Goal: Task Accomplishment & Management: Use online tool/utility

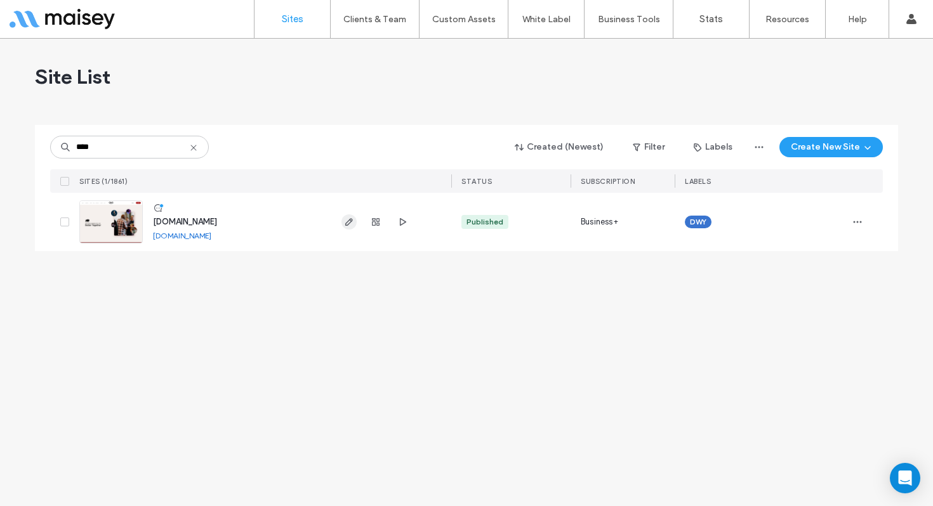
type input "****"
click at [345, 216] on span "button" at bounding box center [348, 222] width 15 height 15
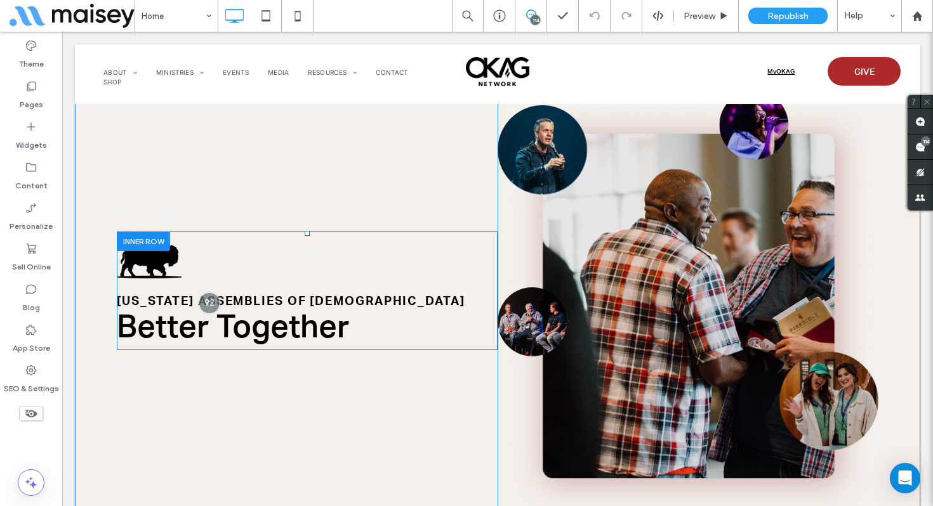
scroll to position [60, 0]
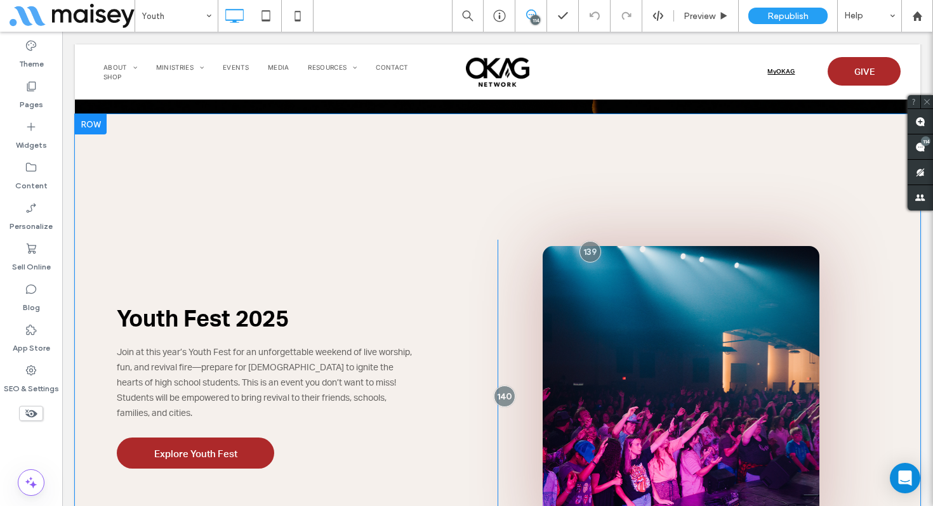
scroll to position [462, 0]
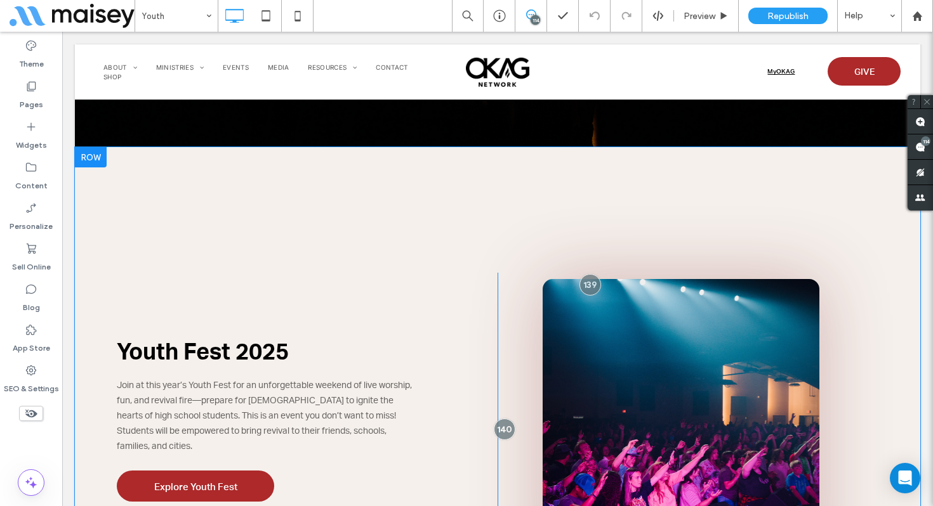
click at [105, 155] on div at bounding box center [91, 157] width 32 height 20
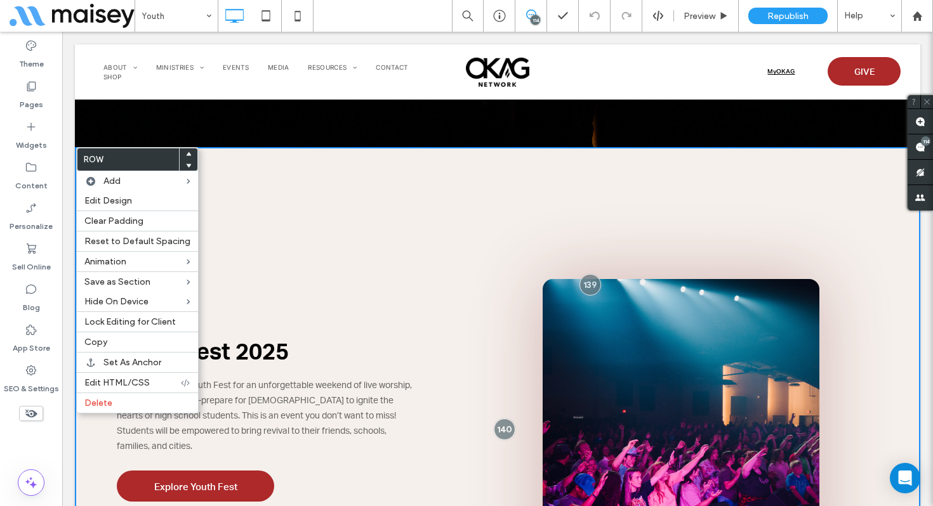
click at [361, 196] on div "Youth Fest 2025 Join at this year’s Youth Fest for an unforgettable weekend of …" at bounding box center [497, 409] width 845 height 525
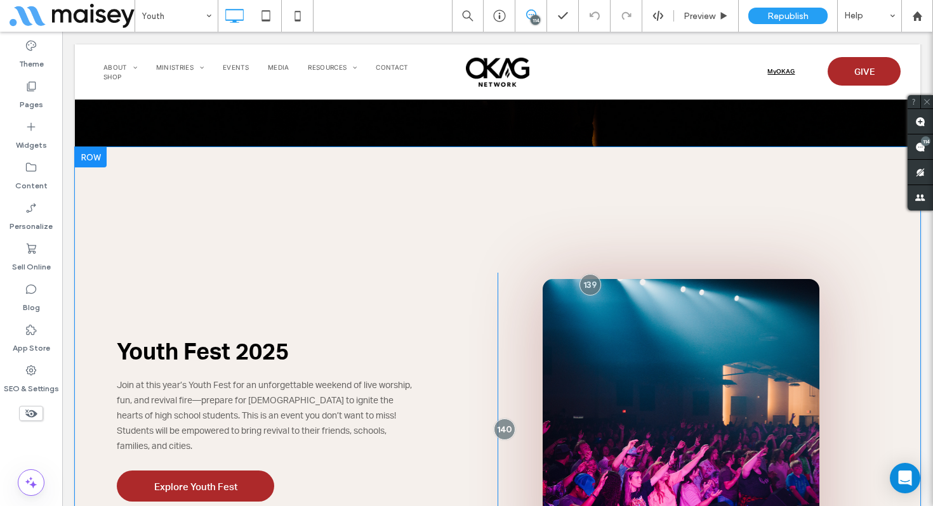
click at [102, 159] on div at bounding box center [91, 157] width 32 height 20
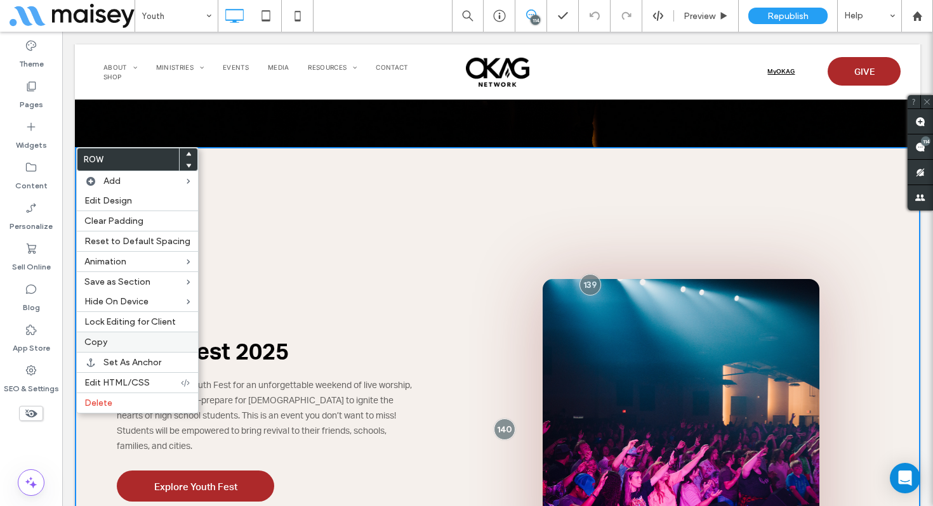
click at [121, 346] on label "Copy" at bounding box center [137, 342] width 106 height 11
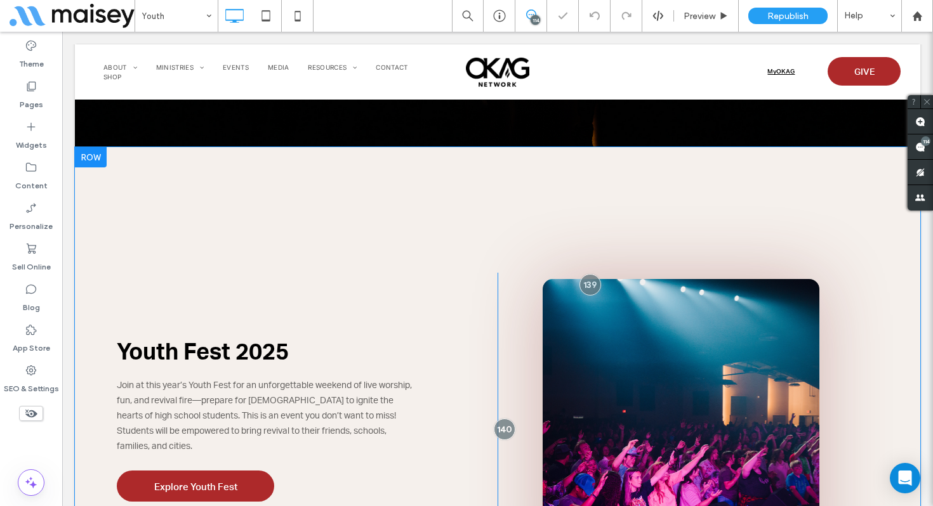
click at [99, 158] on div at bounding box center [91, 157] width 32 height 20
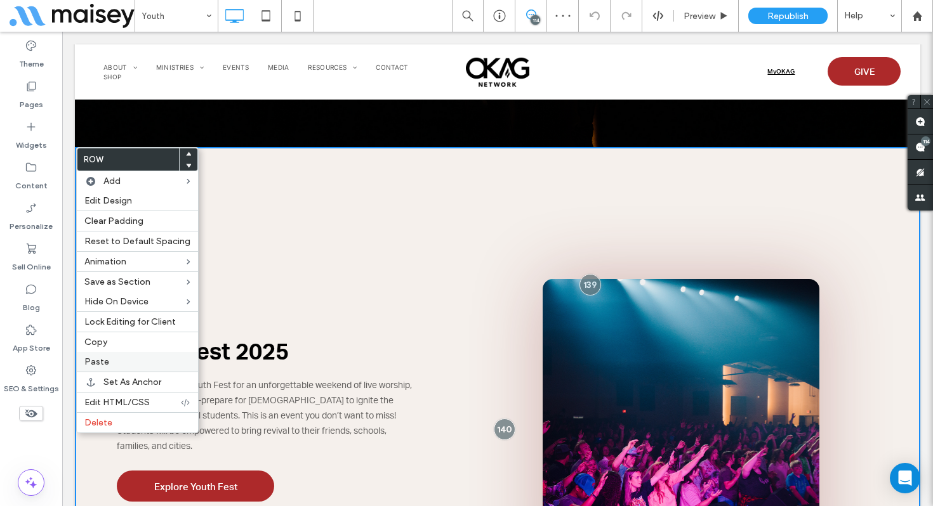
click at [102, 365] on span "Paste" at bounding box center [96, 362] width 25 height 11
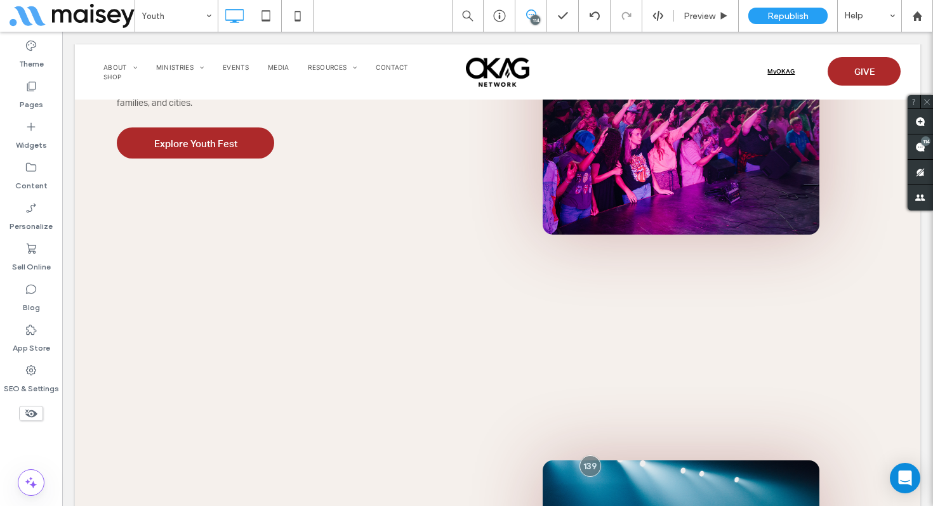
scroll to position [795, 0]
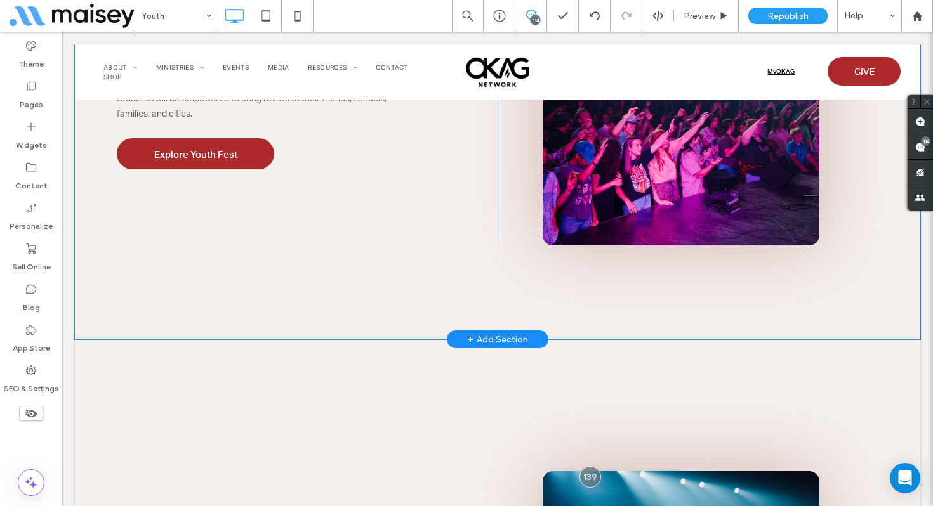
click at [324, 286] on div "Youth Fest 2025 Join at this year’s Youth Fest for an unforgettable weekend of …" at bounding box center [497, 77] width 845 height 525
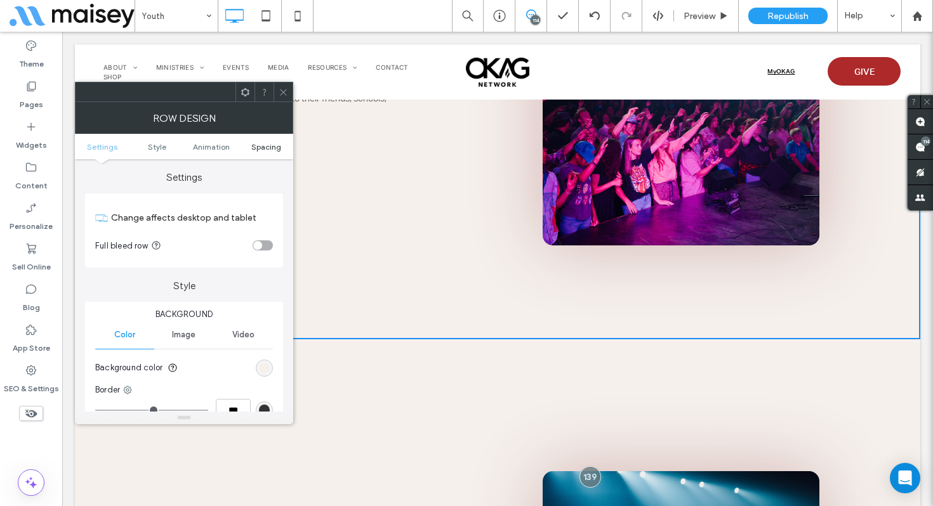
click at [266, 147] on span "Spacing" at bounding box center [266, 147] width 30 height 10
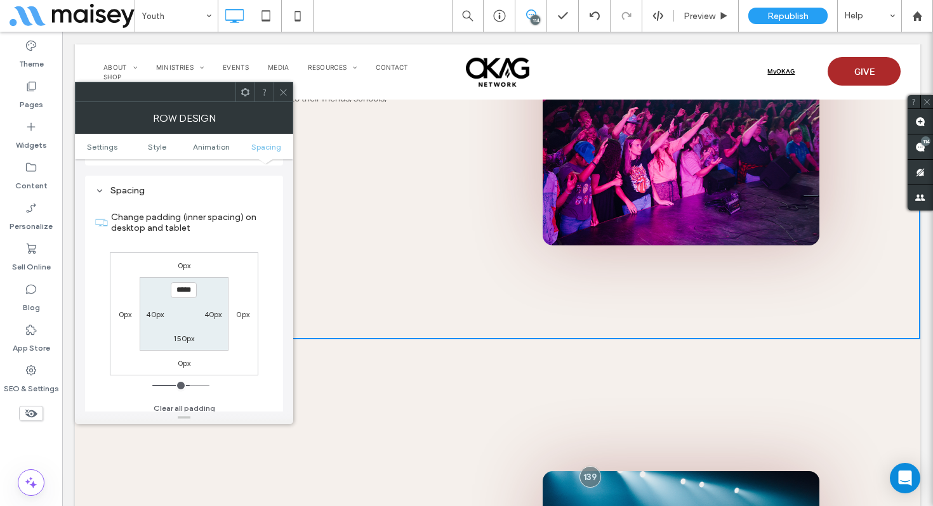
scroll to position [359, 0]
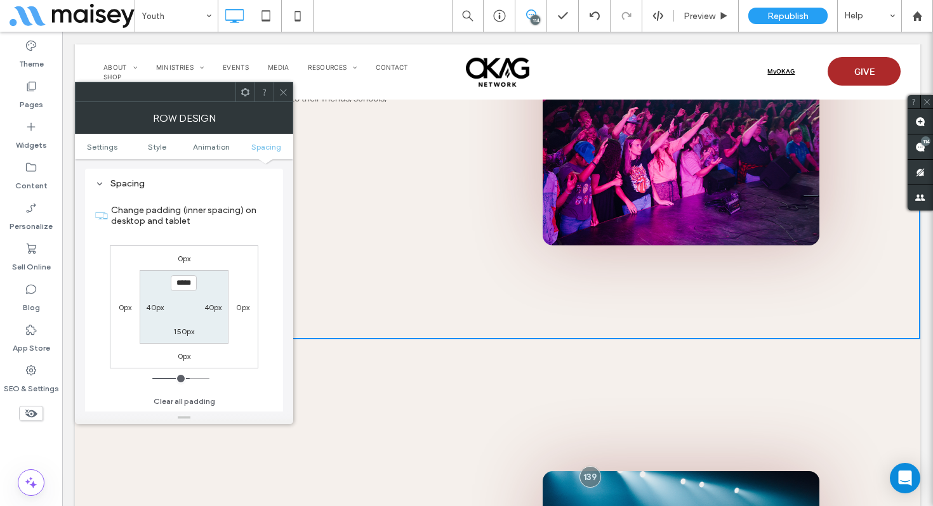
click at [184, 333] on label "150px" at bounding box center [183, 332] width 21 height 10
type input "***"
type input "**"
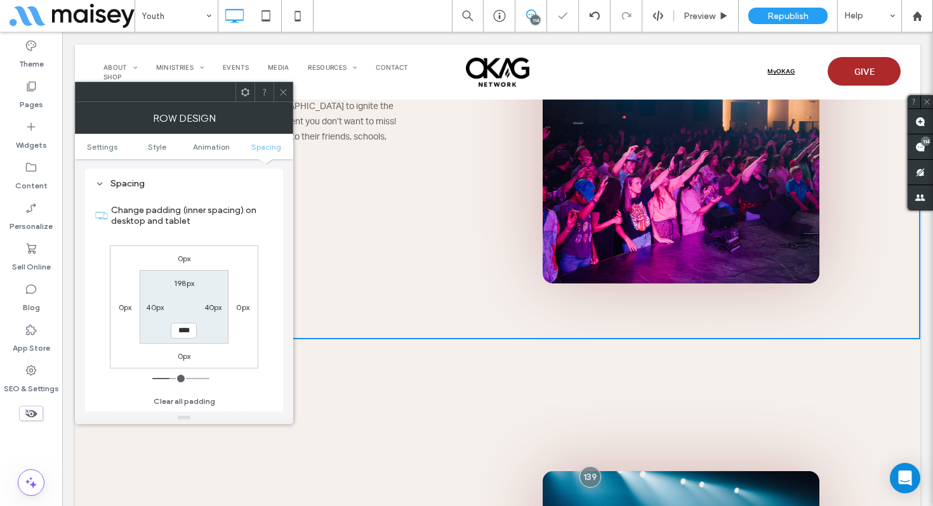
drag, startPoint x: 179, startPoint y: 333, endPoint x: 152, endPoint y: 333, distance: 26.7
click at [167, 333] on section "198px 40px **** 40px" at bounding box center [184, 306] width 88 height 73
type input "*****"
type input "***"
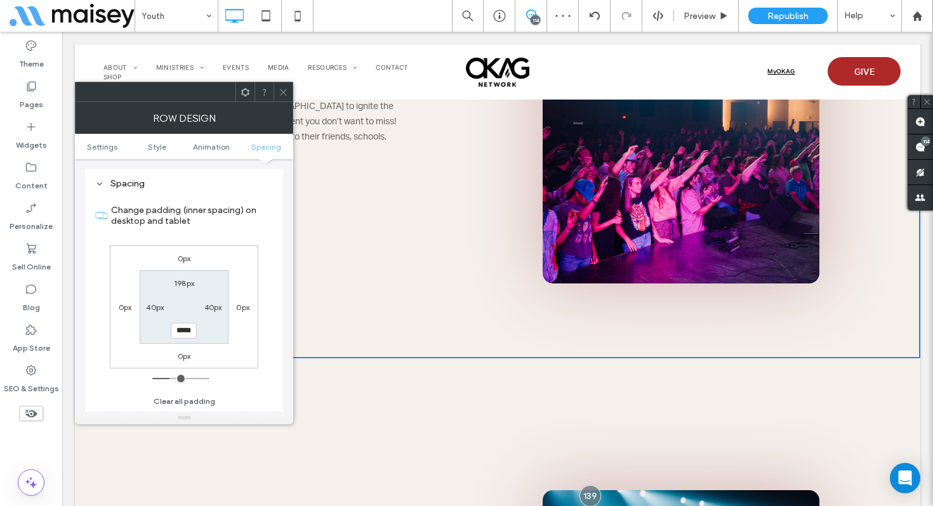
scroll to position [776, 0]
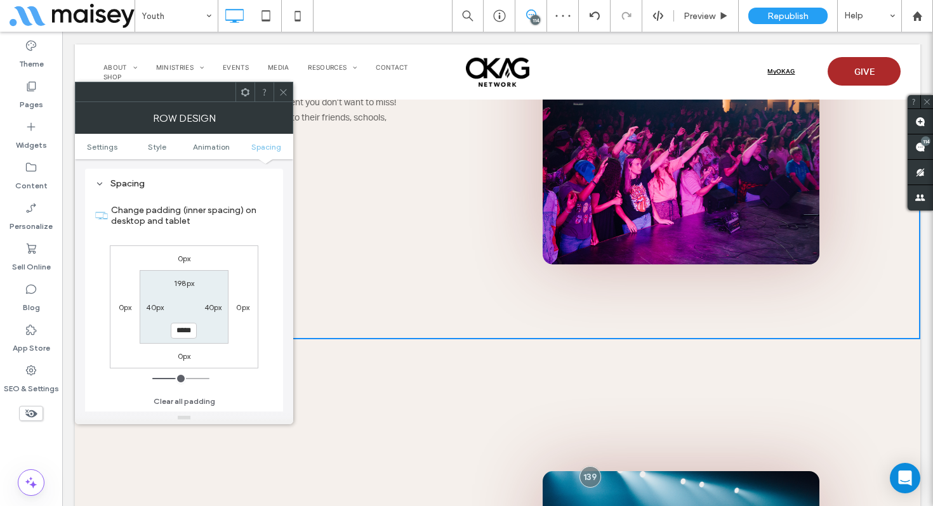
click at [281, 96] on icon at bounding box center [284, 93] width 10 height 10
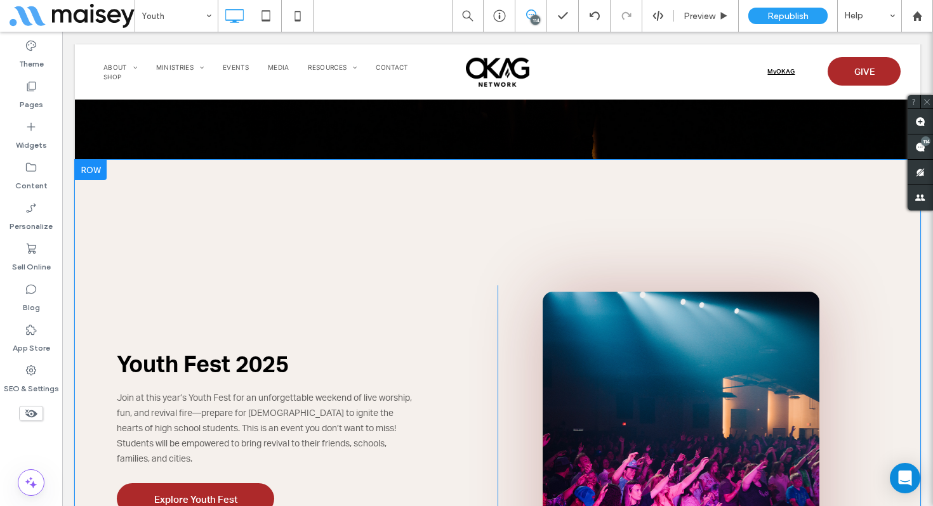
scroll to position [434, 0]
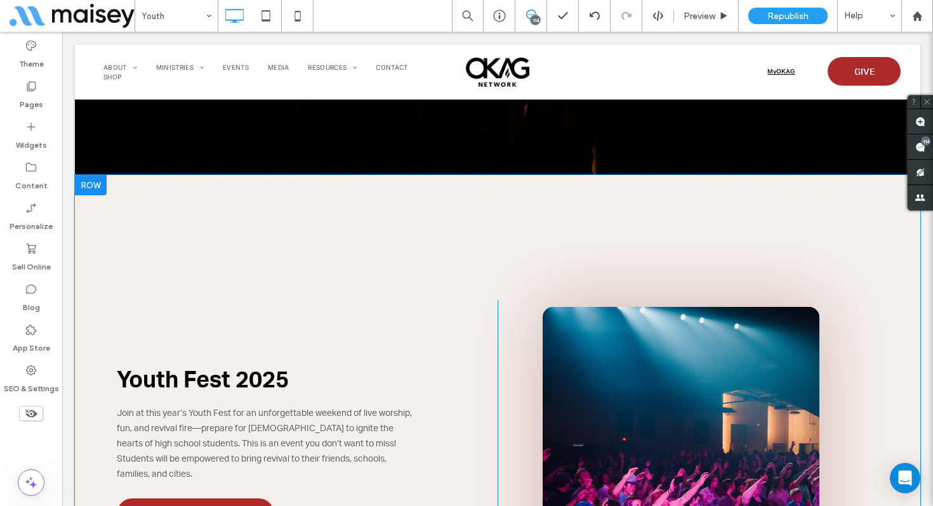
click at [362, 265] on div "Youth Fest 2025 Join at this year’s Youth Fest for an unforgettable weekend of …" at bounding box center [497, 428] width 845 height 506
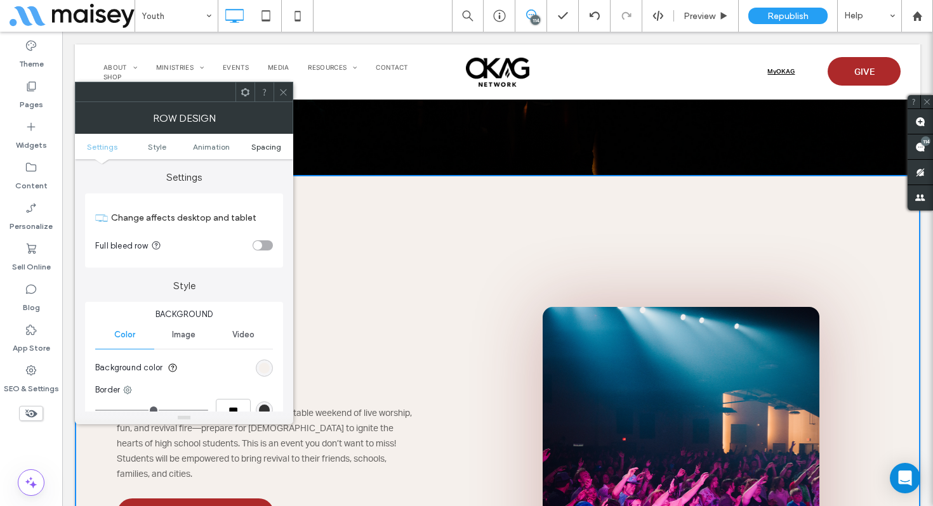
click at [263, 147] on span "Spacing" at bounding box center [266, 147] width 30 height 10
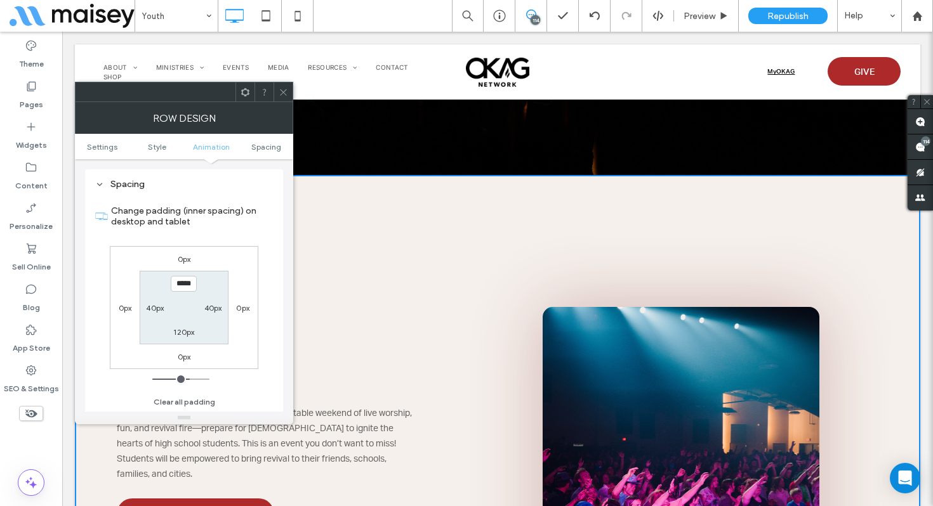
scroll to position [359, 0]
click at [183, 283] on input "*****" at bounding box center [184, 283] width 26 height 16
drag, startPoint x: 186, startPoint y: 283, endPoint x: 177, endPoint y: 283, distance: 8.9
click at [177, 283] on input "*****" at bounding box center [184, 283] width 26 height 16
type input "*****"
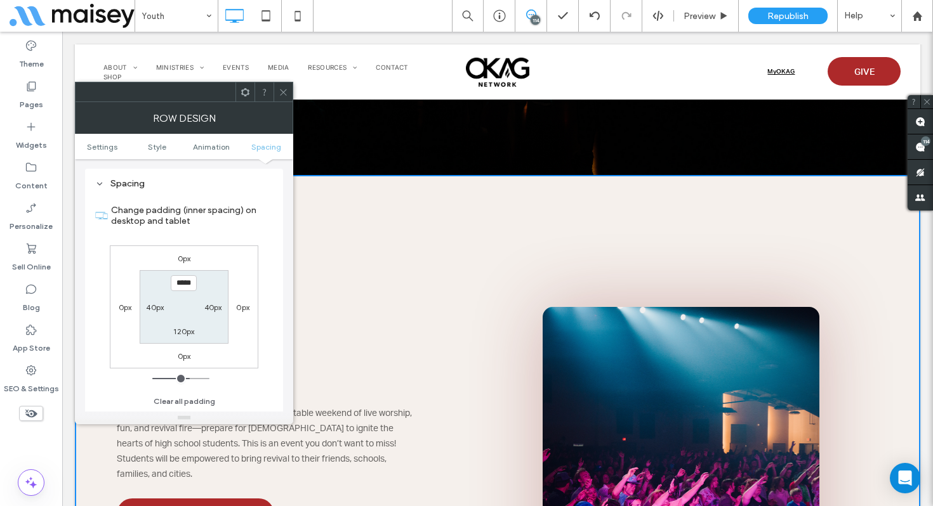
type input "***"
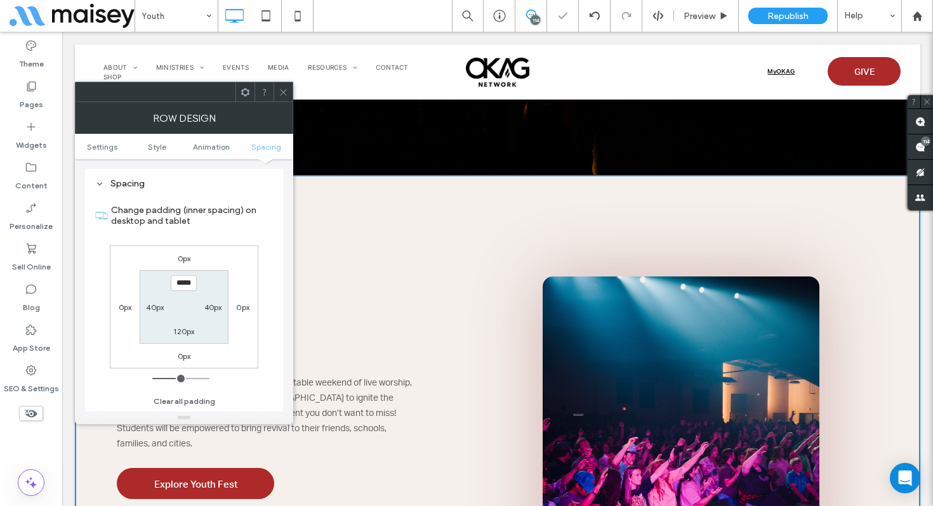
click at [281, 95] on icon at bounding box center [284, 93] width 10 height 10
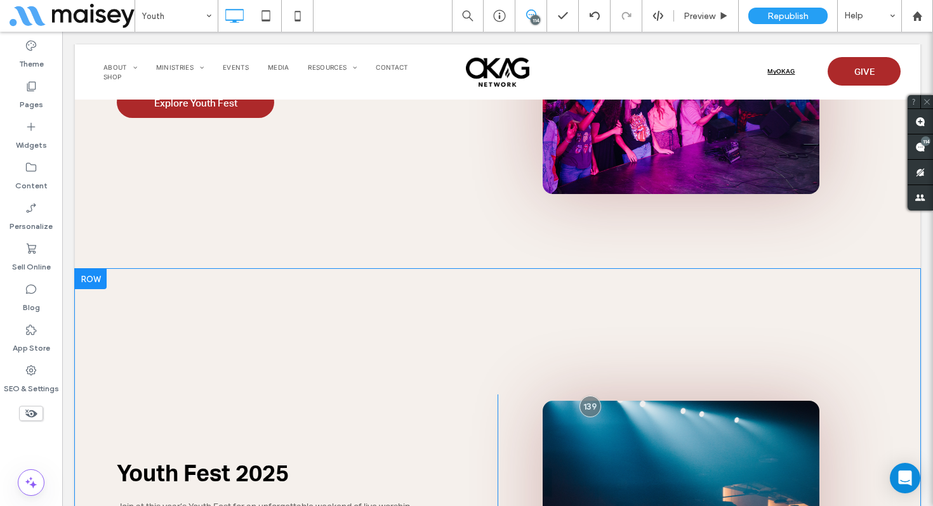
scroll to position [951, 0]
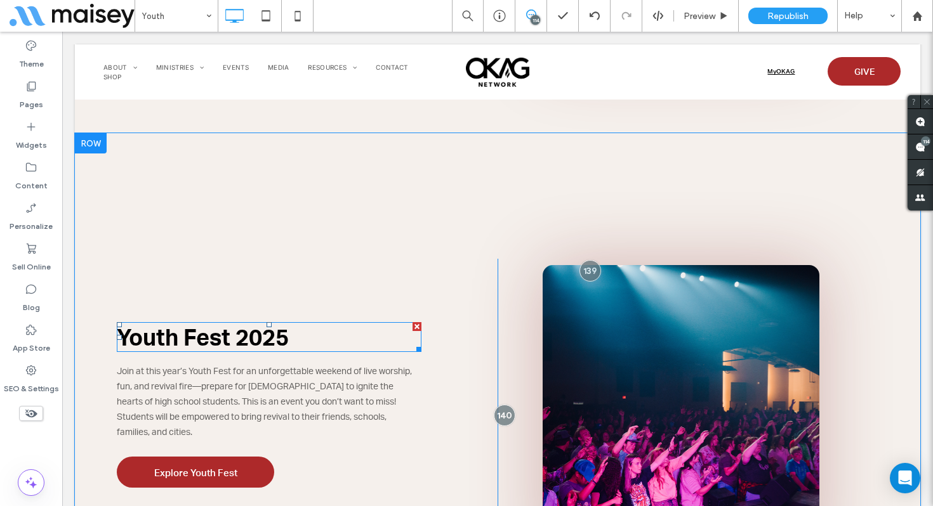
click at [242, 341] on span "Youth Fest 2025" at bounding box center [203, 336] width 172 height 29
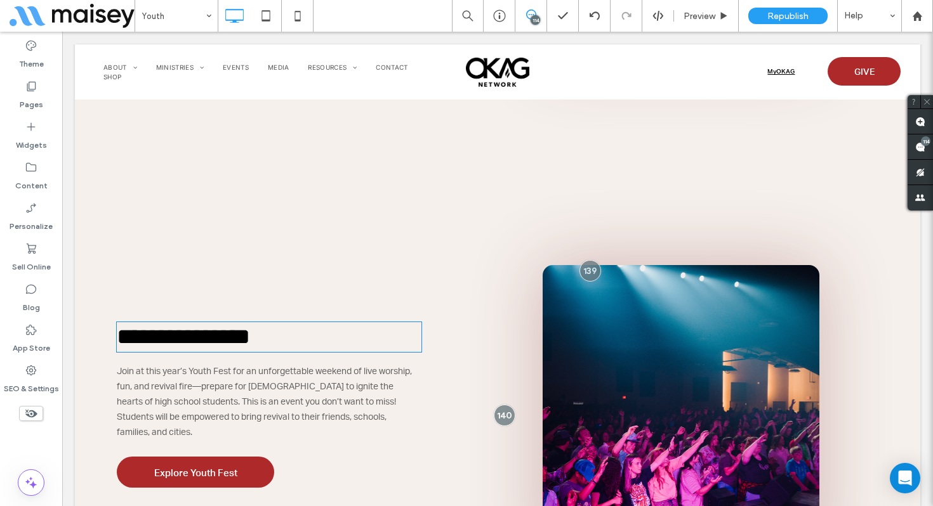
type input "**********"
type input "**"
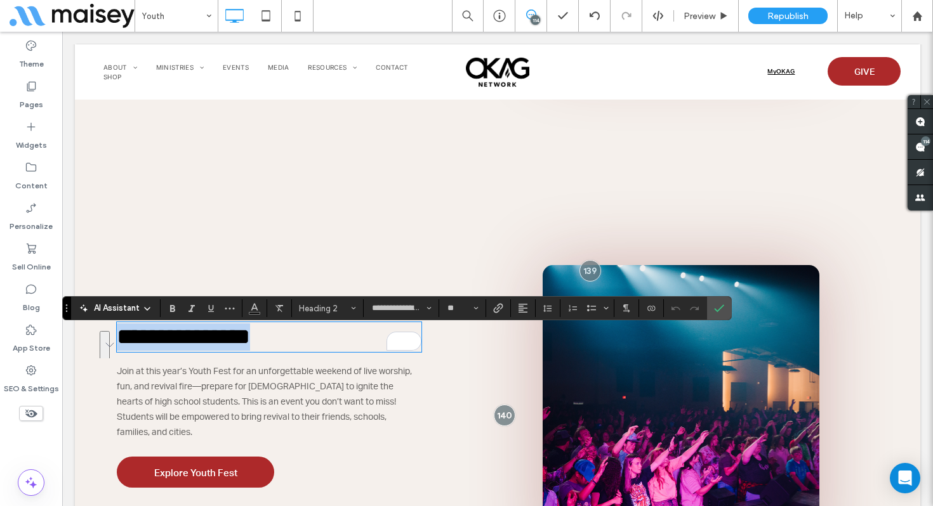
click at [296, 347] on h2 "**********" at bounding box center [269, 337] width 305 height 27
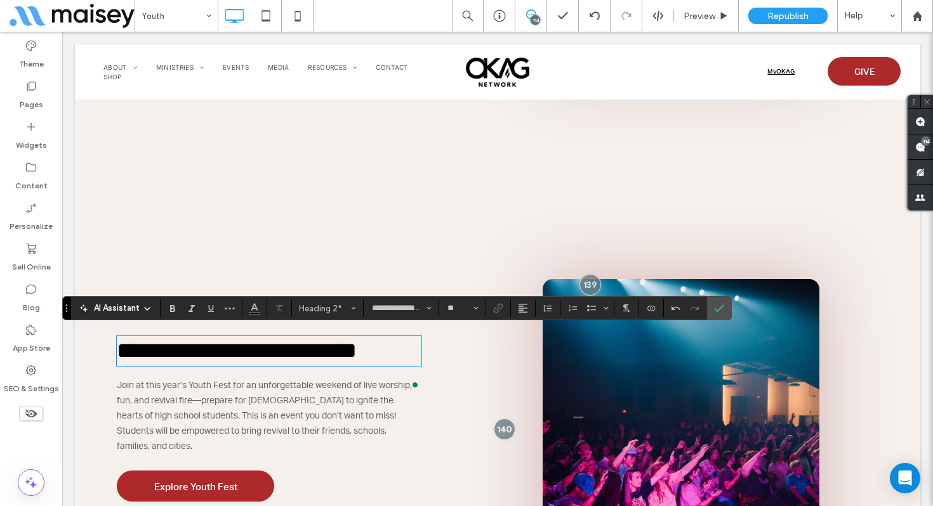
scroll to position [1, 0]
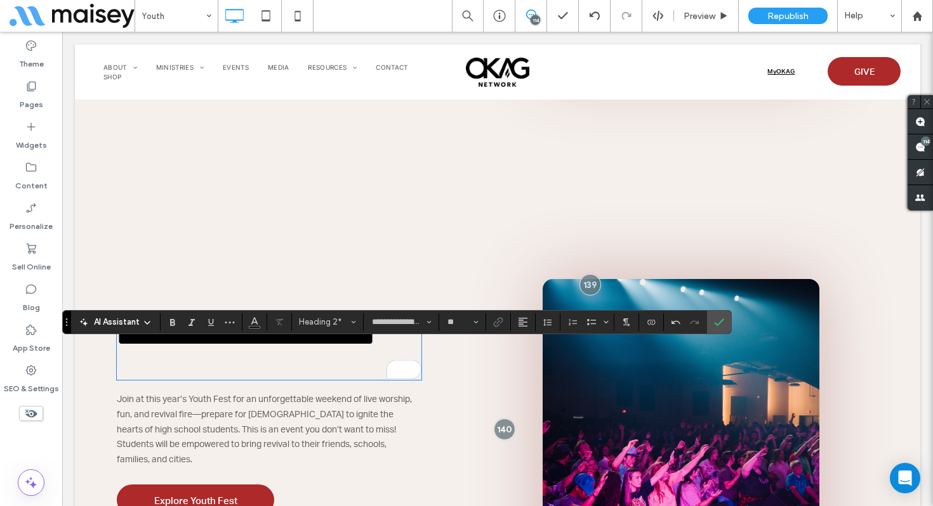
click at [292, 347] on span "**********" at bounding box center [246, 337] width 258 height 23
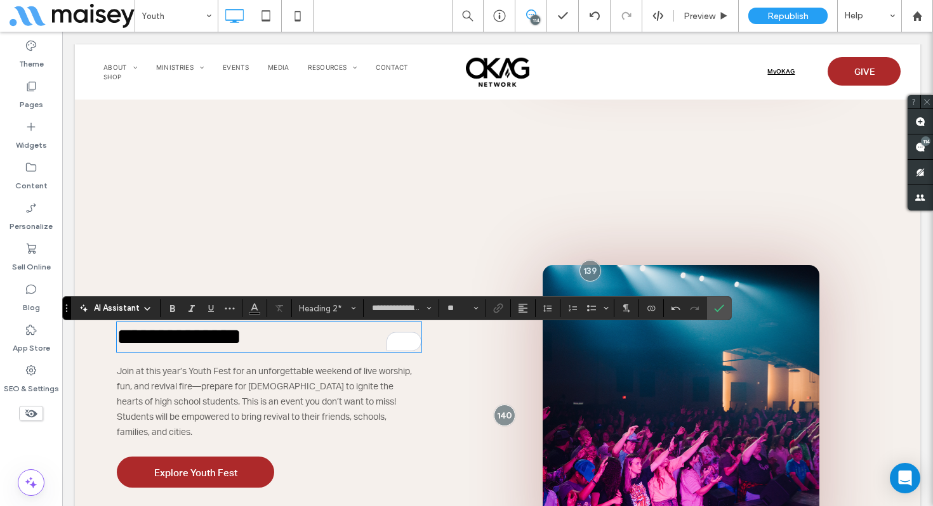
click at [279, 388] on span "Join at this year’s Youth Fest for an unforgettable weekend of live worship, fu…" at bounding box center [264, 401] width 295 height 71
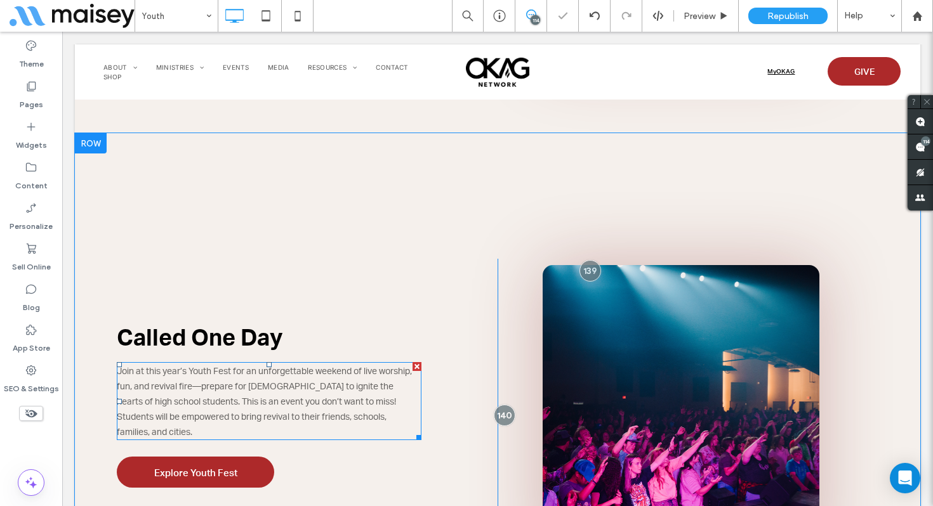
click at [279, 388] on span "Join at this year’s Youth Fest for an unforgettable weekend of live worship, fu…" at bounding box center [264, 401] width 295 height 71
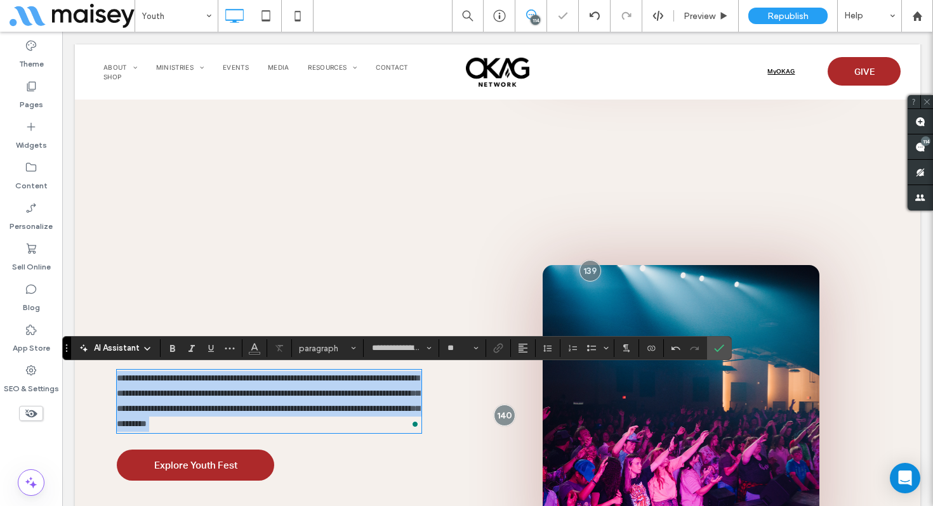
scroll to position [0, 0]
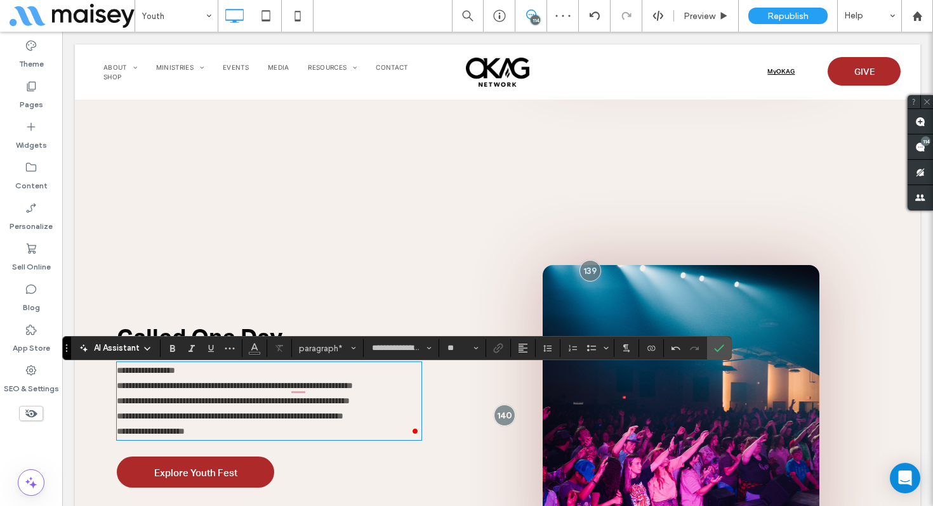
click at [175, 371] on span "**********" at bounding box center [146, 370] width 58 height 9
copy span "**********"
click at [175, 347] on icon "Bold" at bounding box center [173, 348] width 10 height 10
click at [715, 350] on icon "Confirm" at bounding box center [719, 348] width 10 height 10
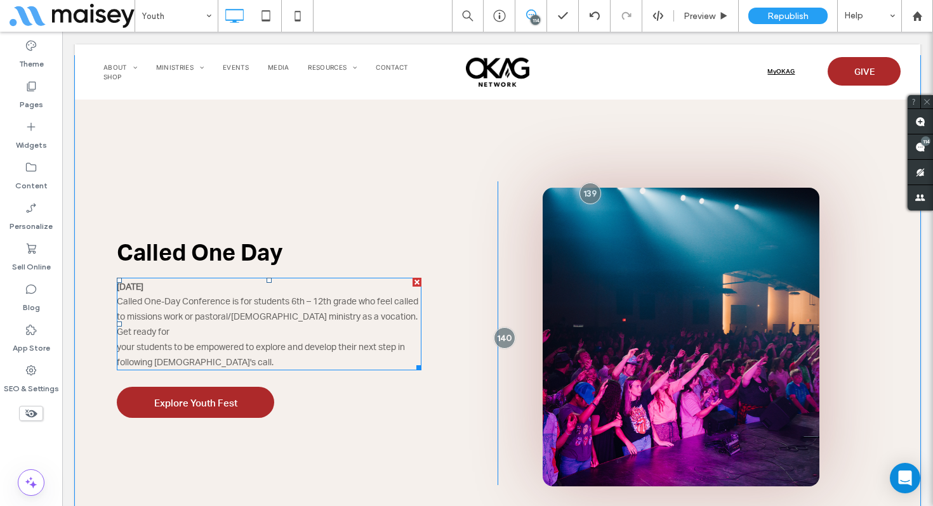
scroll to position [1024, 0]
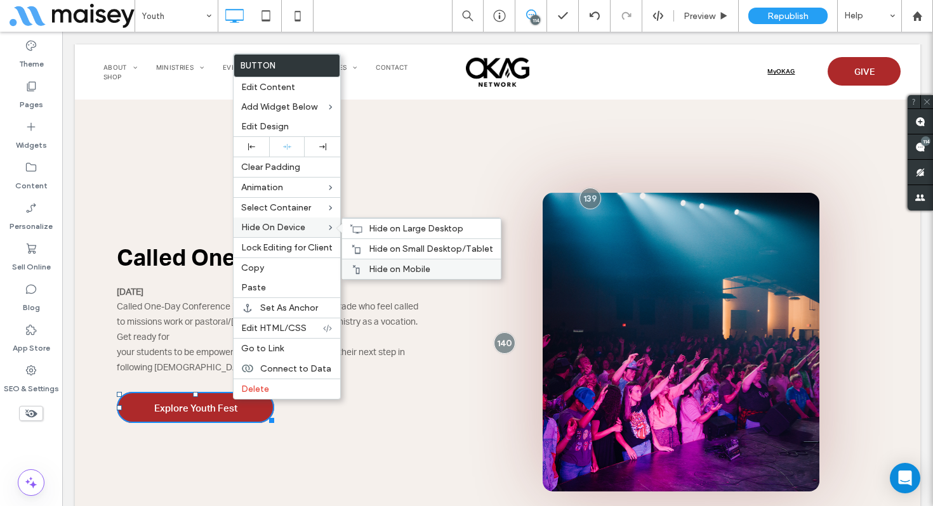
click at [385, 266] on span "Hide on Mobile" at bounding box center [400, 269] width 62 height 11
click at [373, 247] on span "Hide on Small Desktop/Tablet" at bounding box center [431, 249] width 124 height 11
click at [376, 228] on span "Hide on Large Desktop" at bounding box center [416, 228] width 95 height 11
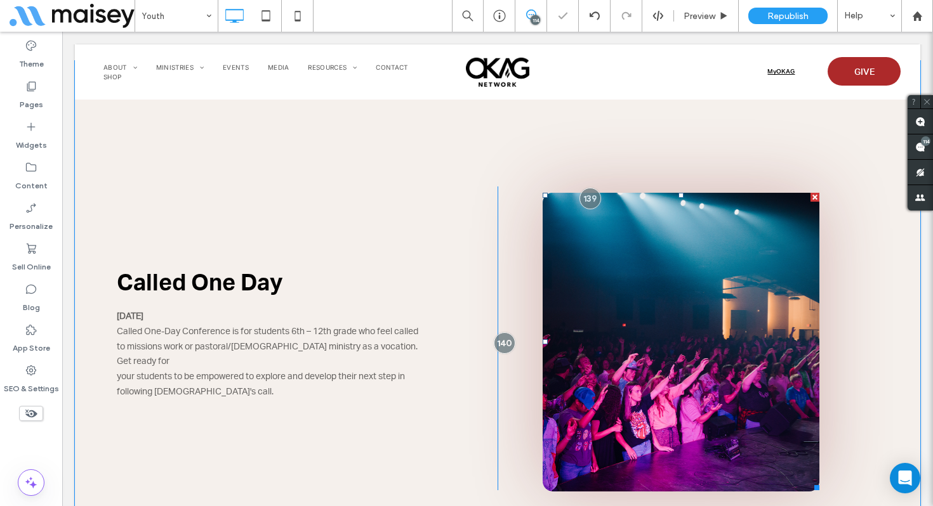
click at [587, 271] on span at bounding box center [681, 342] width 277 height 298
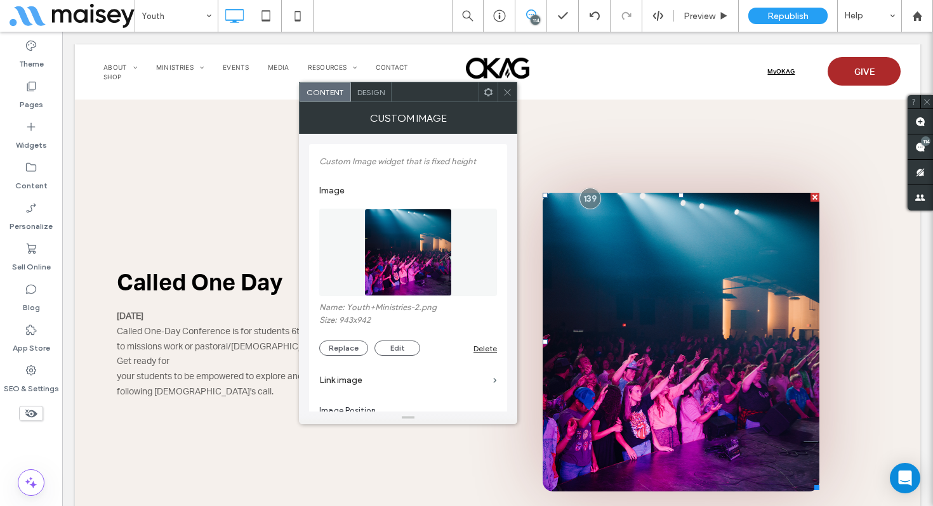
click at [506, 93] on use at bounding box center [507, 92] width 6 height 6
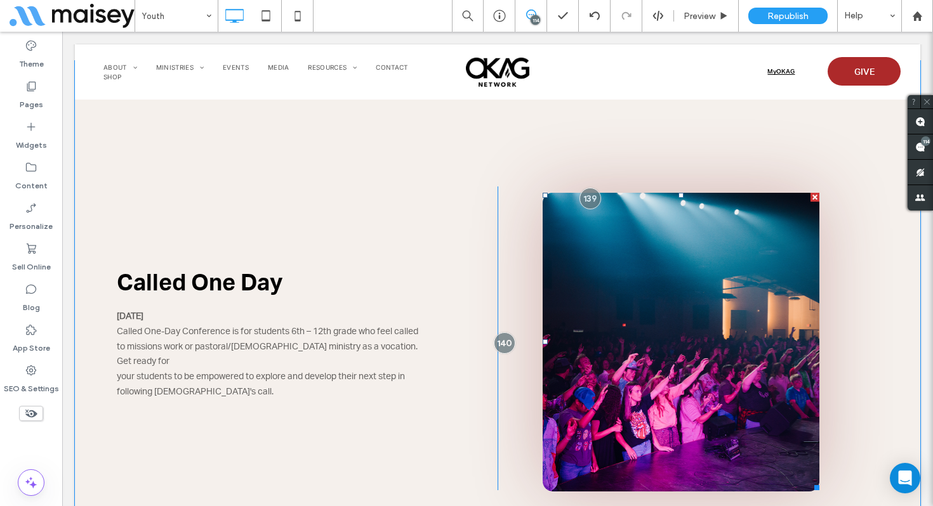
click at [580, 293] on span at bounding box center [681, 342] width 277 height 298
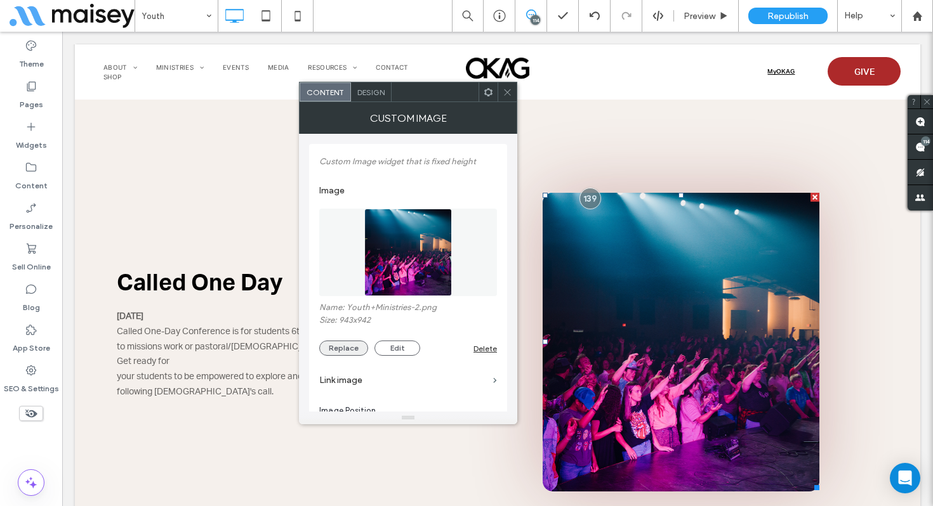
click at [346, 350] on button "Replace" at bounding box center [343, 348] width 49 height 15
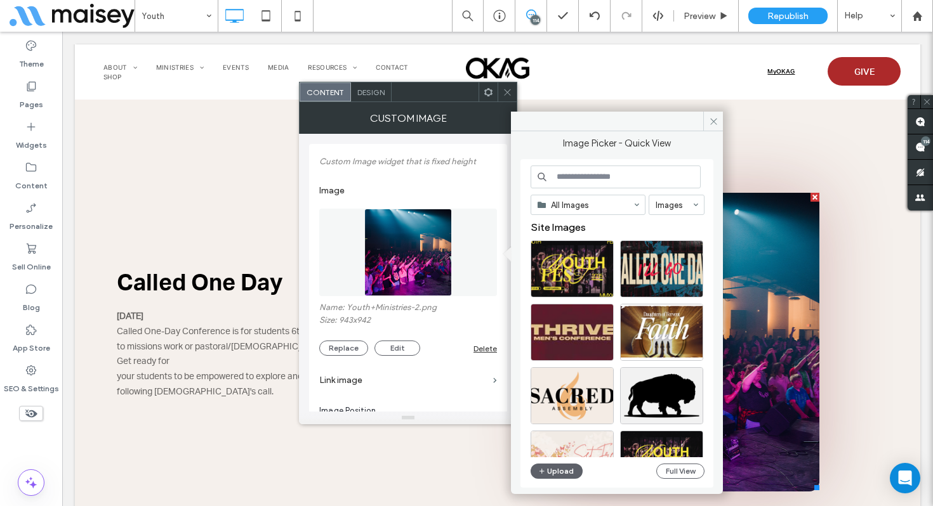
click at [507, 91] on icon at bounding box center [508, 93] width 10 height 10
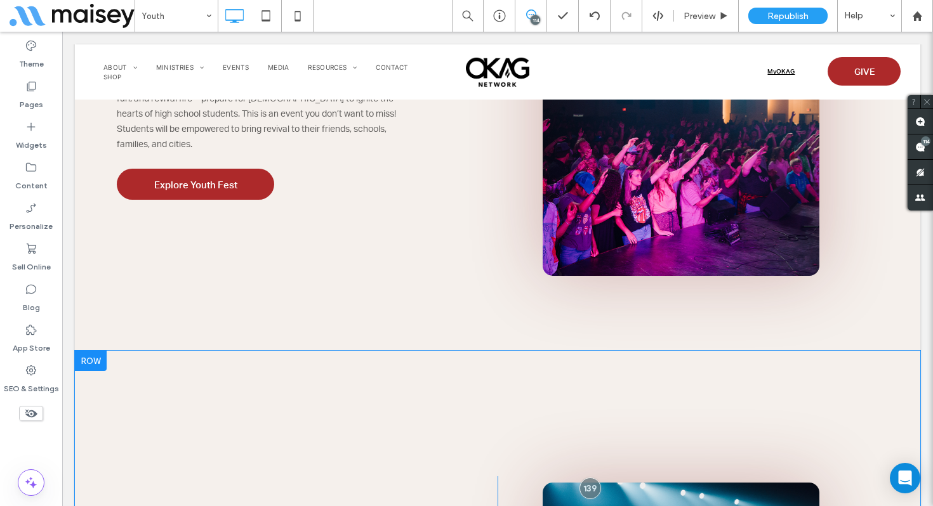
scroll to position [755, 0]
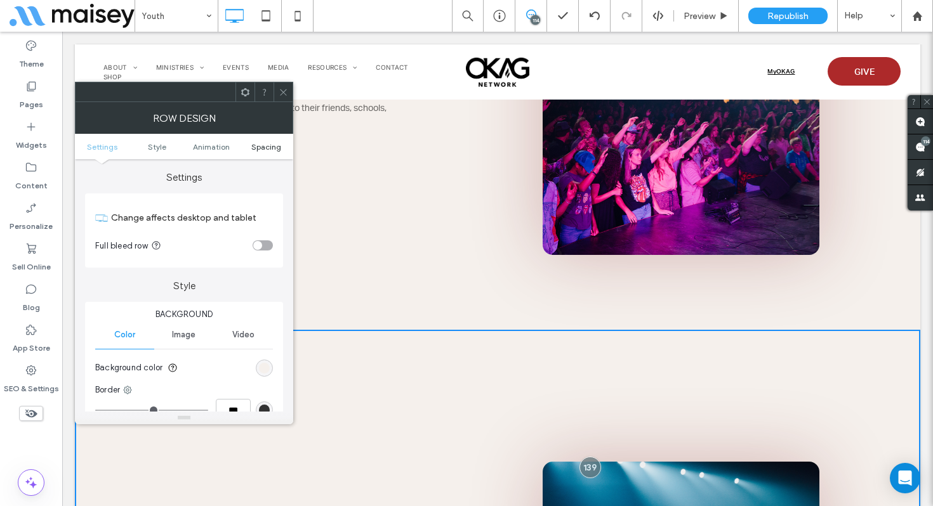
click at [260, 150] on span "Spacing" at bounding box center [266, 147] width 30 height 10
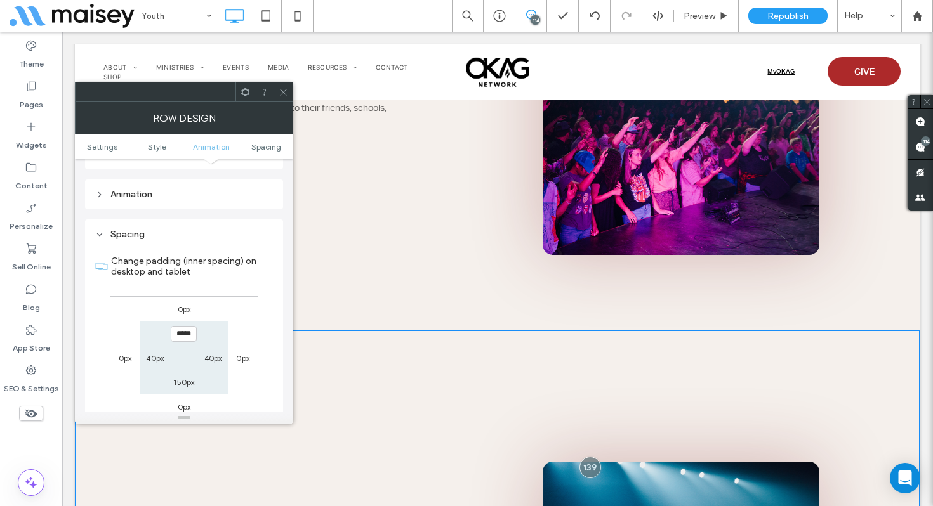
scroll to position [359, 0]
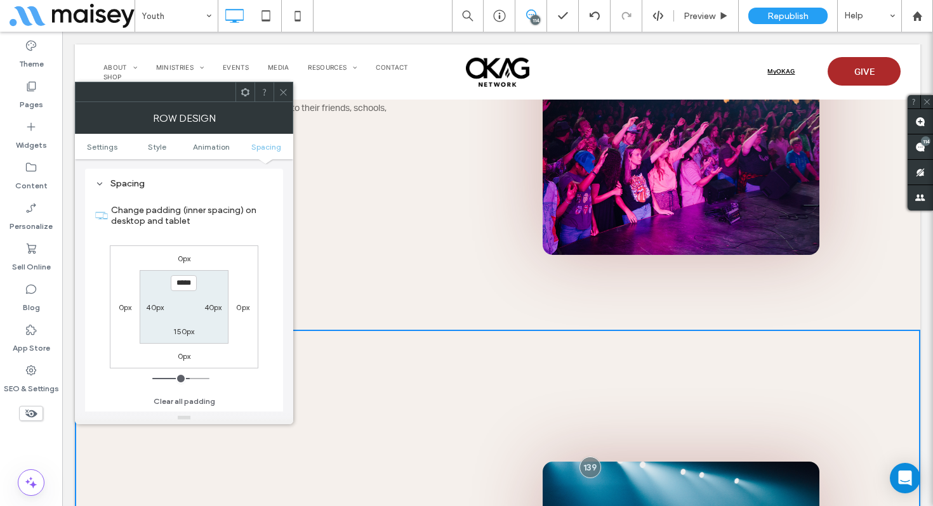
click at [185, 282] on input "*****" at bounding box center [184, 283] width 26 height 16
click at [181, 282] on input "*****" at bounding box center [184, 283] width 26 height 16
type input "*****"
type input "***"
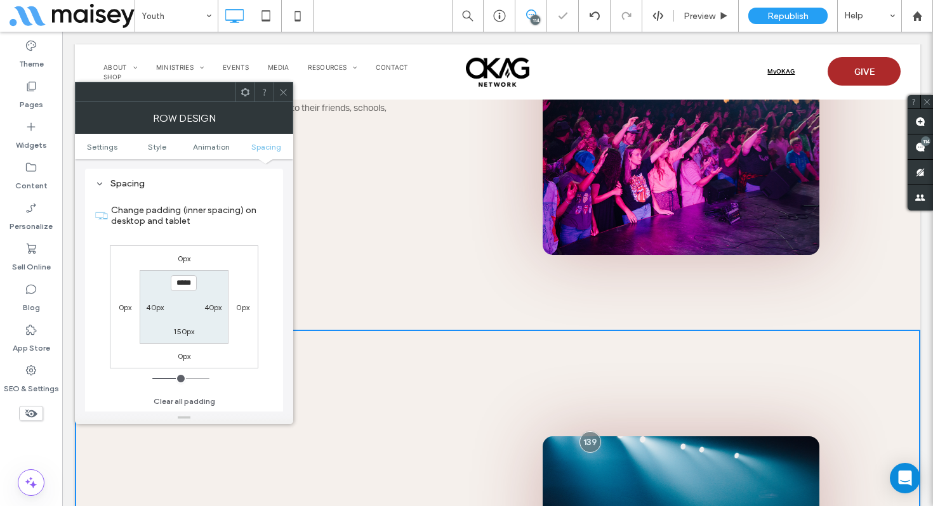
click at [288, 93] on icon at bounding box center [284, 93] width 10 height 10
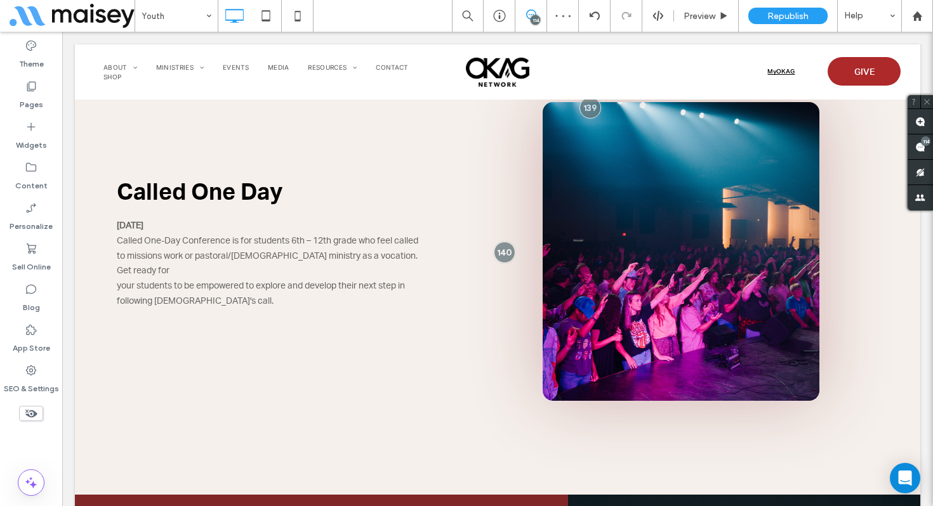
scroll to position [1131, 0]
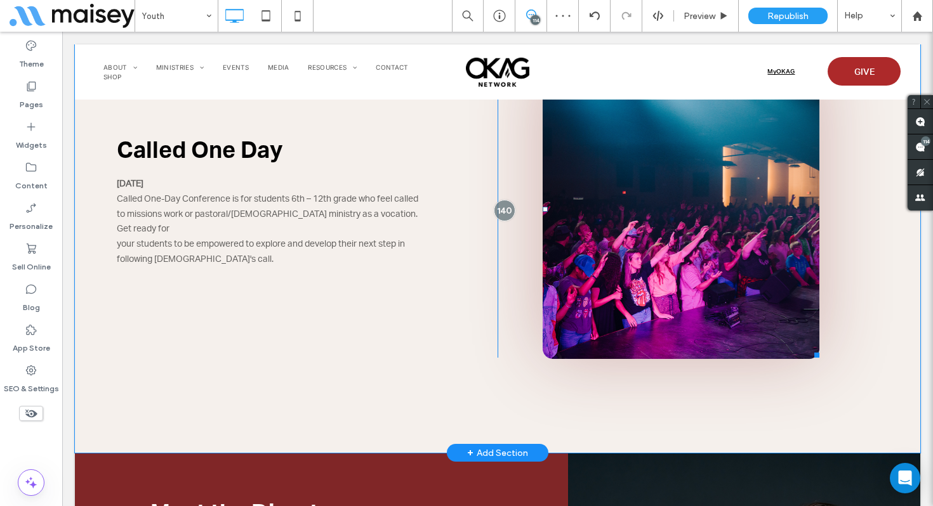
click at [626, 255] on span at bounding box center [681, 209] width 277 height 298
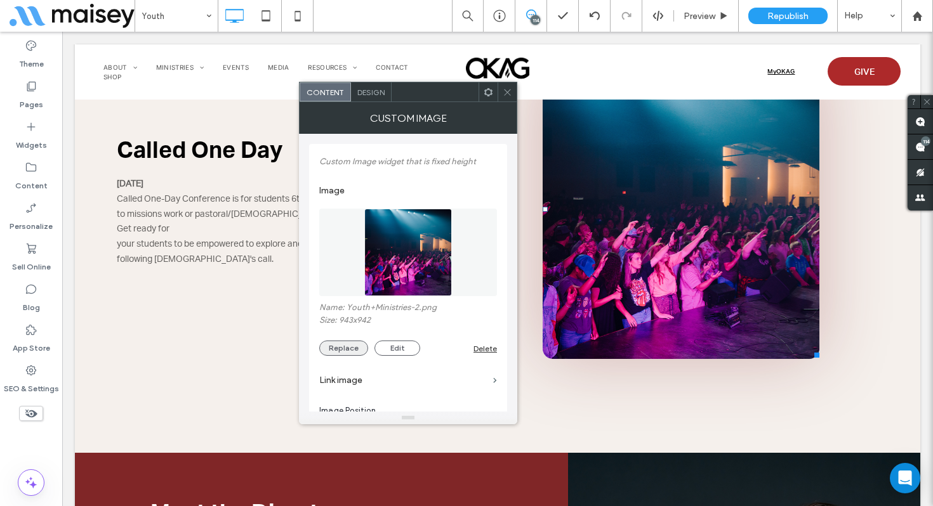
click at [350, 349] on button "Replace" at bounding box center [343, 348] width 49 height 15
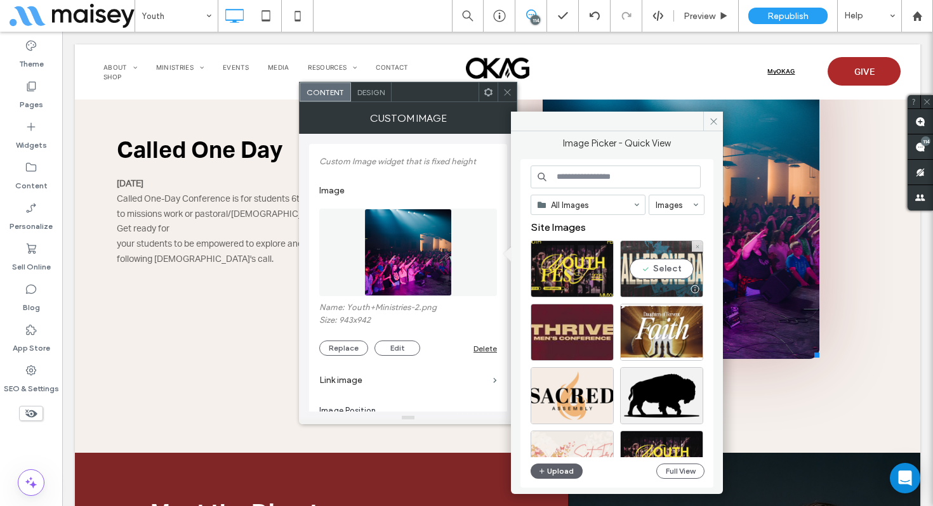
click at [667, 271] on div "Select" at bounding box center [661, 269] width 83 height 57
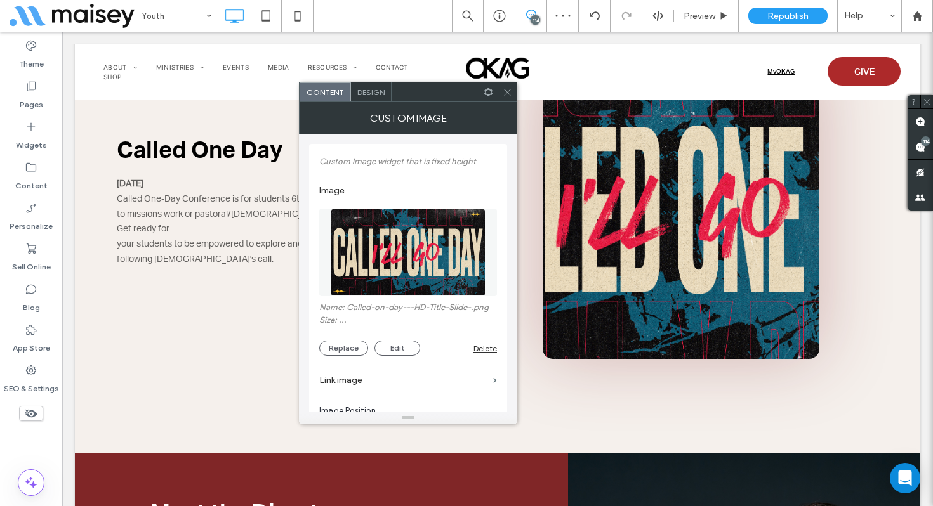
click at [506, 92] on icon at bounding box center [508, 93] width 10 height 10
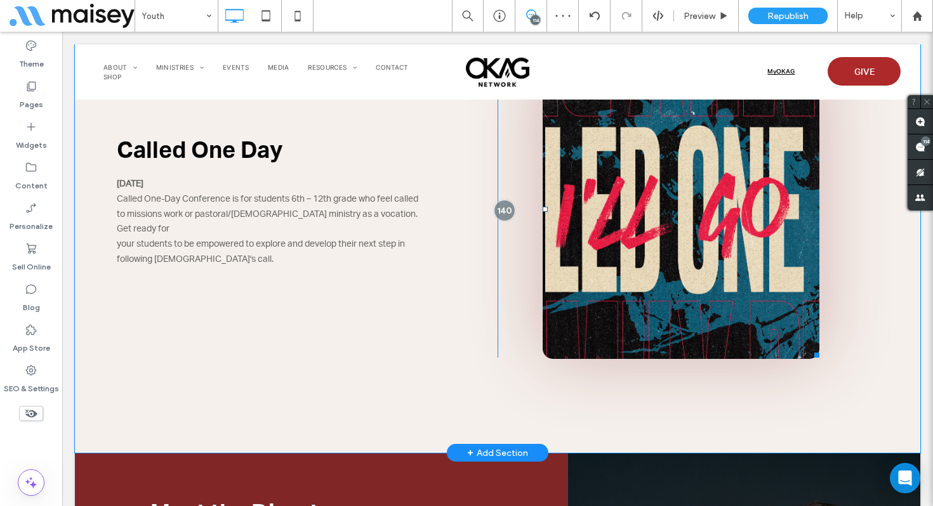
click at [583, 298] on span at bounding box center [681, 209] width 277 height 298
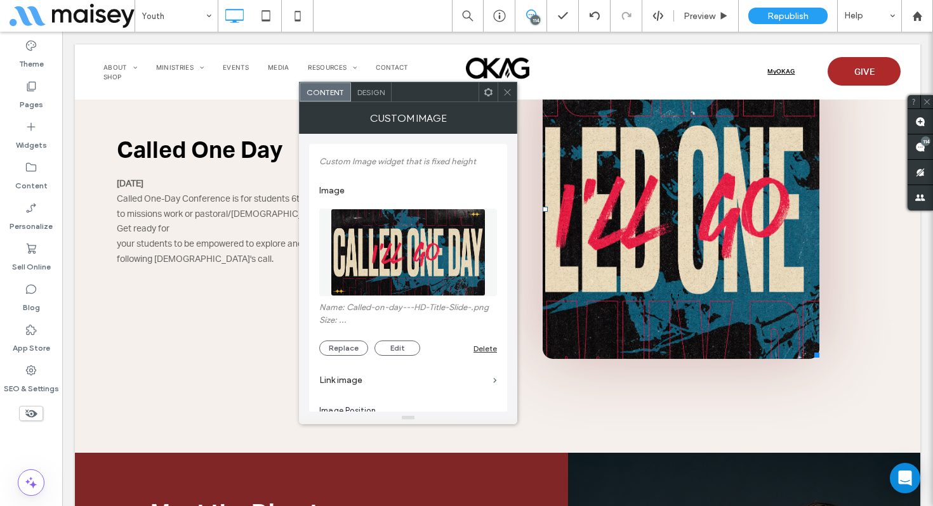
click at [507, 93] on icon at bounding box center [508, 93] width 10 height 10
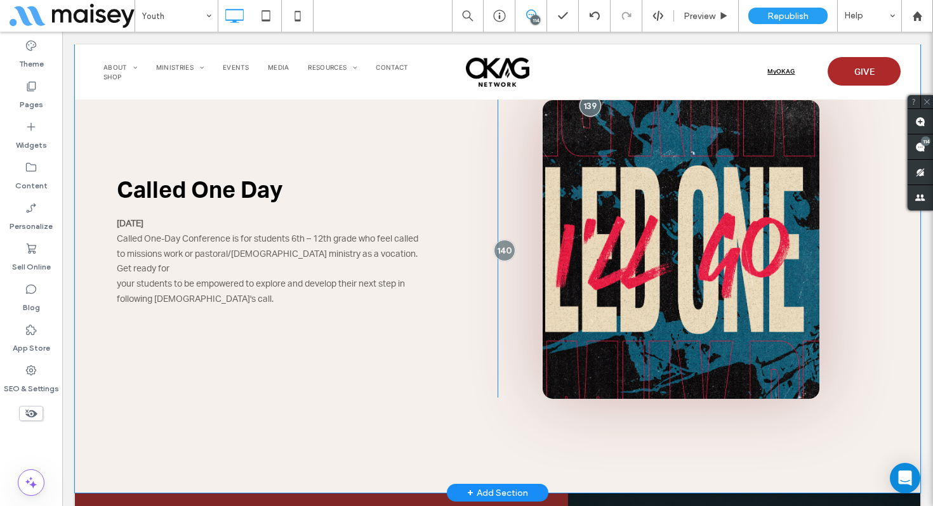
scroll to position [1022, 0]
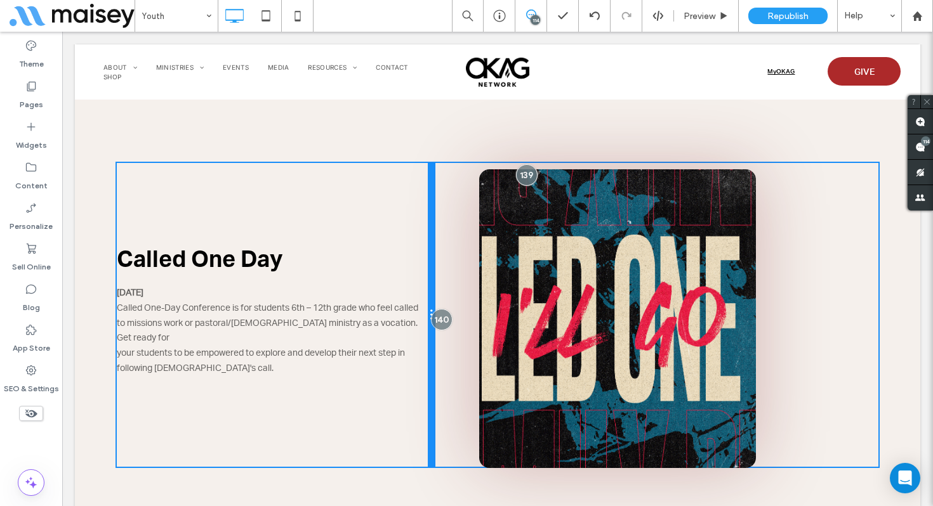
drag, startPoint x: 495, startPoint y: 230, endPoint x: 460, endPoint y: 229, distance: 35.6
click at [460, 229] on div "Called One Day September 20, 2025 Called One-Day Conference is for students 6th…" at bounding box center [498, 315] width 762 height 304
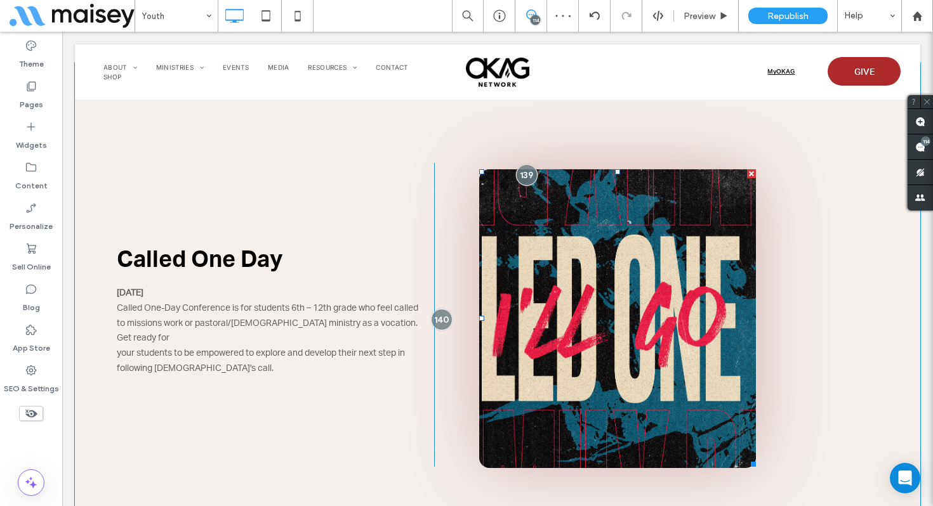
click at [496, 226] on span at bounding box center [617, 318] width 277 height 298
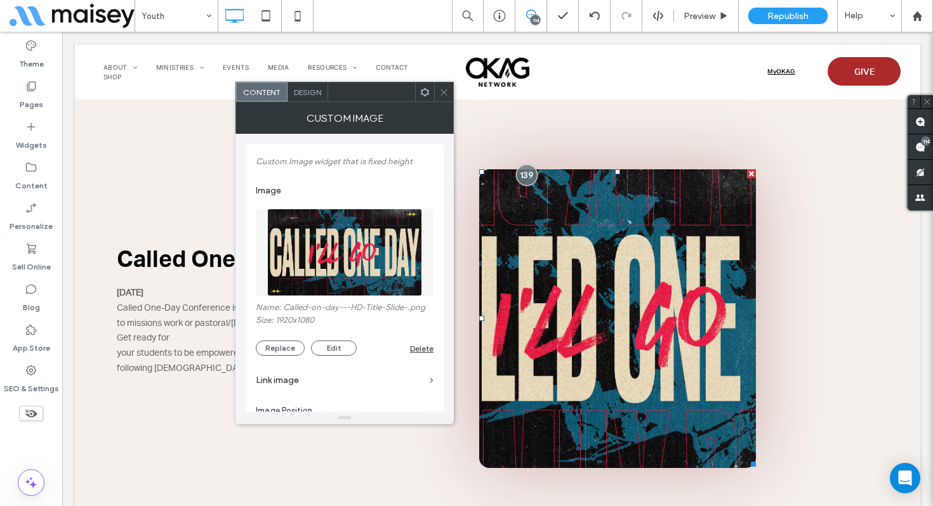
click at [307, 89] on span "Design" at bounding box center [307, 93] width 27 height 10
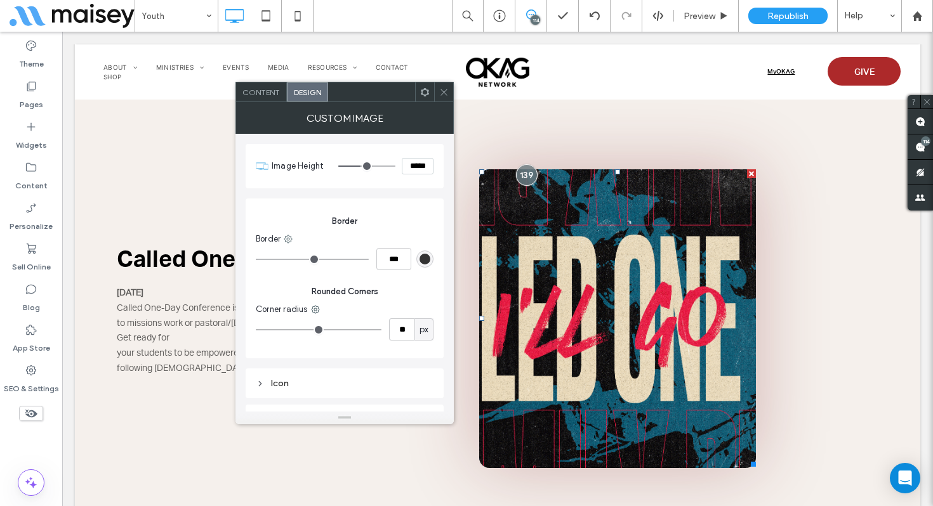
click at [444, 94] on icon at bounding box center [444, 93] width 10 height 10
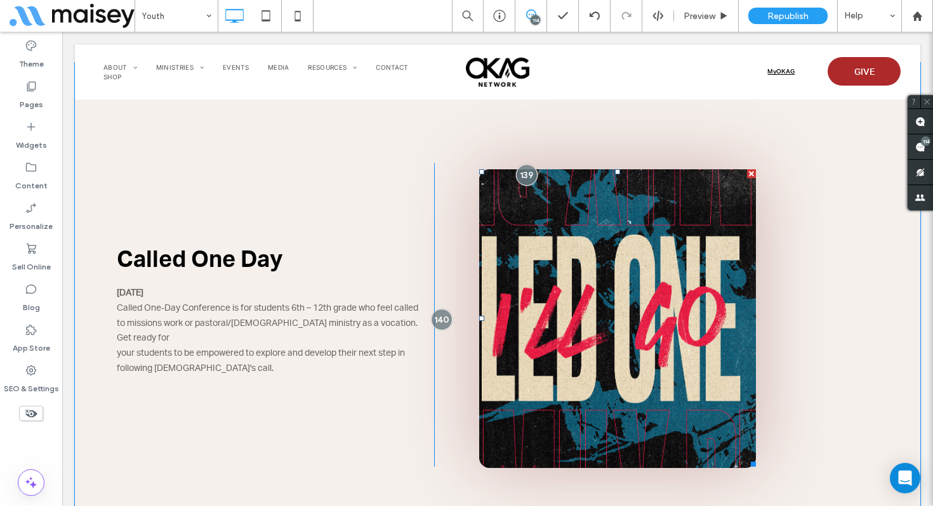
scroll to position [961, 0]
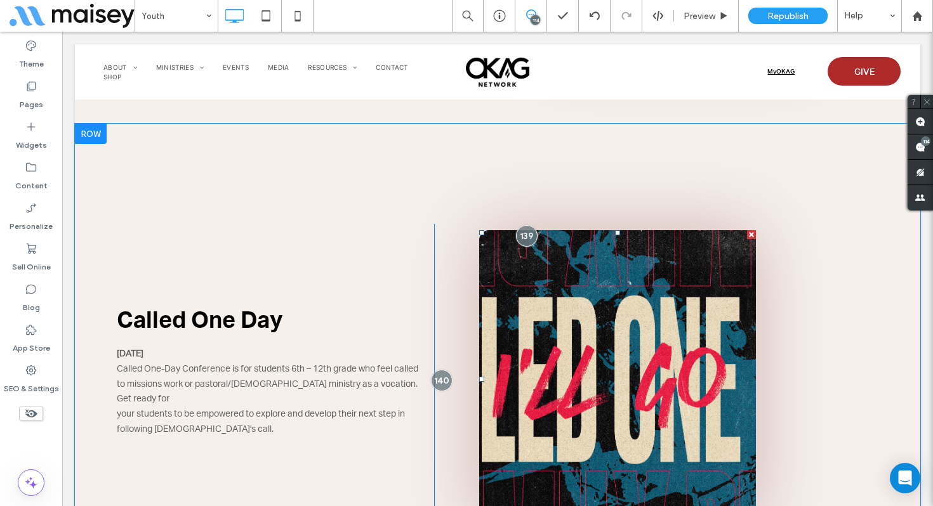
click at [751, 380] on span at bounding box center [617, 379] width 277 height 298
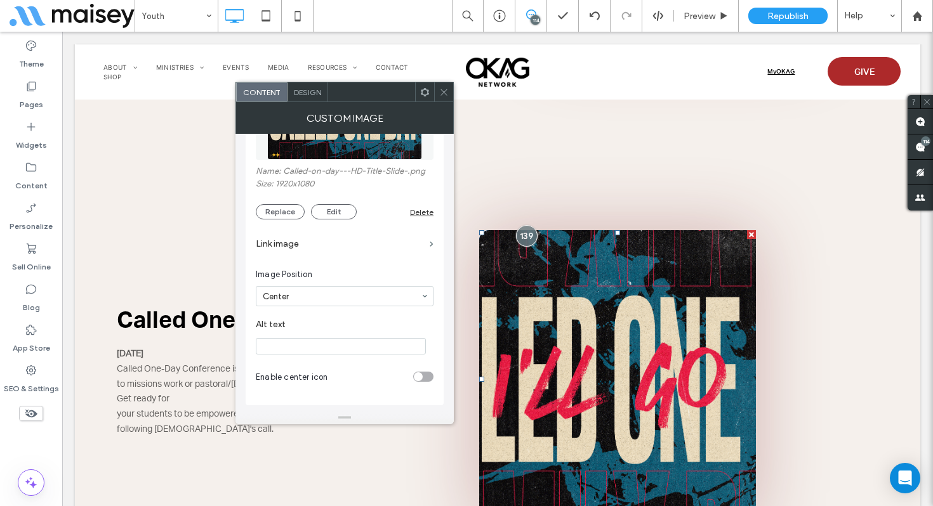
scroll to position [0, 0]
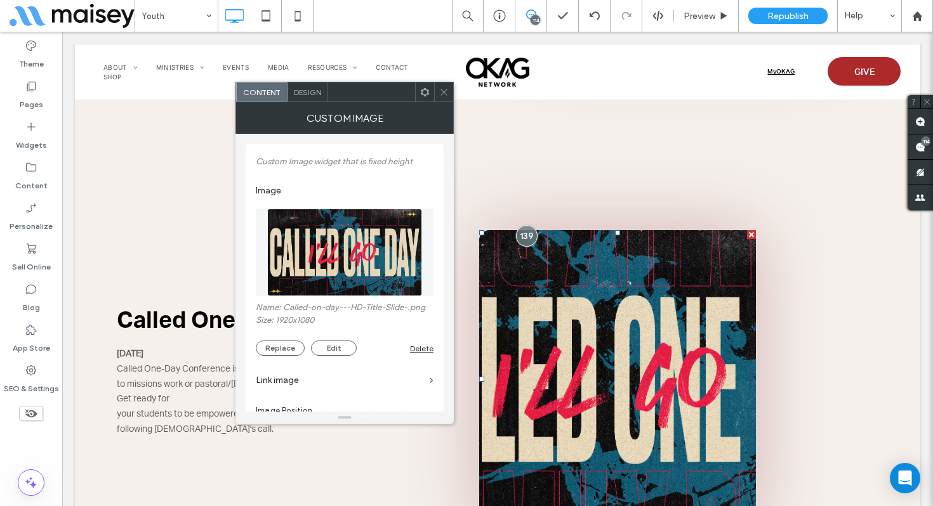
click at [444, 91] on use at bounding box center [443, 92] width 6 height 6
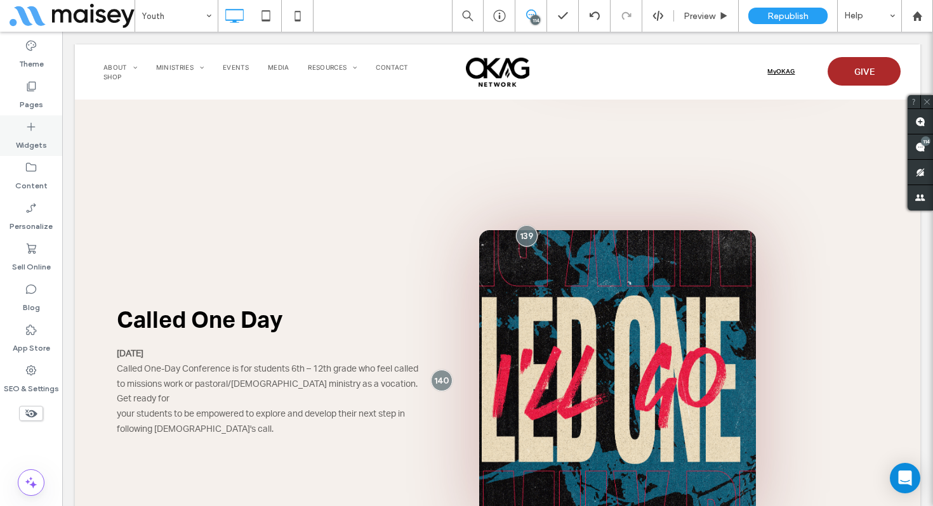
click at [39, 135] on label "Widgets" at bounding box center [31, 142] width 31 height 18
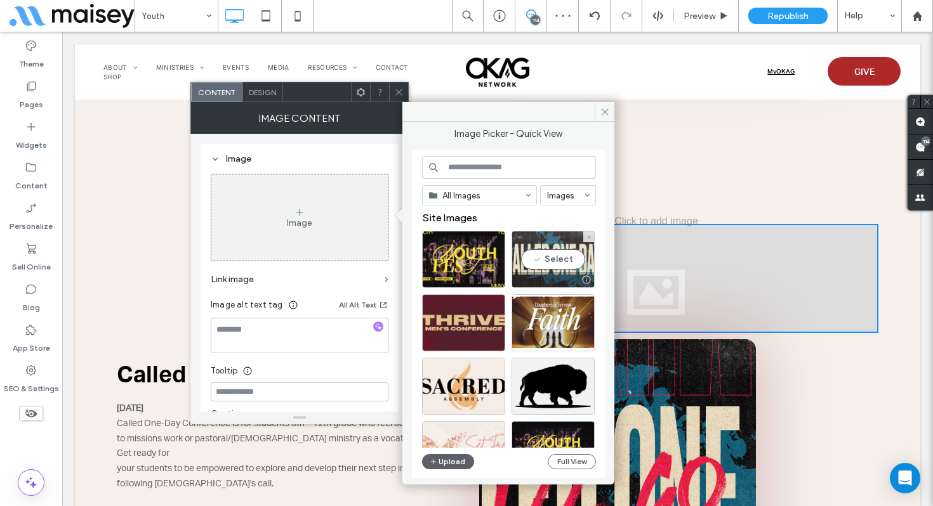
click at [543, 262] on div "Select" at bounding box center [553, 259] width 83 height 57
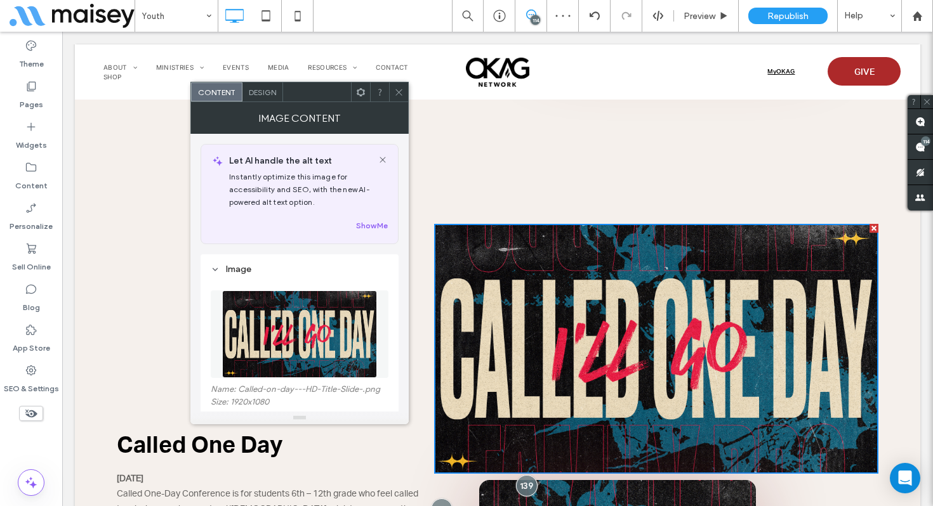
click at [399, 96] on span at bounding box center [399, 92] width 10 height 19
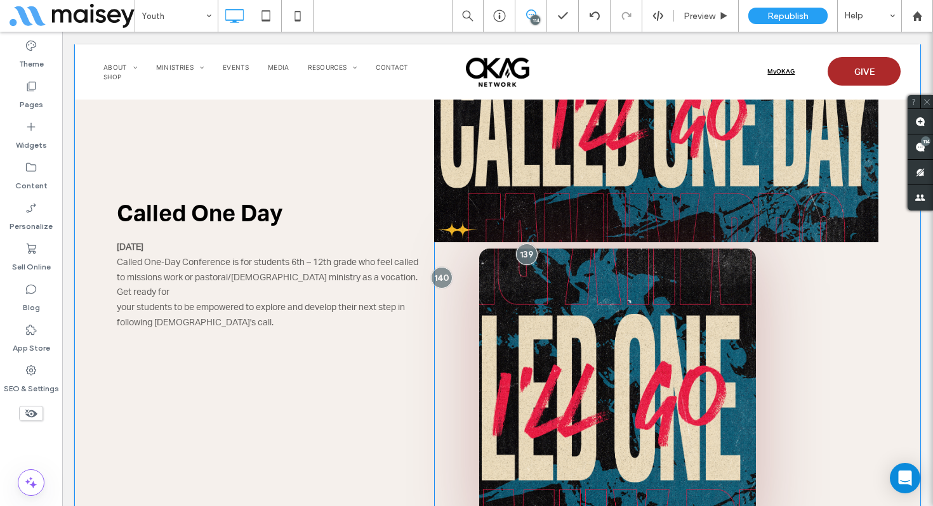
scroll to position [1222, 0]
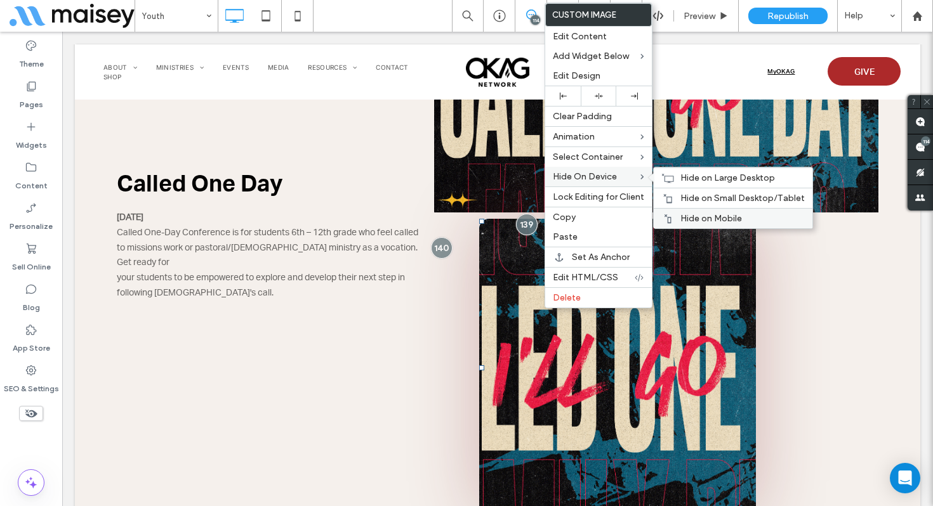
click at [690, 217] on span "Hide on Mobile" at bounding box center [711, 218] width 62 height 11
click at [685, 192] on div "Hide on Small Desktop/Tablet" at bounding box center [733, 198] width 159 height 20
click at [680, 181] on span "Hide on Large Desktop" at bounding box center [727, 178] width 95 height 11
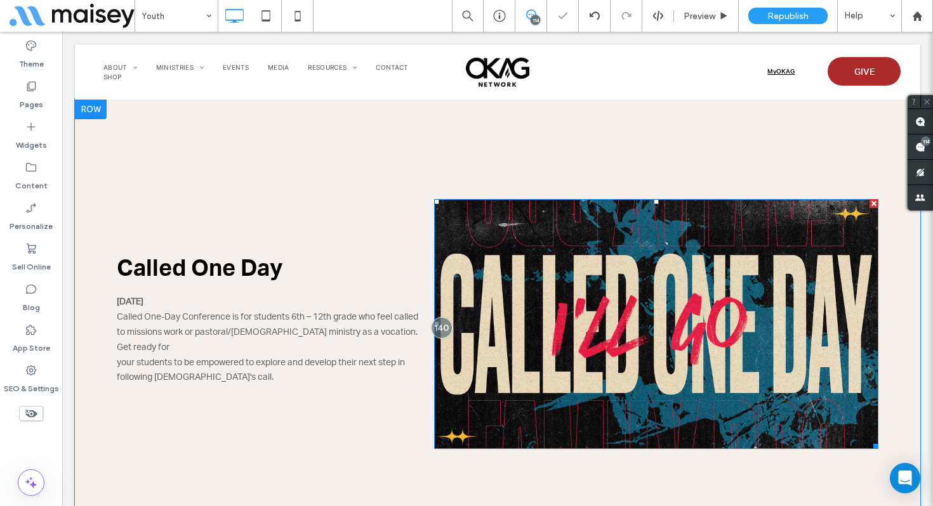
scroll to position [995, 0]
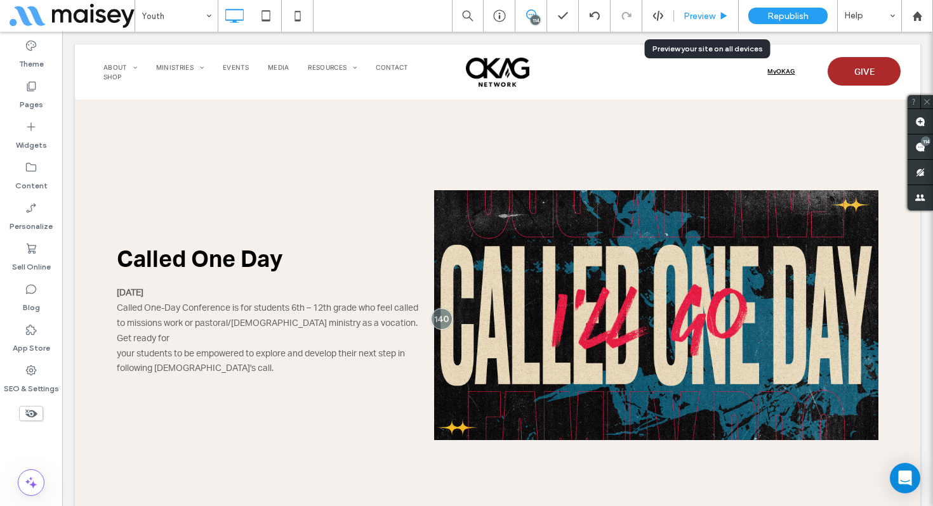
click at [697, 20] on span "Preview" at bounding box center [700, 16] width 32 height 11
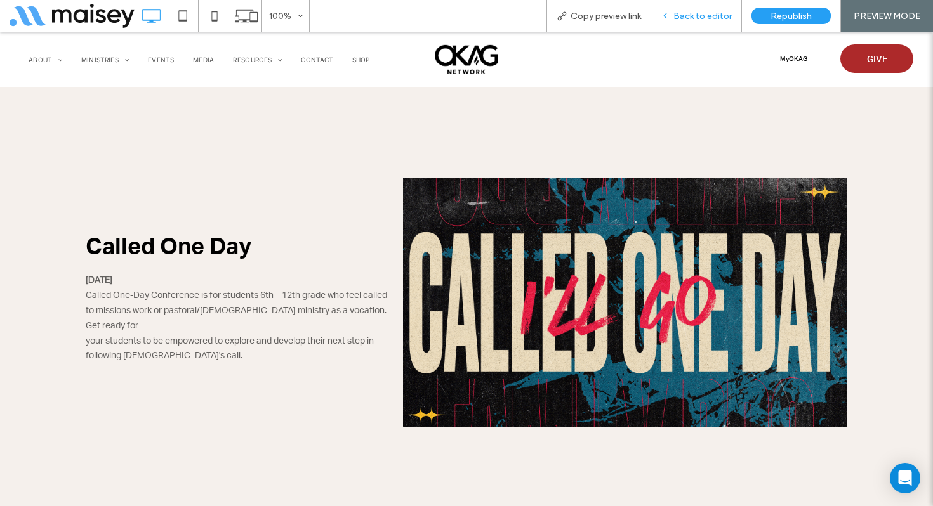
click at [694, 19] on span "Back to editor" at bounding box center [702, 16] width 58 height 11
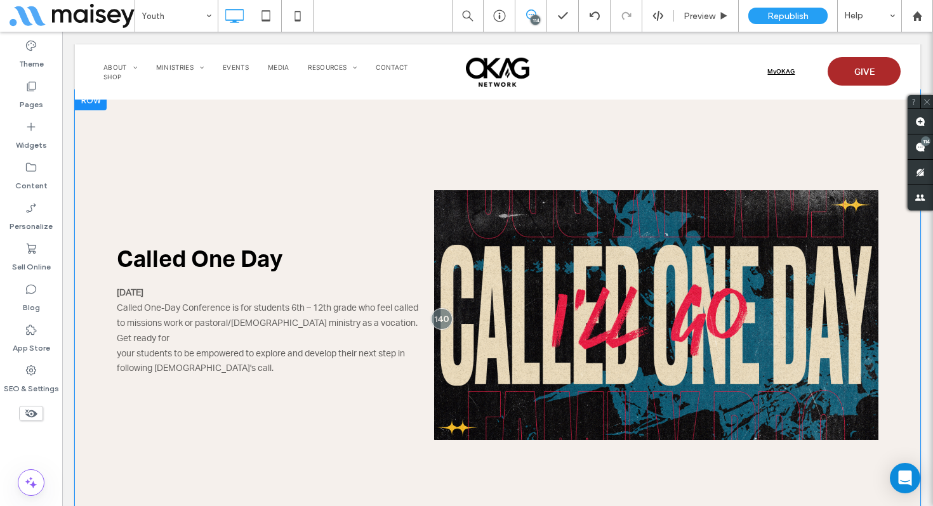
click at [478, 171] on div "Called One Day September 20, 2025 Called One-Day Conference is for students 6th…" at bounding box center [497, 313] width 845 height 446
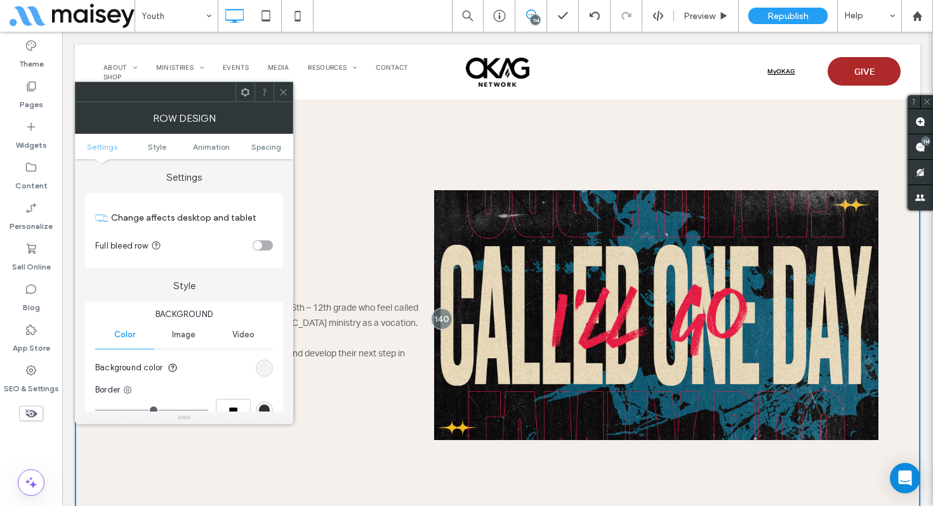
click at [285, 95] on icon at bounding box center [284, 93] width 10 height 10
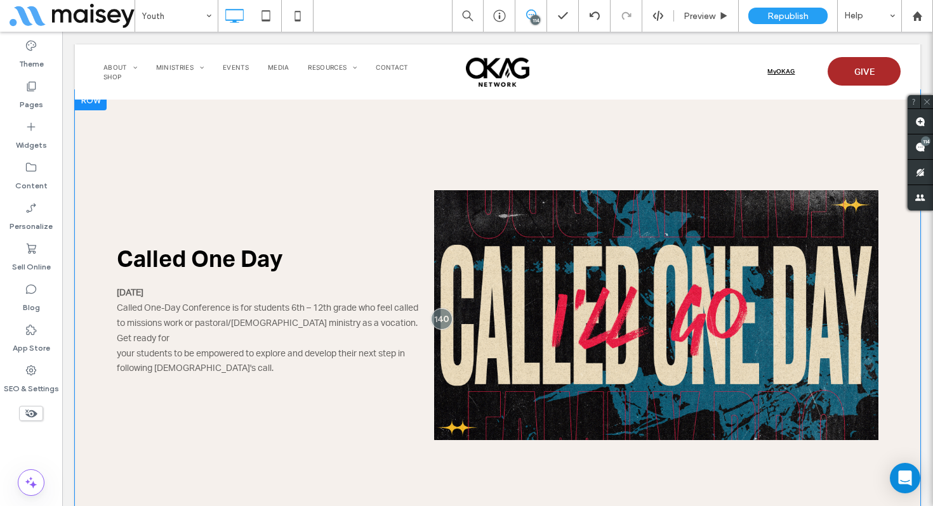
click at [562, 468] on div "Called One Day September 20, 2025 Called One-Day Conference is for students 6th…" at bounding box center [497, 313] width 845 height 446
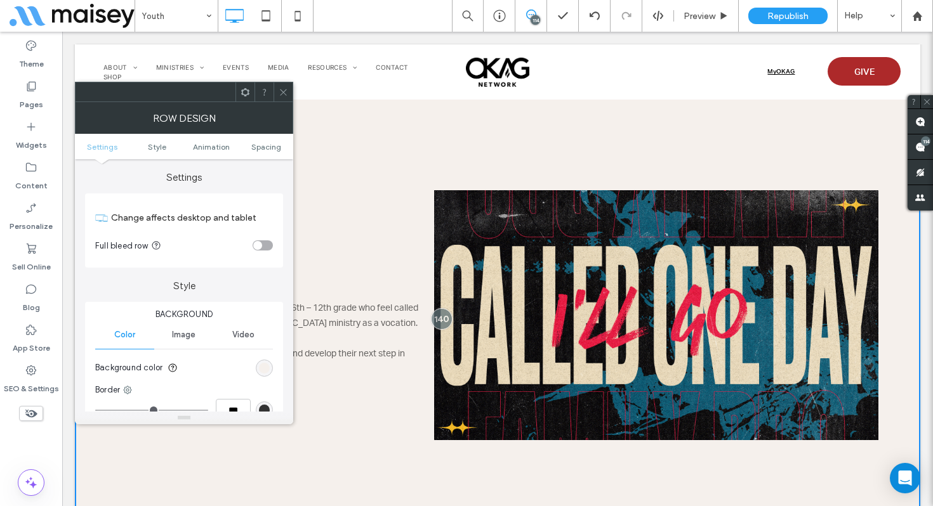
click at [281, 91] on icon at bounding box center [284, 93] width 10 height 10
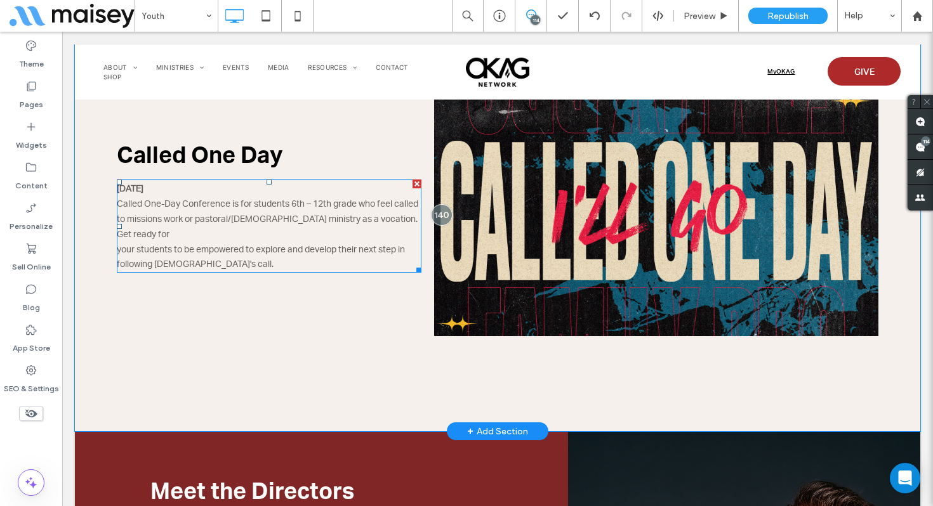
scroll to position [1157, 0]
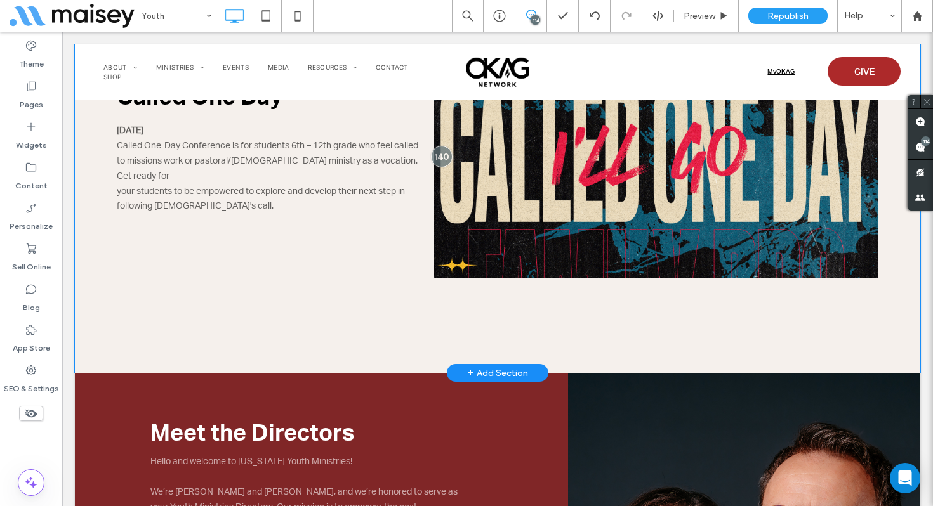
click at [437, 322] on div "Called One Day September 20, 2025 Called One-Day Conference is for students 6th…" at bounding box center [497, 151] width 845 height 446
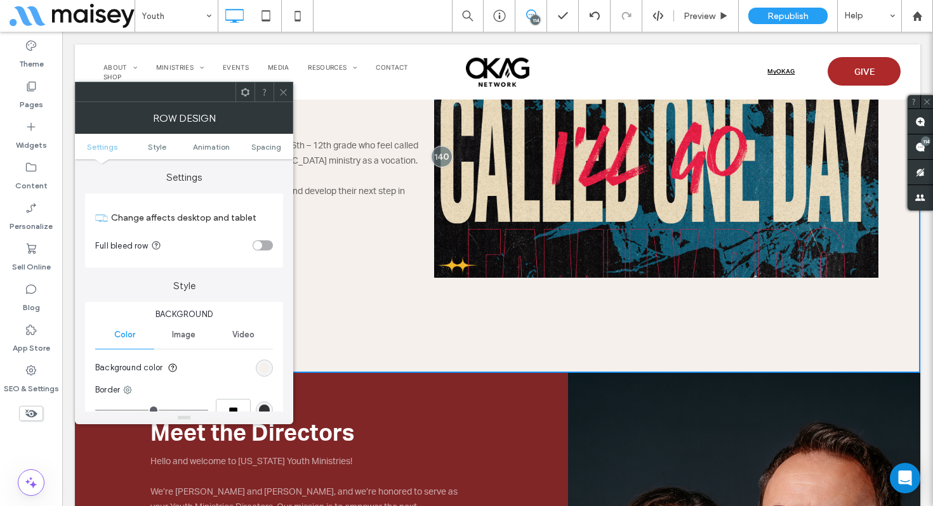
click at [284, 90] on icon at bounding box center [284, 93] width 10 height 10
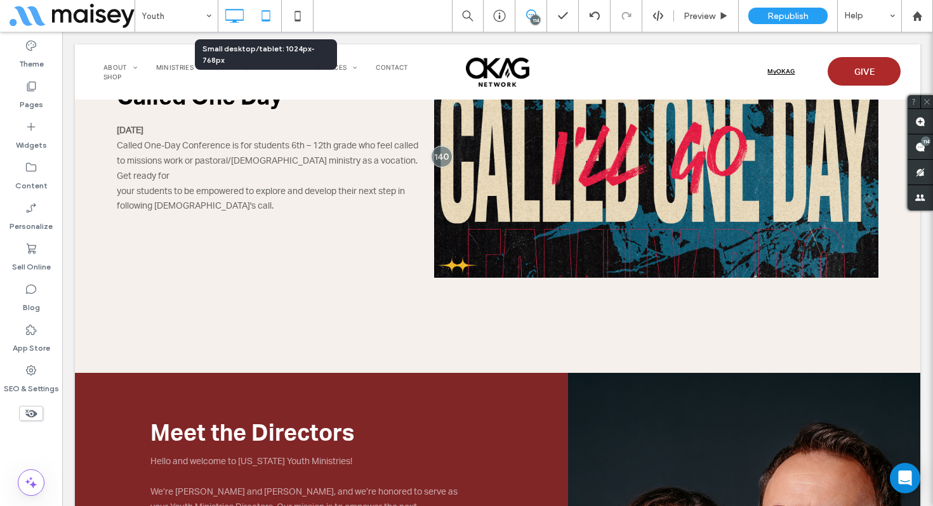
click at [264, 23] on icon at bounding box center [265, 15] width 25 height 25
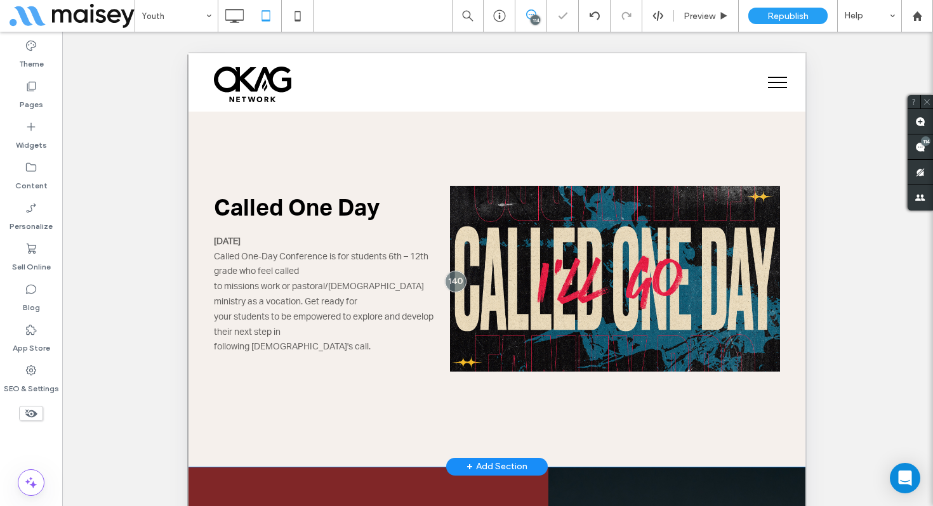
scroll to position [1005, 0]
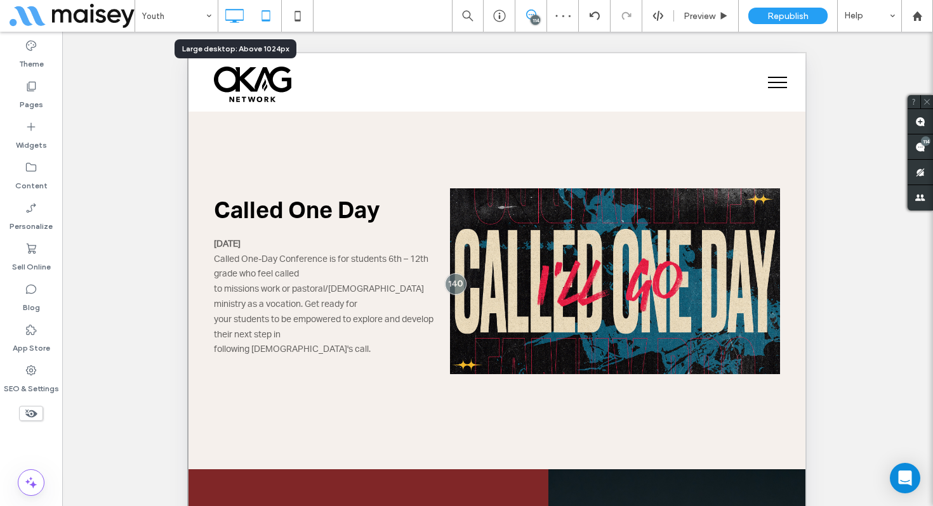
click at [241, 23] on icon at bounding box center [234, 15] width 25 height 25
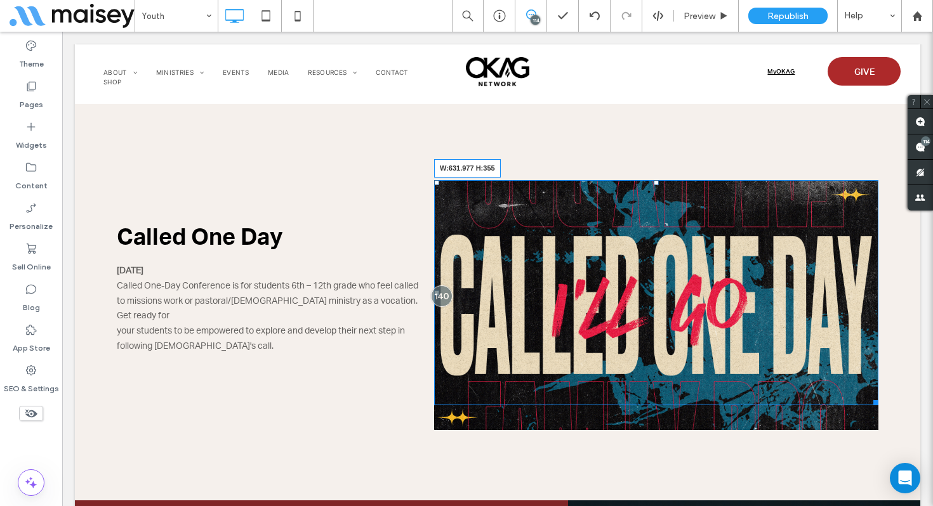
drag, startPoint x: 875, startPoint y: 427, endPoint x: 853, endPoint y: 418, distance: 23.9
click at [853, 418] on div "Called One Day September 20, 2025 Called One-Day Conference is for students 6th…" at bounding box center [497, 290] width 845 height 421
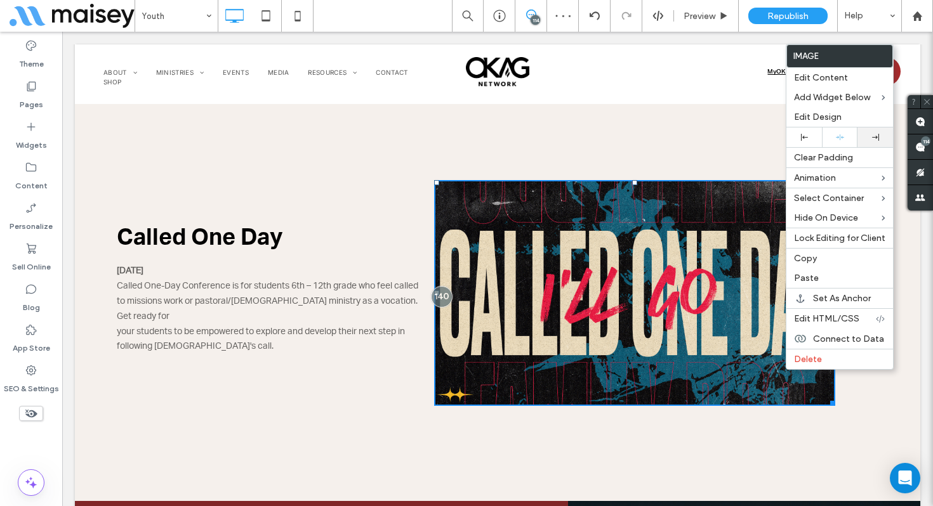
click at [872, 141] on icon at bounding box center [875, 137] width 7 height 7
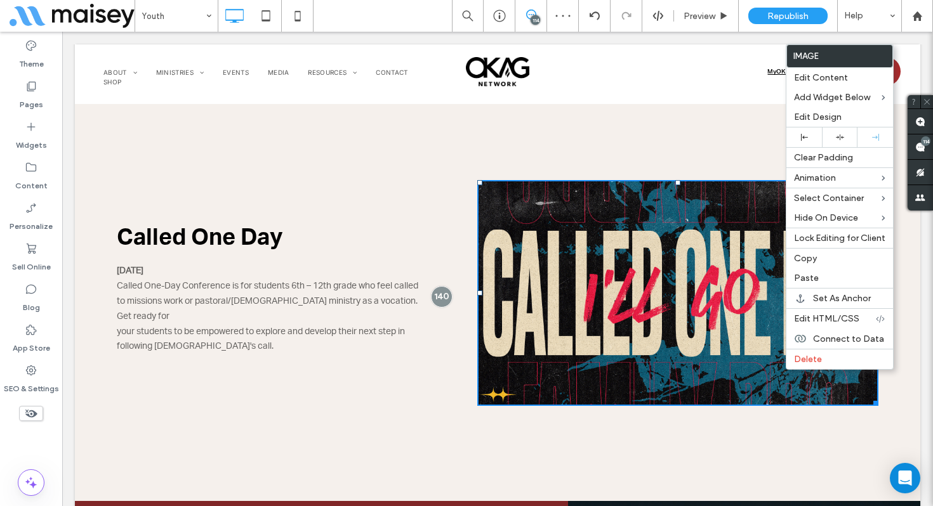
click at [614, 140] on div "Called One Day September 20, 2025 Called One-Day Conference is for students 6th…" at bounding box center [497, 290] width 845 height 421
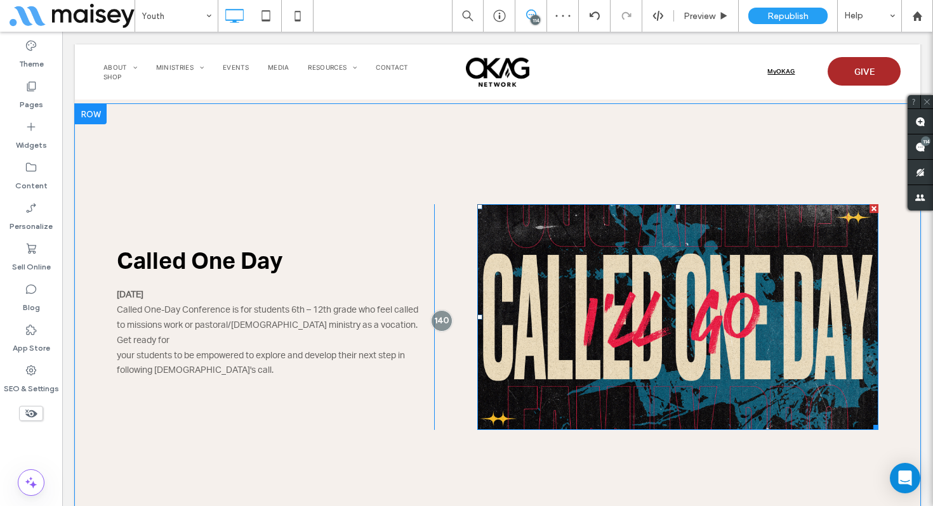
scroll to position [974, 0]
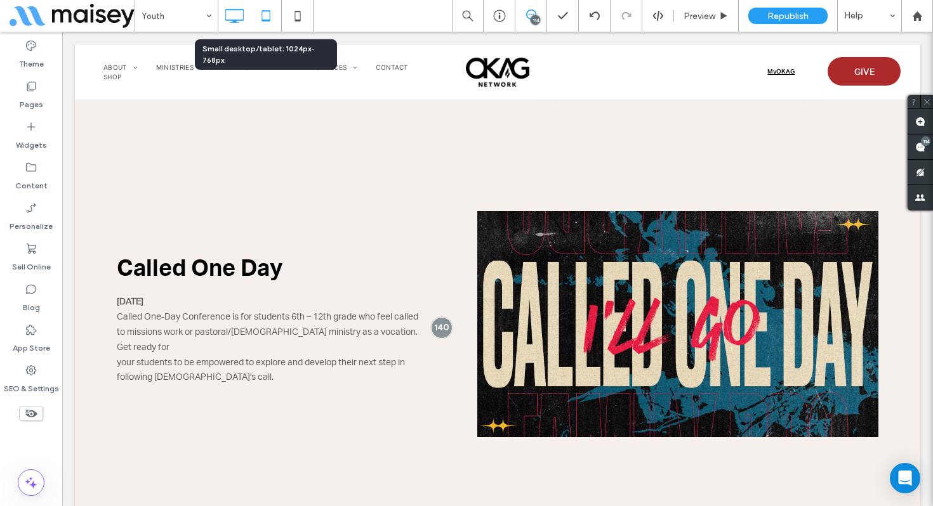
click at [268, 19] on use at bounding box center [265, 15] width 8 height 11
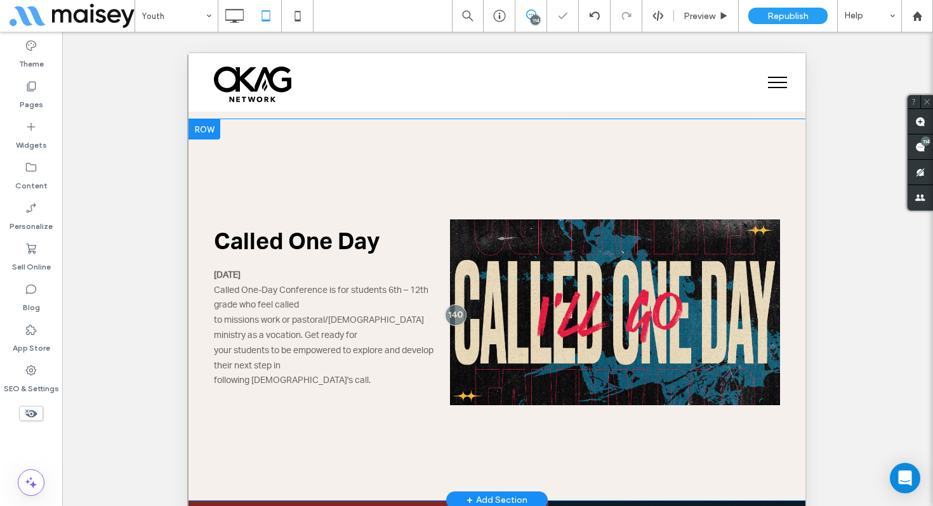
click at [557, 428] on div "Called One Day September 20, 2025 Called One-Day Conference is for students 6th…" at bounding box center [497, 309] width 617 height 381
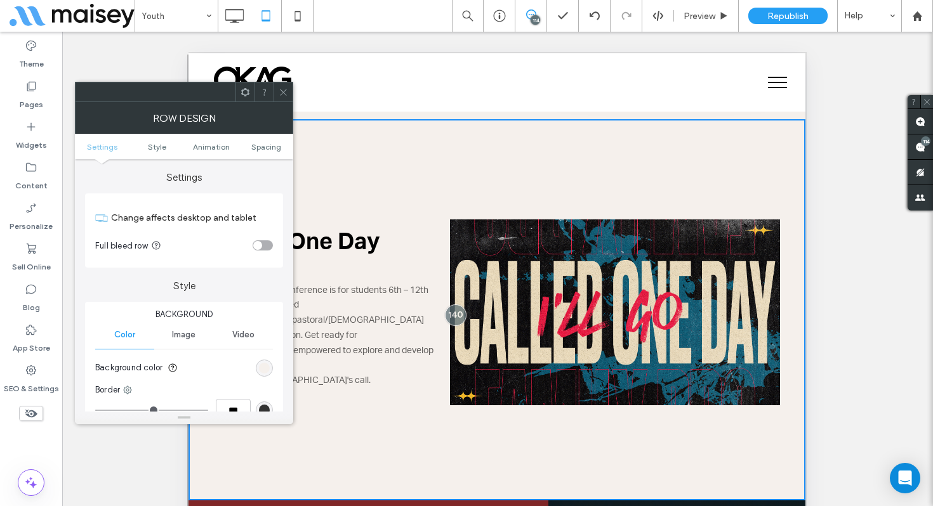
click at [929, 102] on icon at bounding box center [927, 102] width 8 height 8
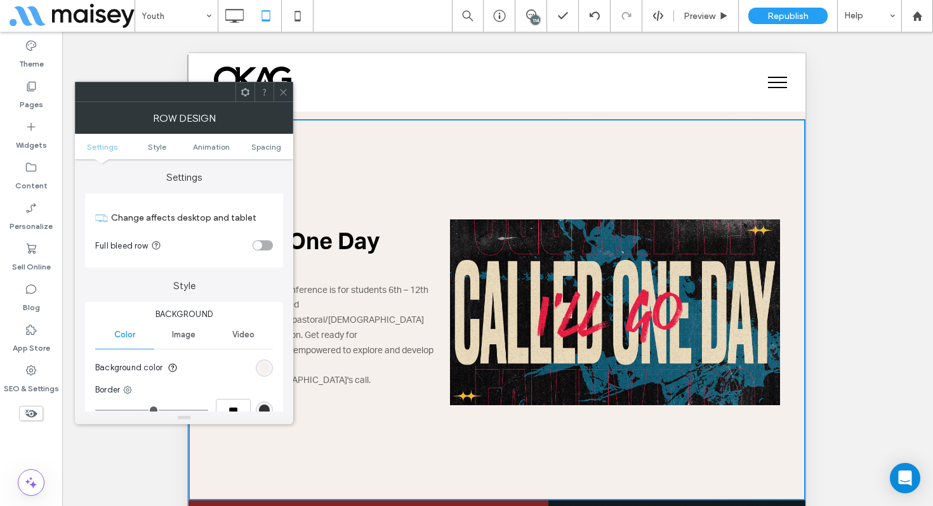
click at [284, 88] on icon at bounding box center [284, 93] width 10 height 10
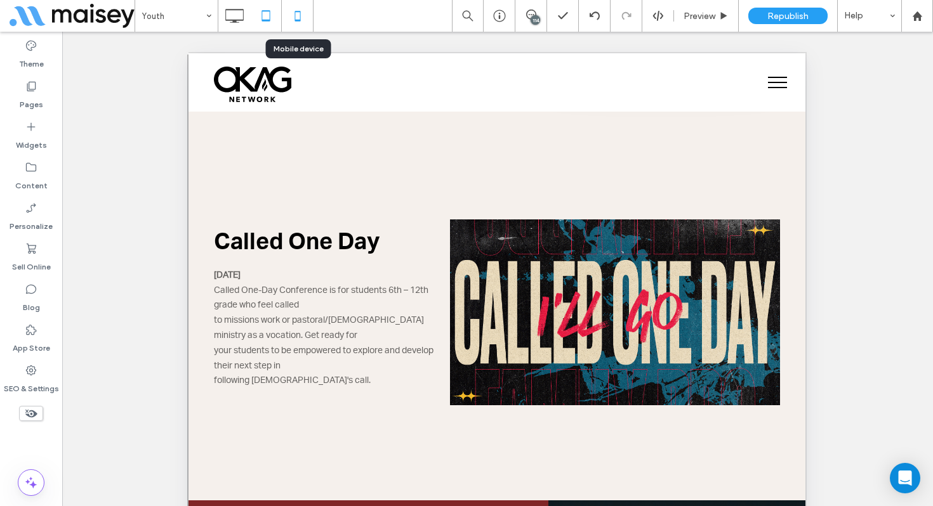
click at [296, 13] on icon at bounding box center [297, 15] width 25 height 25
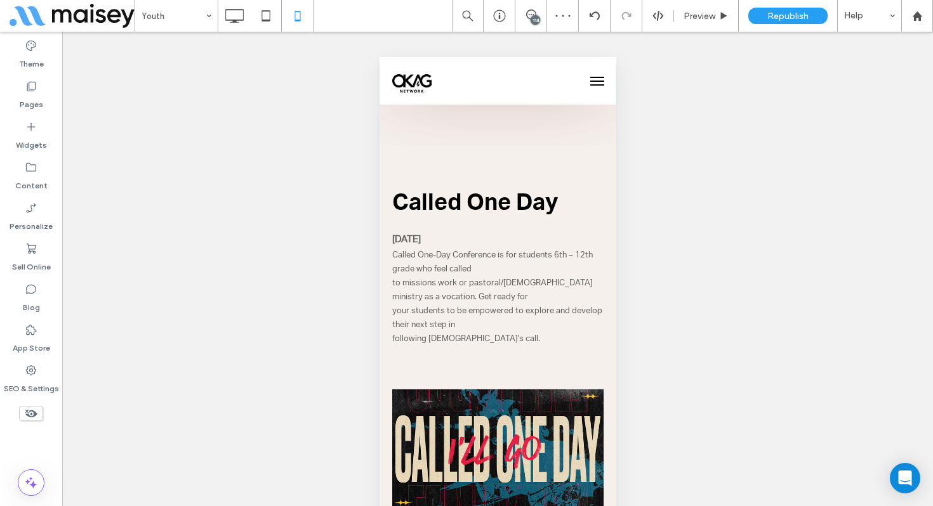
scroll to position [835, 0]
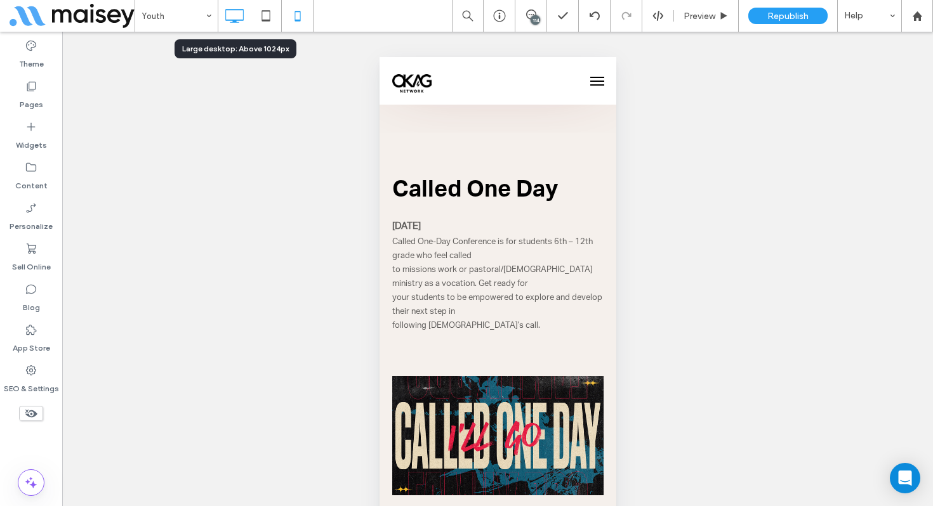
click at [237, 18] on icon at bounding box center [234, 15] width 25 height 25
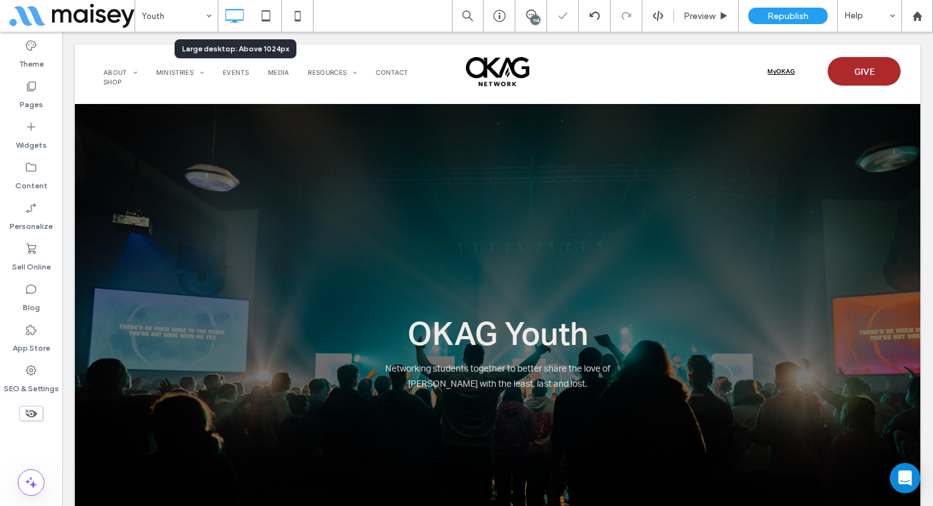
scroll to position [0, 0]
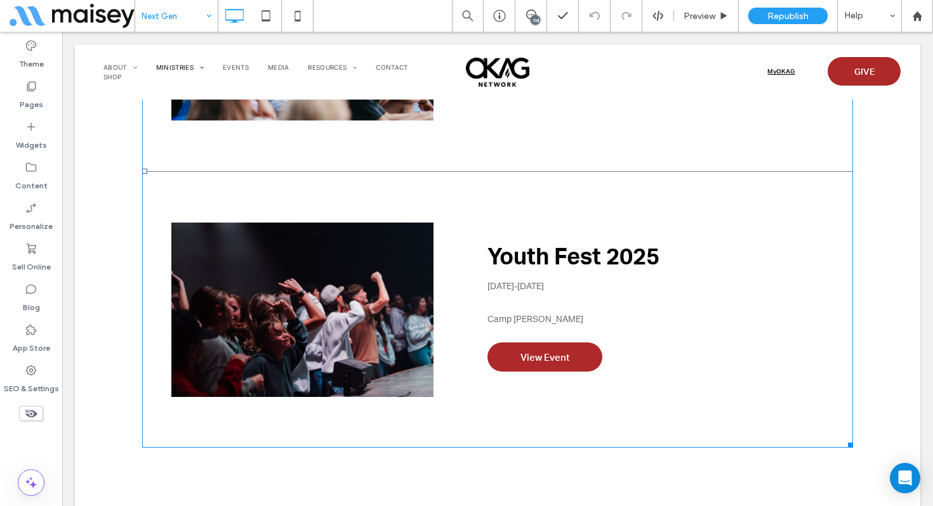
scroll to position [1928, 0]
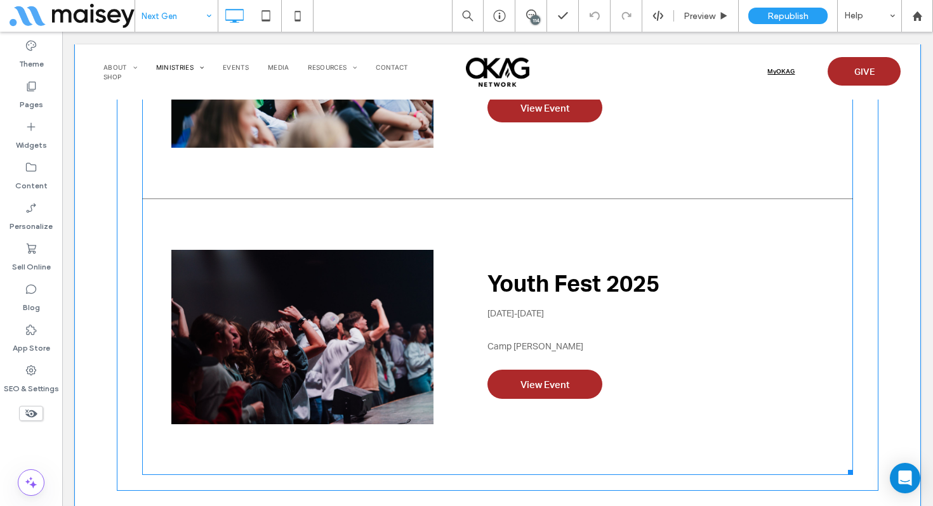
click at [218, 182] on div "PK Retreat August 30-September 1 For Oklahoma Credentialed Ministers' Kids View…" at bounding box center [497, 60] width 711 height 277
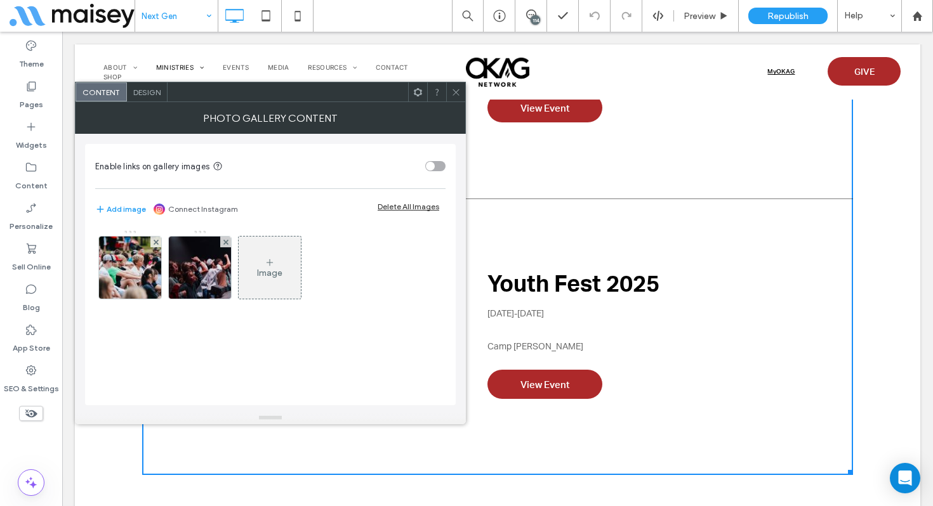
click at [274, 266] on icon at bounding box center [270, 263] width 10 height 10
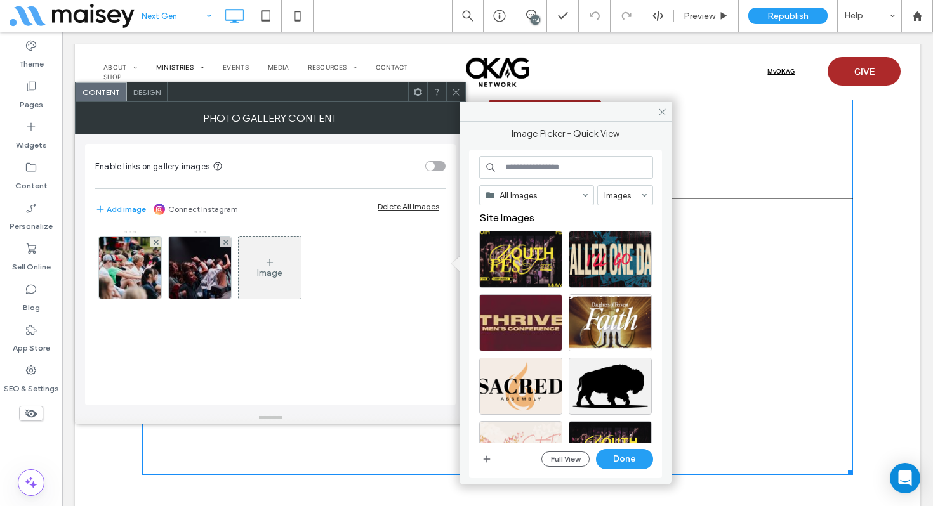
drag, startPoint x: 275, startPoint y: 266, endPoint x: 235, endPoint y: 260, distance: 41.1
click at [235, 260] on div "Image" at bounding box center [269, 271] width 349 height 83
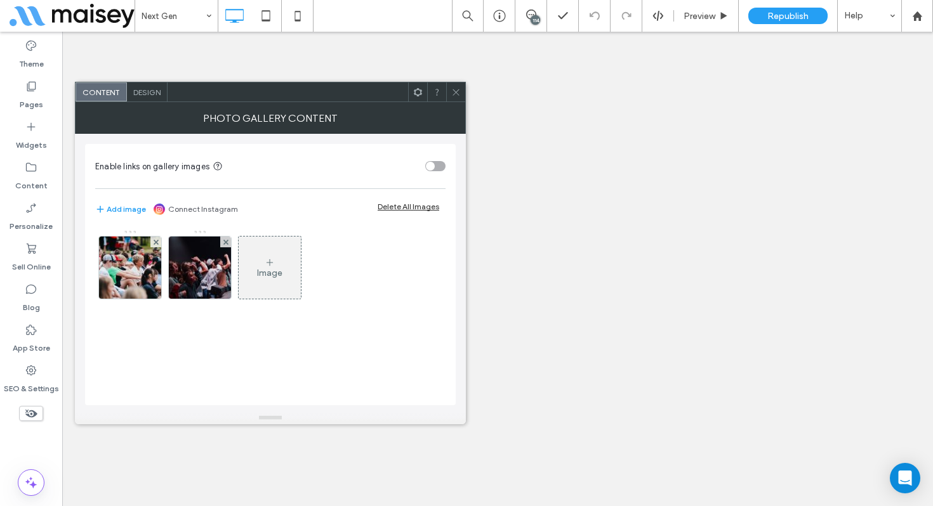
click at [284, 261] on div "Image" at bounding box center [270, 268] width 62 height 60
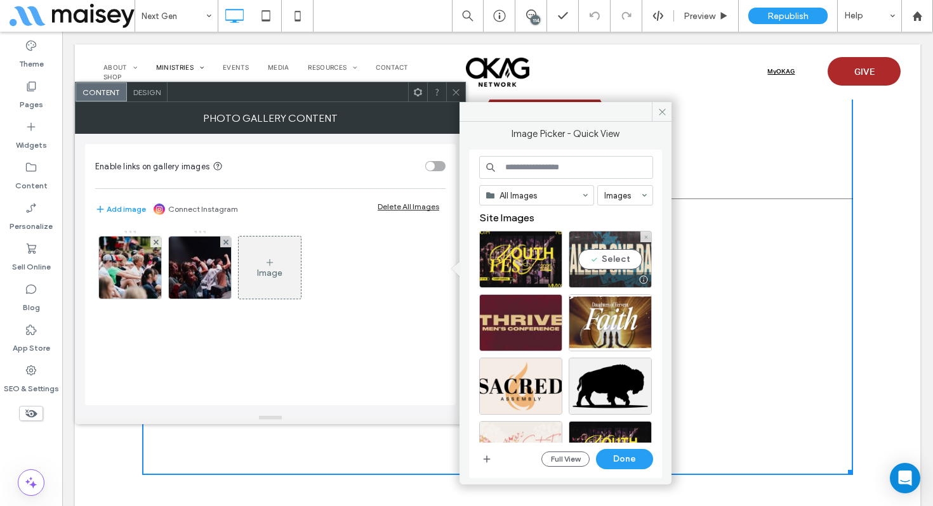
click at [611, 265] on div "Select" at bounding box center [610, 259] width 83 height 57
drag, startPoint x: 633, startPoint y: 456, endPoint x: 571, endPoint y: 424, distance: 69.8
click at [633, 456] on button "Done" at bounding box center [624, 459] width 57 height 20
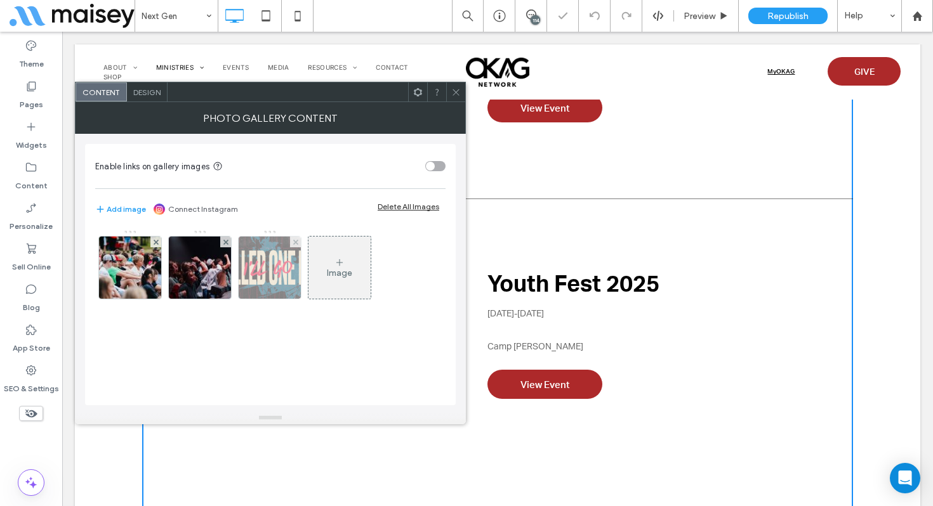
scroll to position [2066, 0]
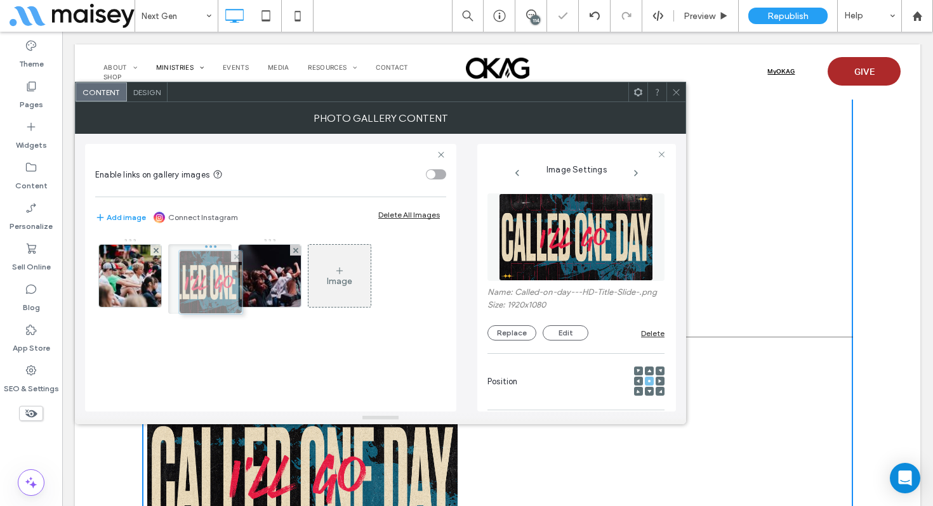
drag, startPoint x: 273, startPoint y: 264, endPoint x: 211, endPoint y: 270, distance: 62.5
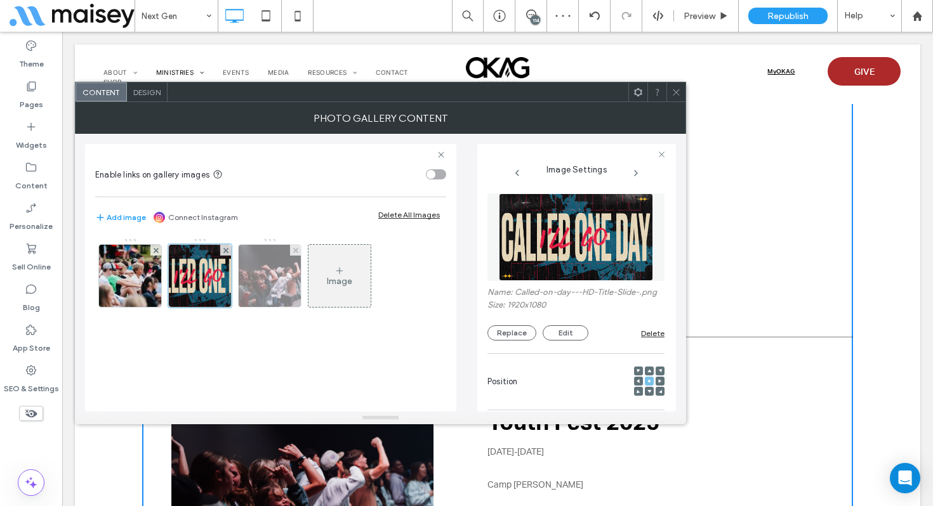
click at [287, 270] on img at bounding box center [269, 276] width 93 height 62
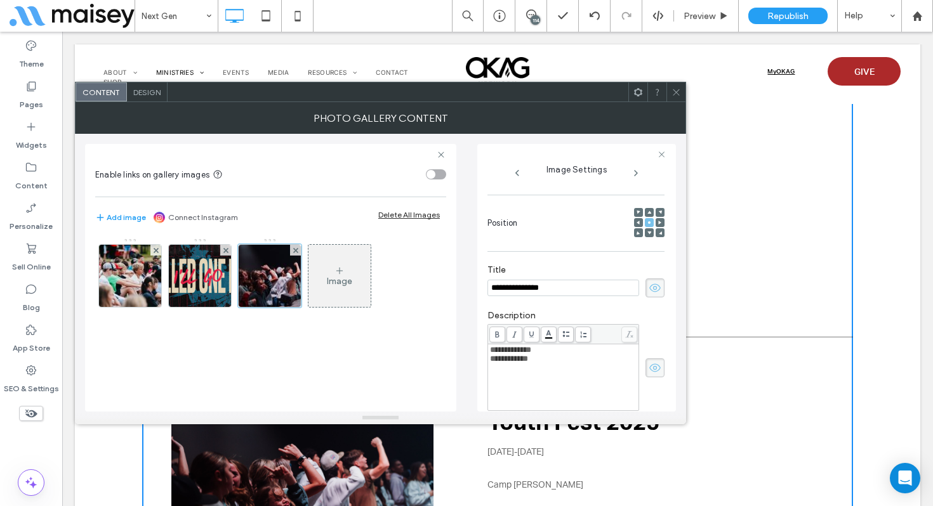
scroll to position [175, 0]
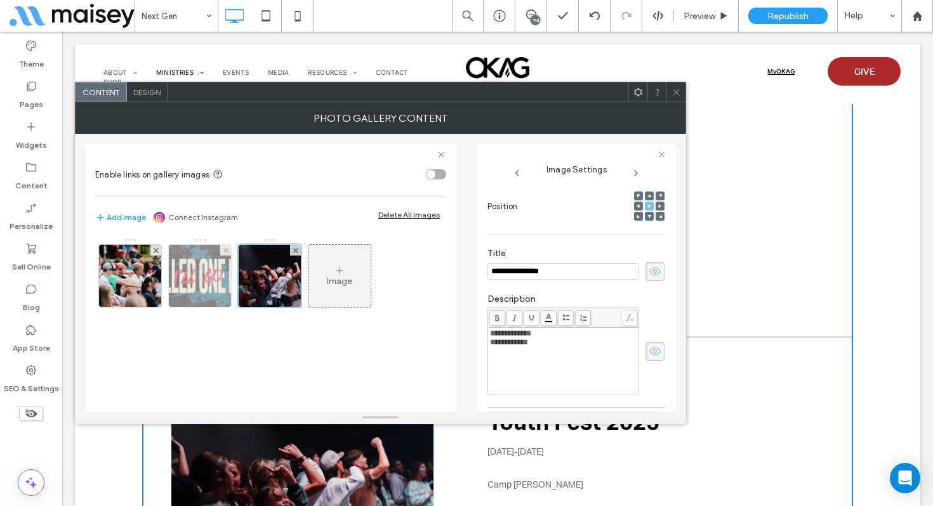
click at [187, 269] on img at bounding box center [200, 276] width 110 height 62
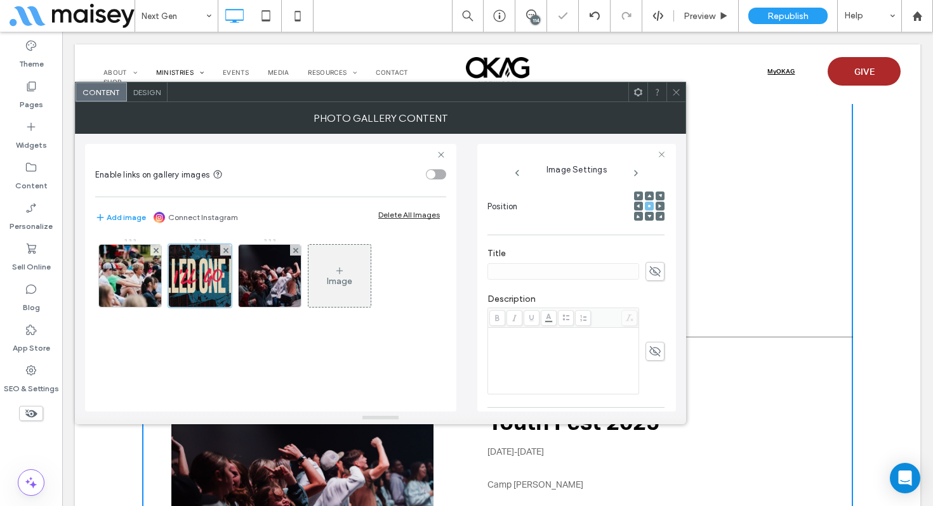
click at [649, 279] on icon at bounding box center [655, 272] width 13 height 14
click at [592, 278] on input at bounding box center [563, 271] width 152 height 17
click at [531, 280] on input at bounding box center [563, 271] width 152 height 17
paste input "**********"
type input "**********"
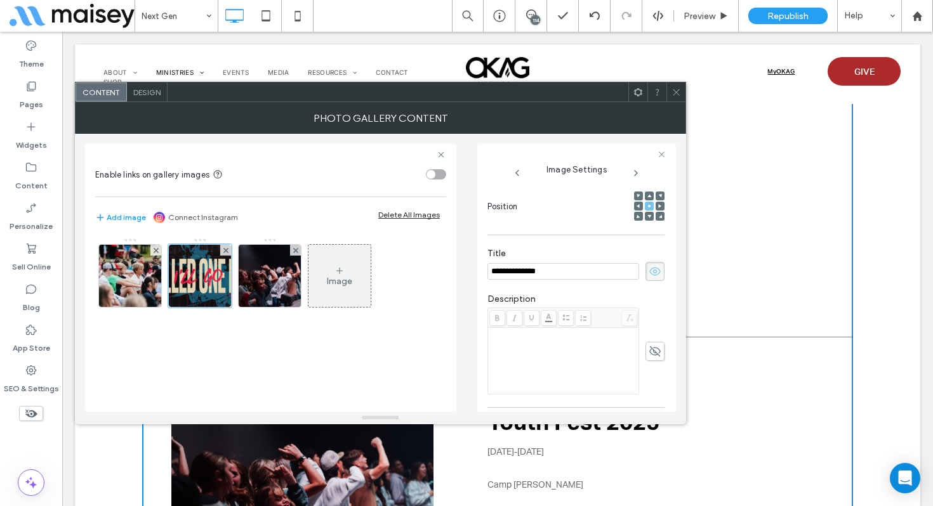
click at [502, 352] on div "Rich Text Editor" at bounding box center [563, 360] width 147 height 63
click at [505, 363] on div "Rich Text Editor" at bounding box center [563, 360] width 147 height 63
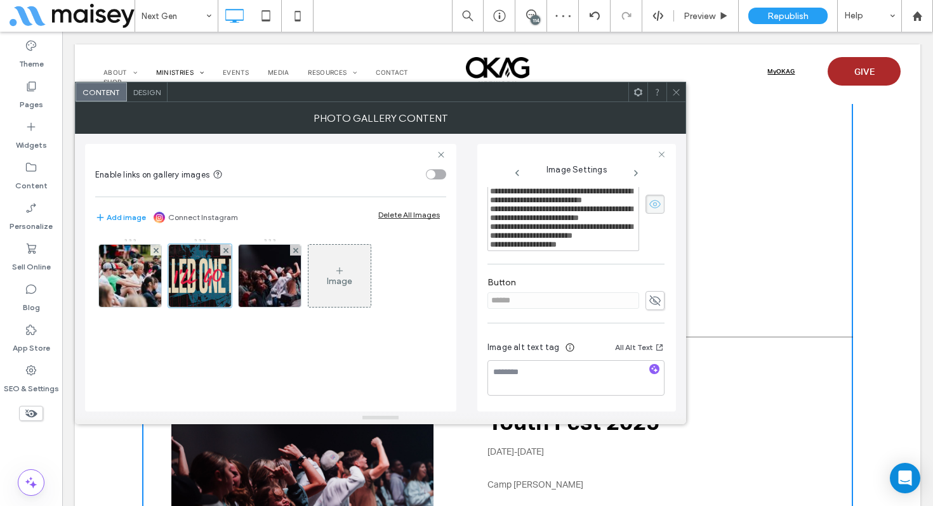
scroll to position [338, 0]
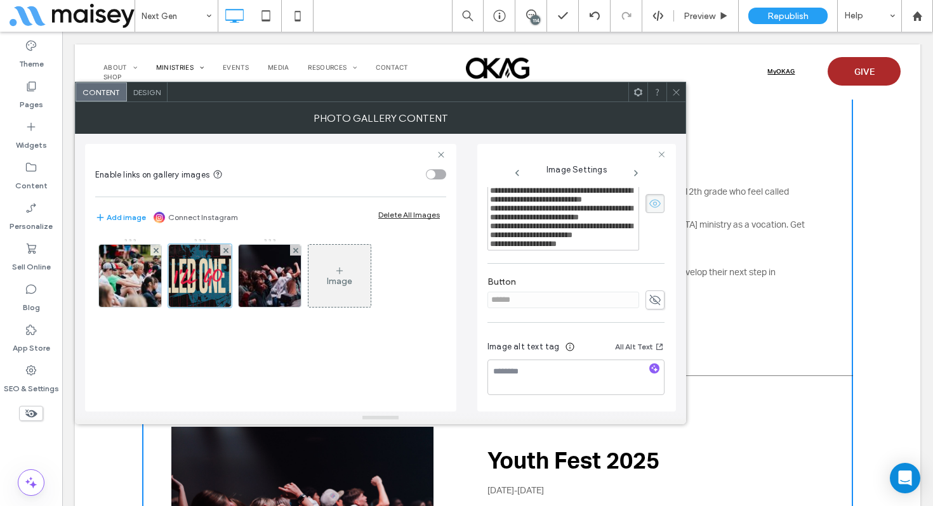
click at [677, 92] on icon at bounding box center [676, 93] width 10 height 10
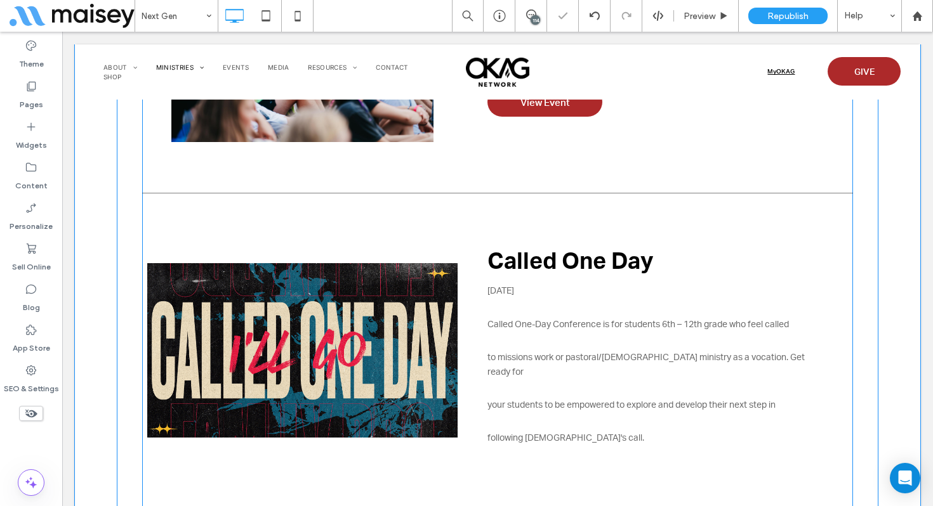
scroll to position [1931, 0]
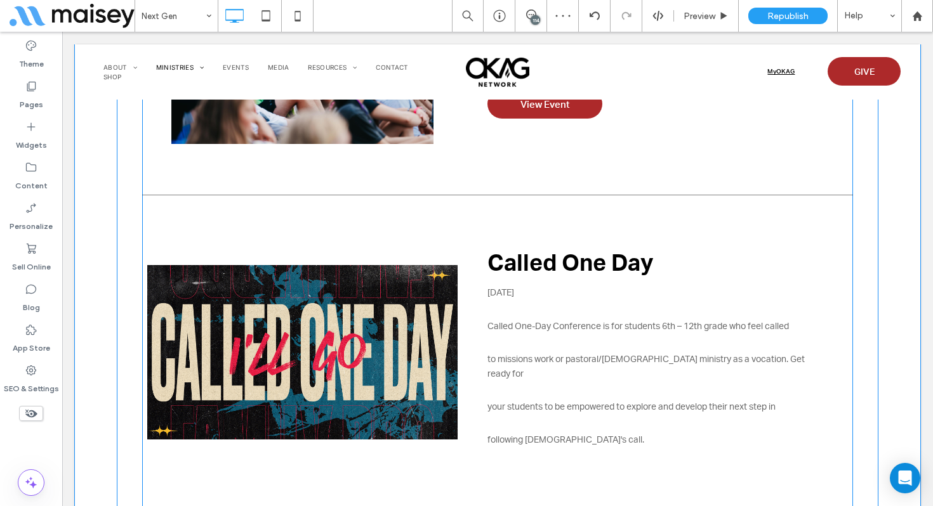
click at [602, 341] on p "Called One-Day Conference is for students 6th – 12th grade who feel called" at bounding box center [657, 326] width 340 height 33
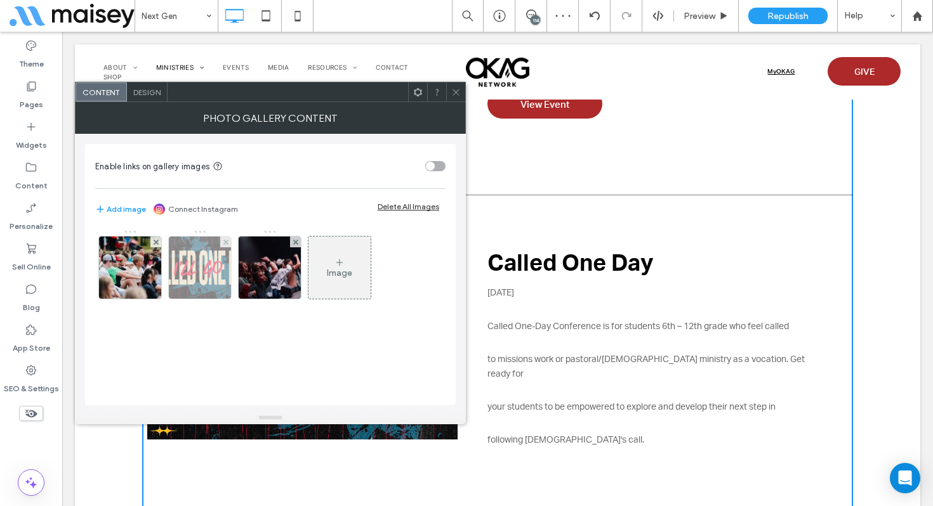
click at [202, 270] on img at bounding box center [200, 268] width 110 height 62
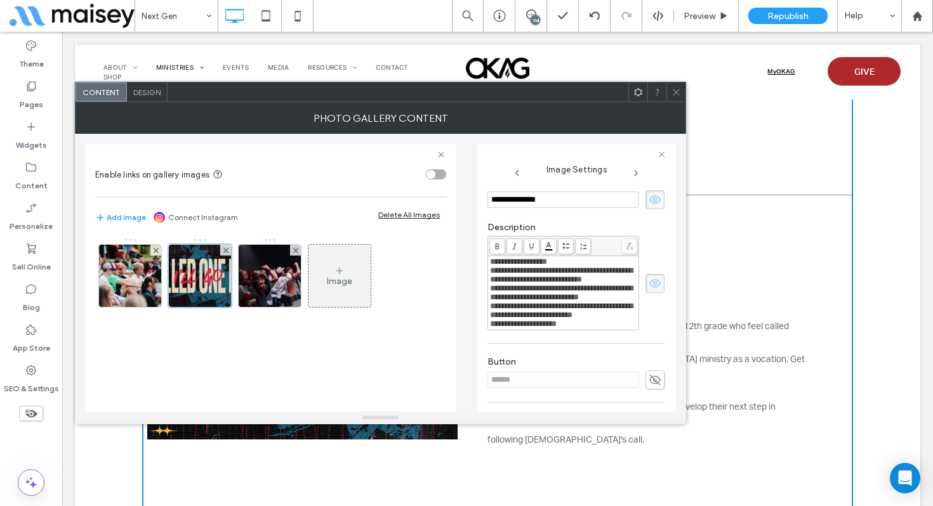
scroll to position [288, 0]
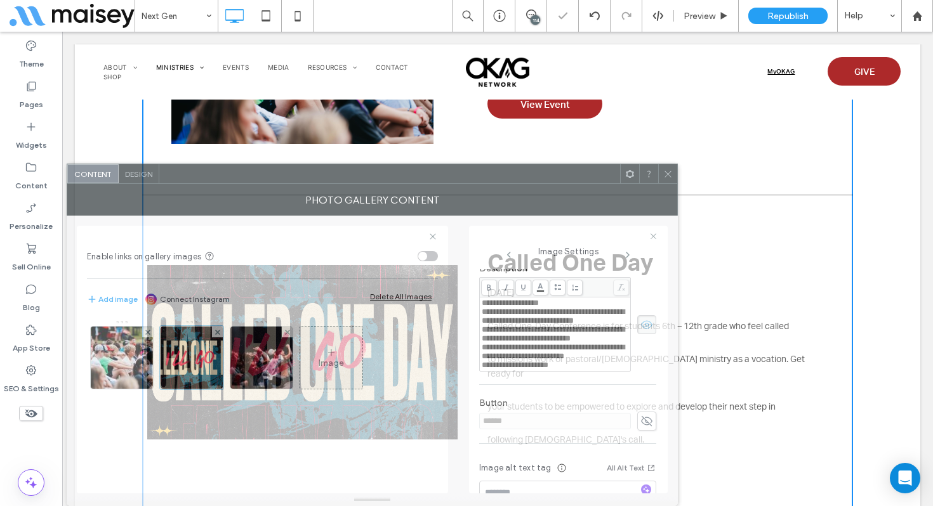
drag, startPoint x: 428, startPoint y: 98, endPoint x: 411, endPoint y: 392, distance: 294.3
click at [418, 392] on div "**********" at bounding box center [372, 335] width 611 height 343
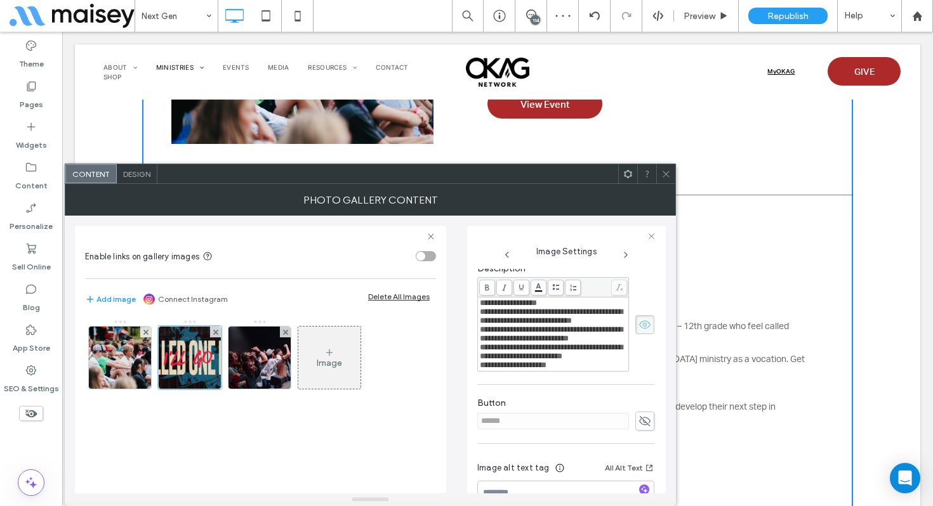
click at [663, 175] on icon at bounding box center [666, 174] width 10 height 10
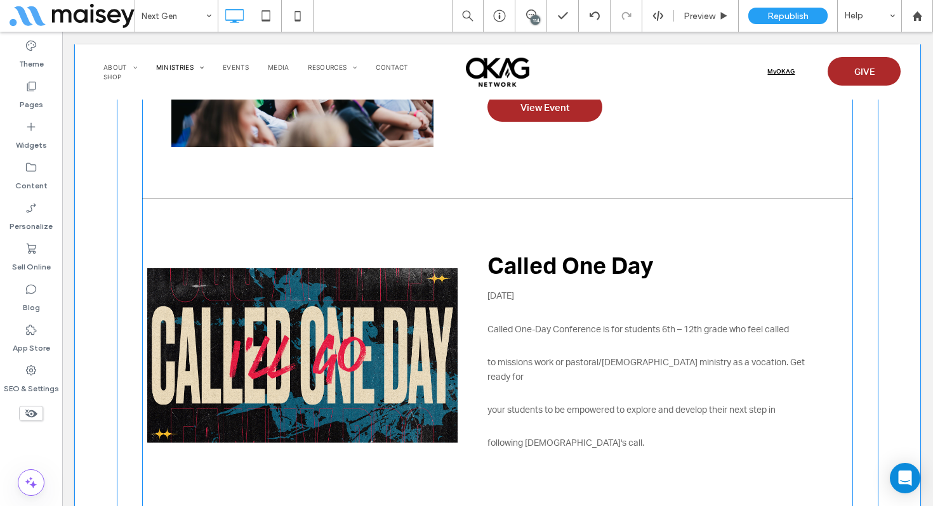
scroll to position [1929, 0]
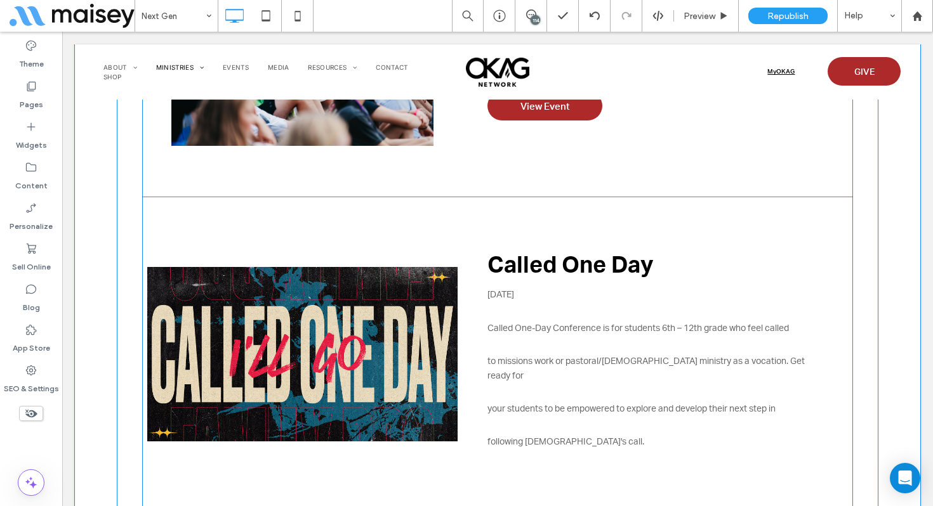
click at [635, 399] on p "your students to be empowered to explore and develop their next step in" at bounding box center [657, 408] width 340 height 33
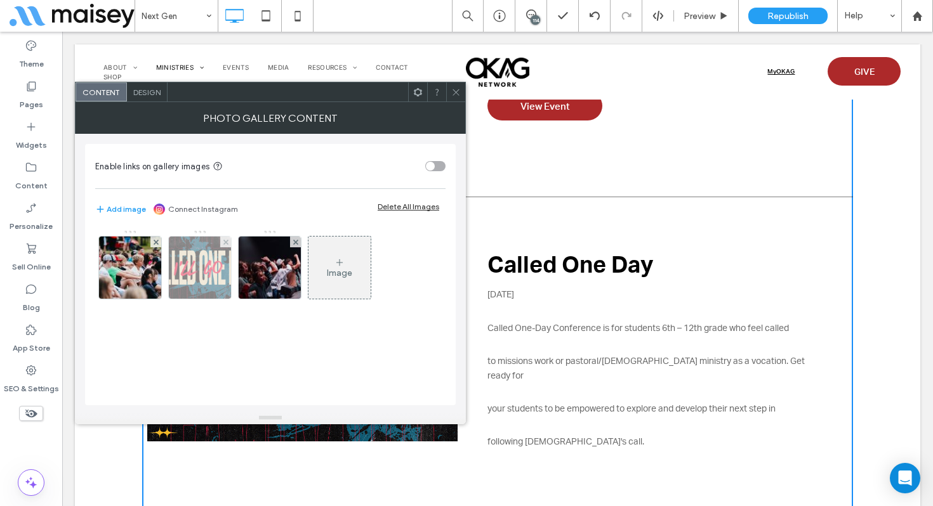
click at [213, 263] on img at bounding box center [200, 268] width 110 height 62
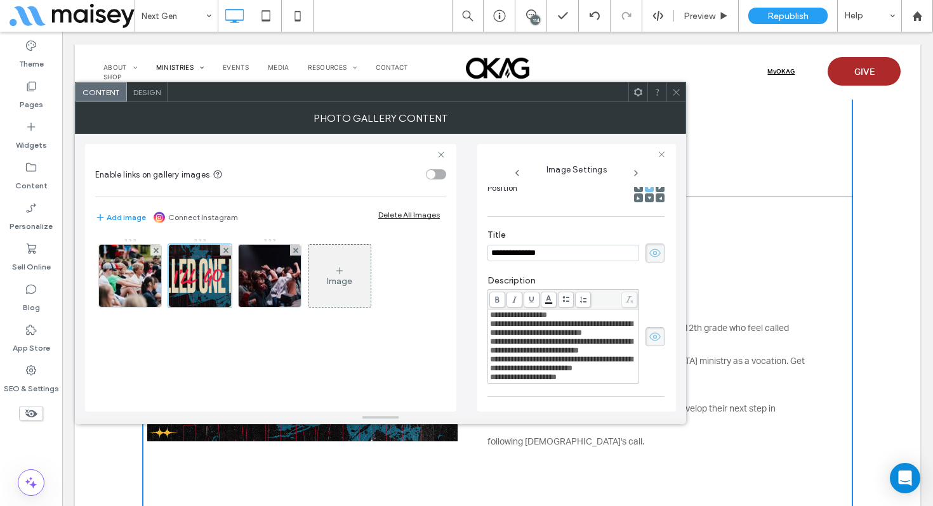
scroll to position [199, 0]
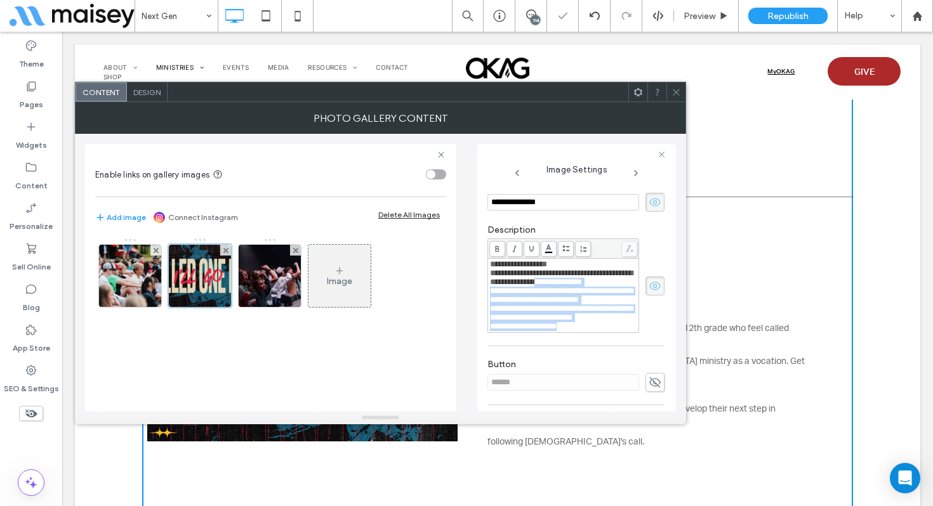
drag, startPoint x: 590, startPoint y: 343, endPoint x: 601, endPoint y: 423, distance: 80.2
click at [601, 423] on div "**********" at bounding box center [380, 263] width 611 height 322
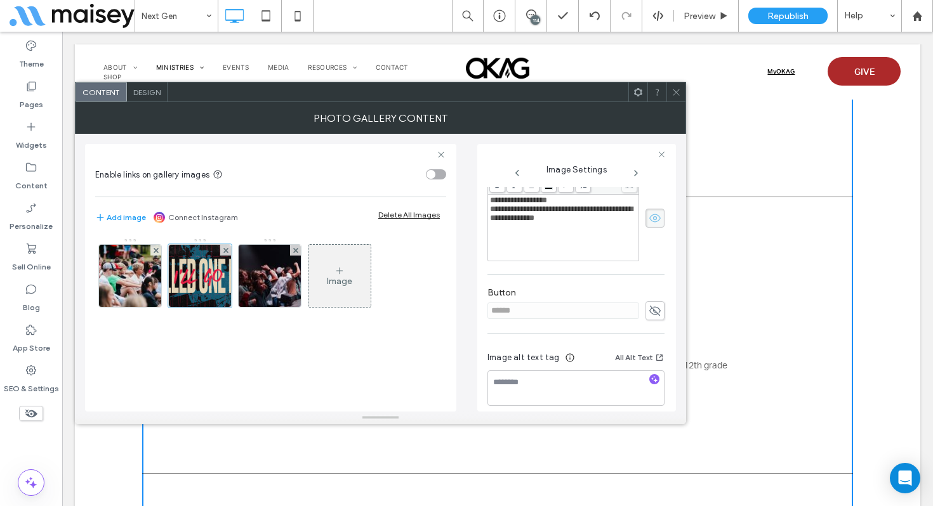
click at [678, 93] on use at bounding box center [676, 92] width 6 height 6
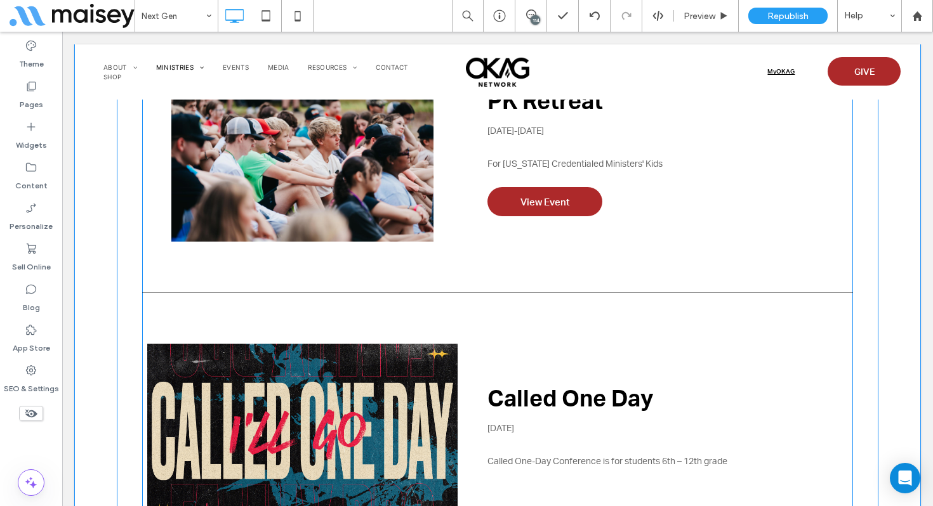
scroll to position [1818, 0]
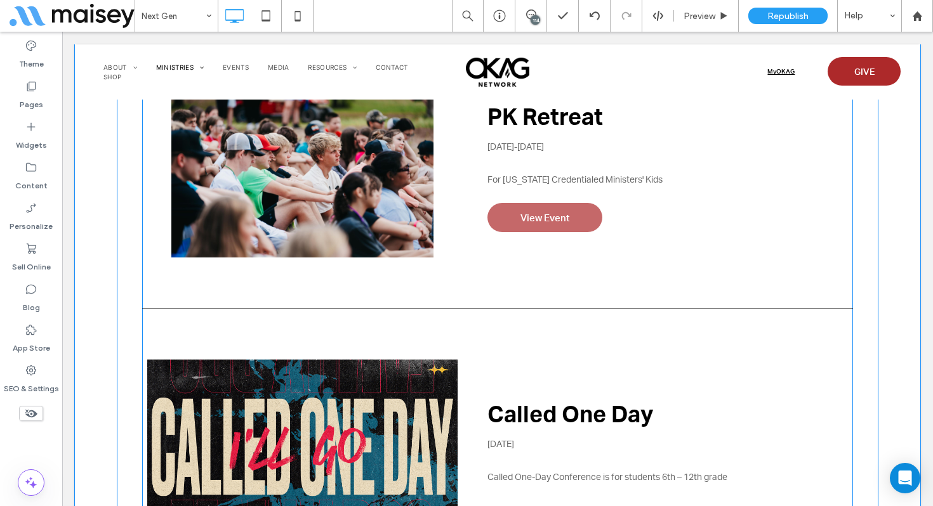
click at [574, 216] on span "View Event" at bounding box center [545, 217] width 74 height 25
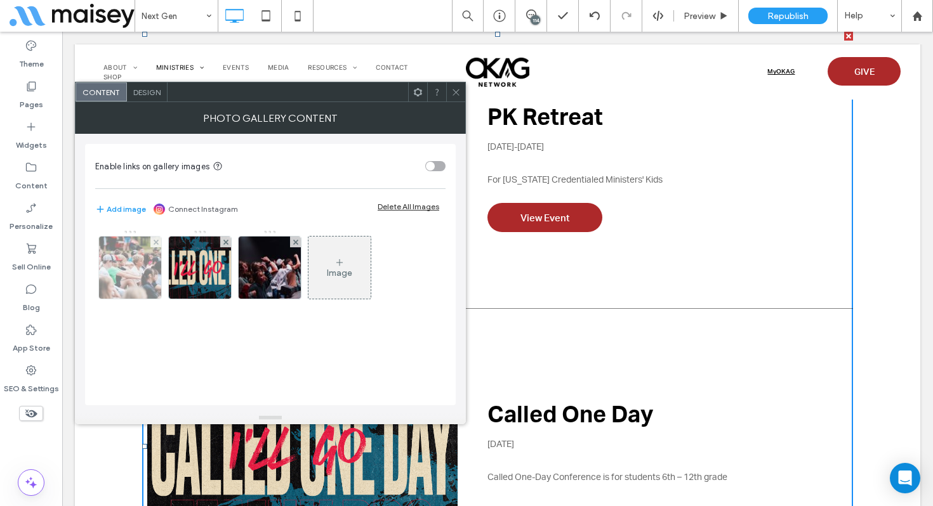
click at [143, 271] on img at bounding box center [130, 268] width 93 height 62
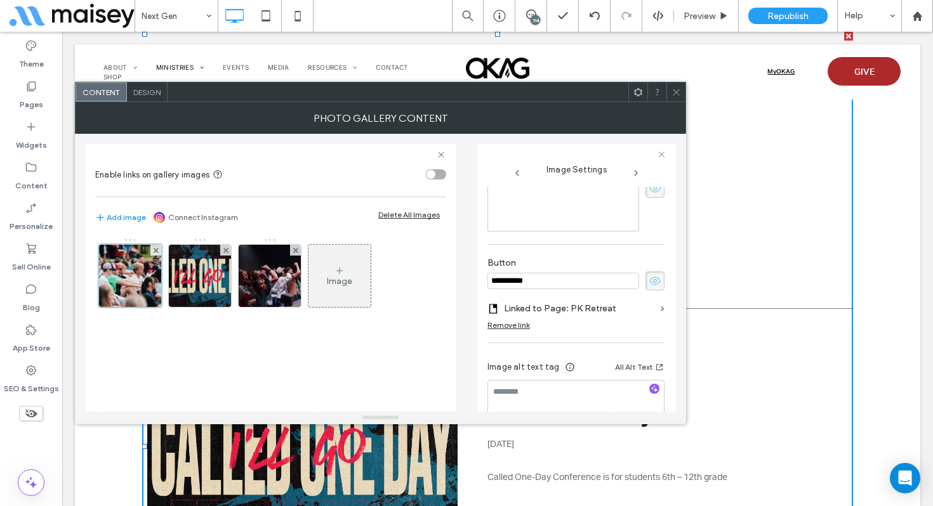
scroll to position [359, 0]
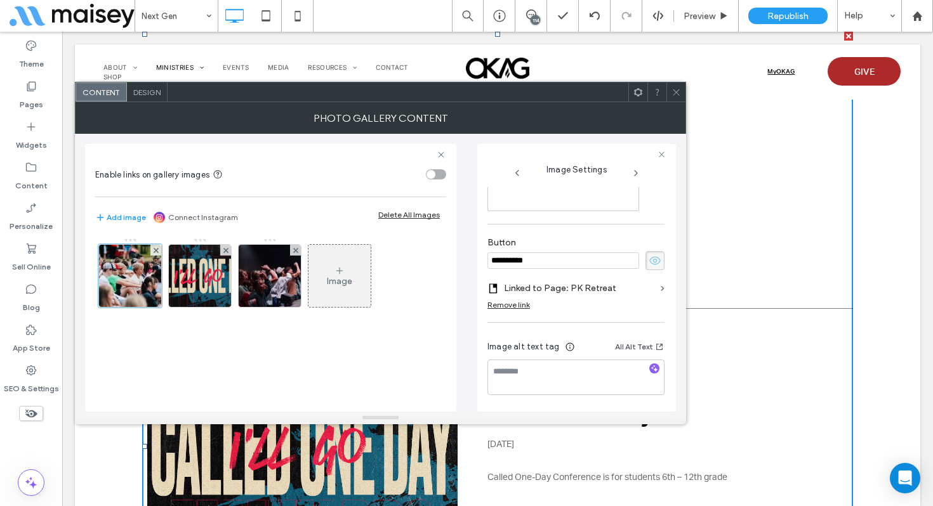
click at [645, 291] on label "Linked to Page: PK Retreat" at bounding box center [580, 288] width 152 height 23
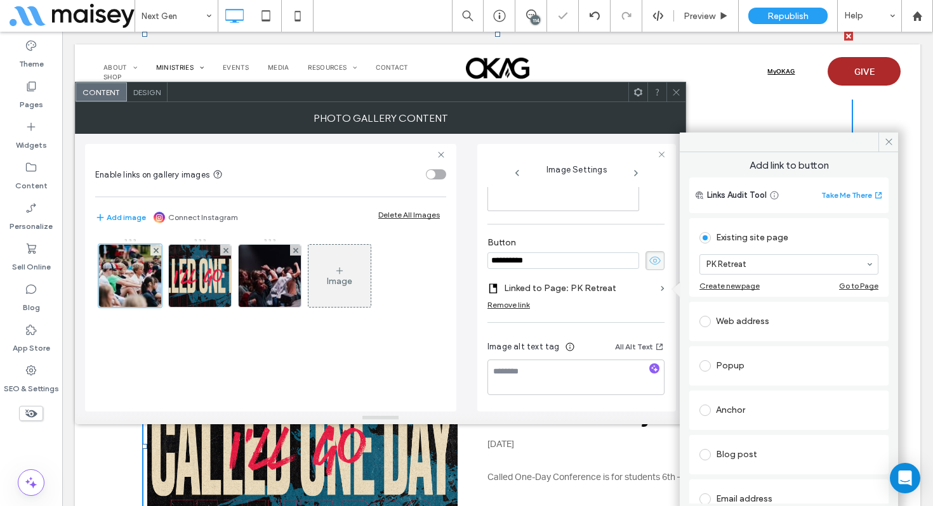
click at [673, 93] on icon at bounding box center [676, 93] width 10 height 10
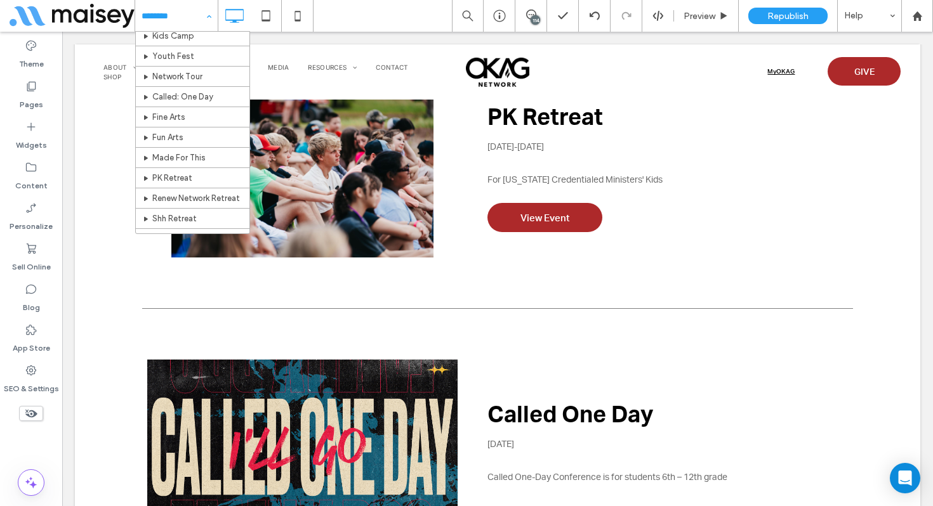
scroll to position [536, 0]
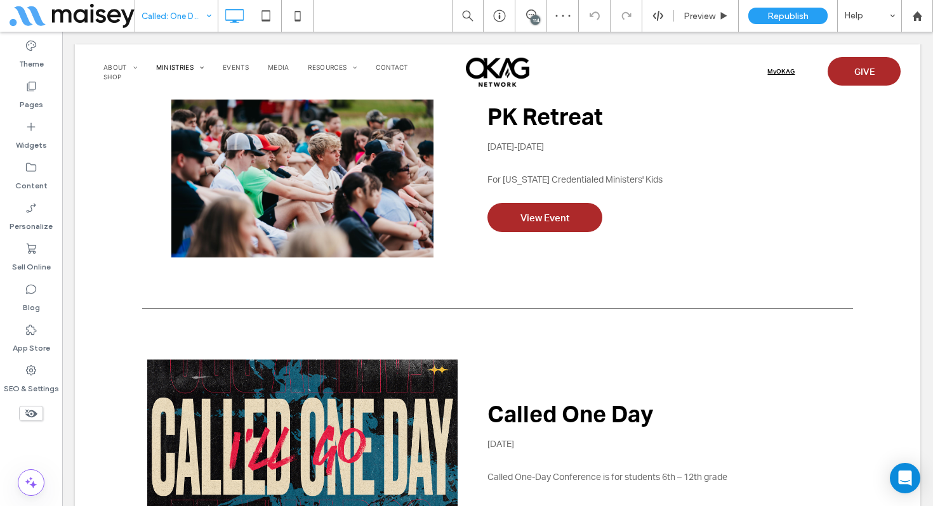
click at [172, 8] on input at bounding box center [173, 16] width 63 height 32
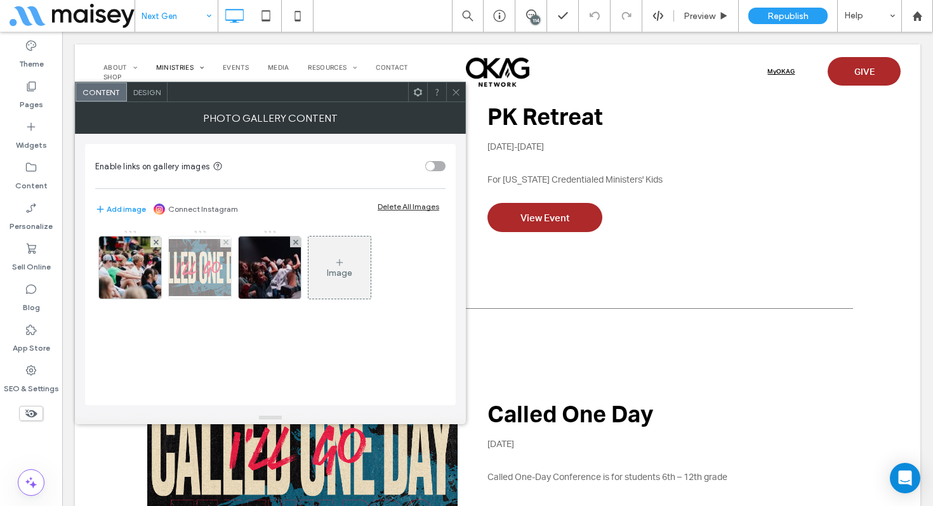
click at [210, 274] on img at bounding box center [200, 267] width 102 height 57
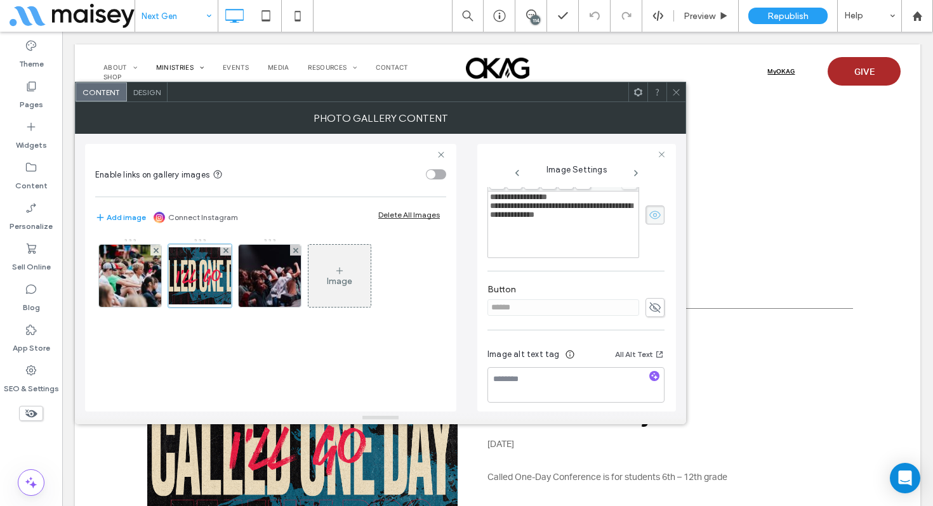
scroll to position [331, 0]
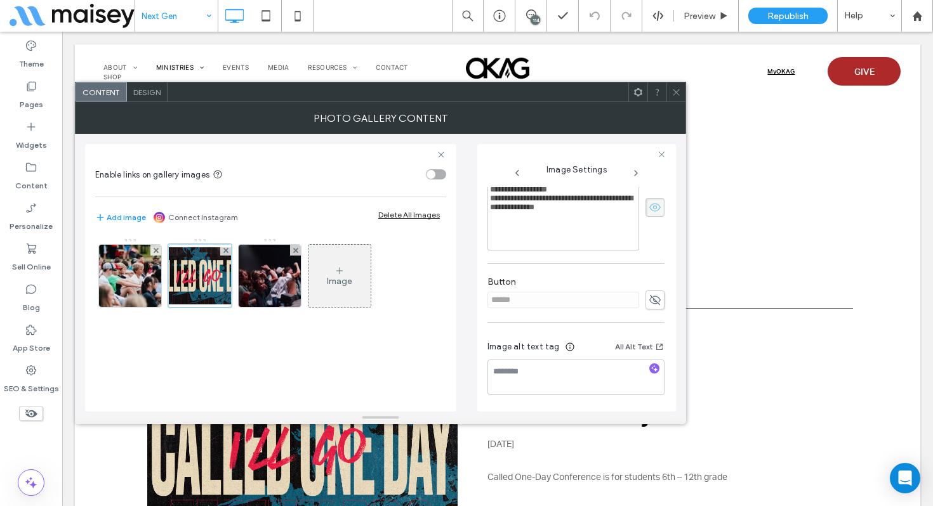
click at [650, 298] on icon at bounding box center [655, 300] width 13 height 14
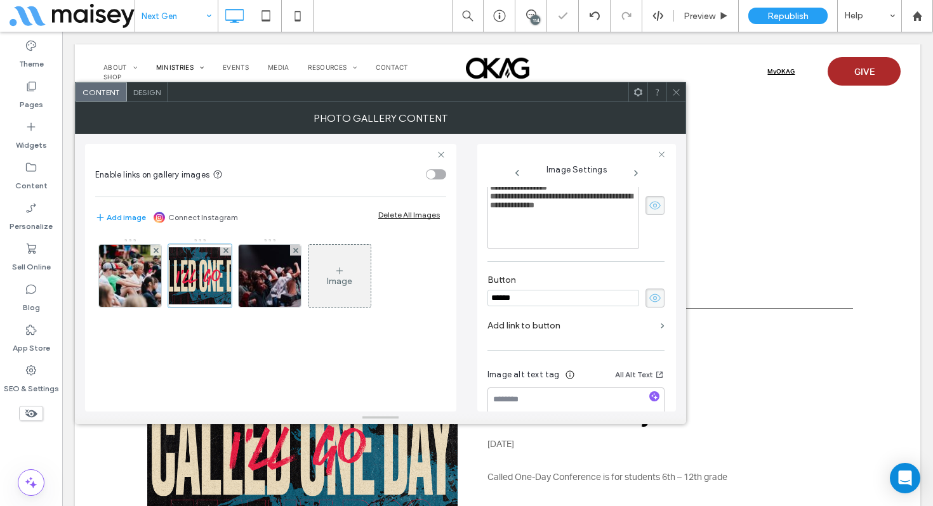
click at [607, 298] on input "******" at bounding box center [563, 298] width 152 height 17
type input "**********"
click at [590, 330] on label "Add link to button" at bounding box center [571, 325] width 168 height 23
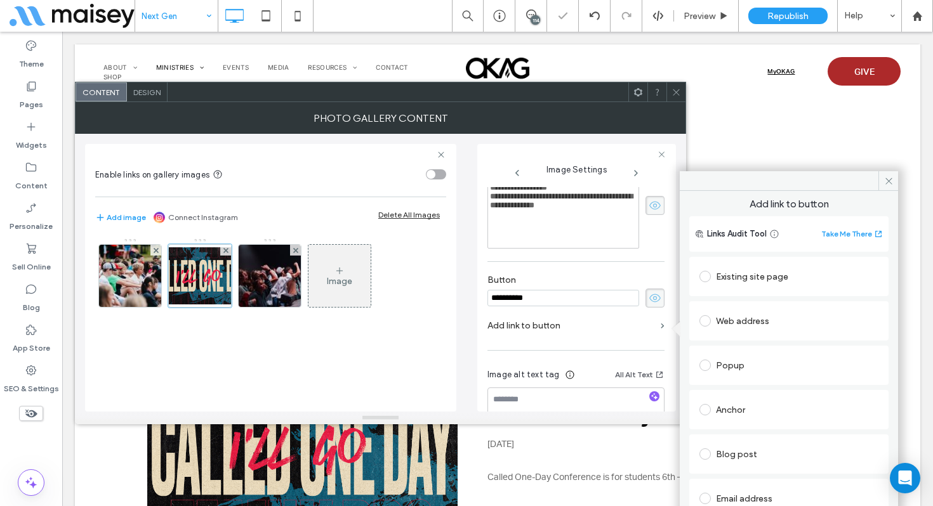
click at [749, 277] on div "Existing site page" at bounding box center [788, 277] width 179 height 20
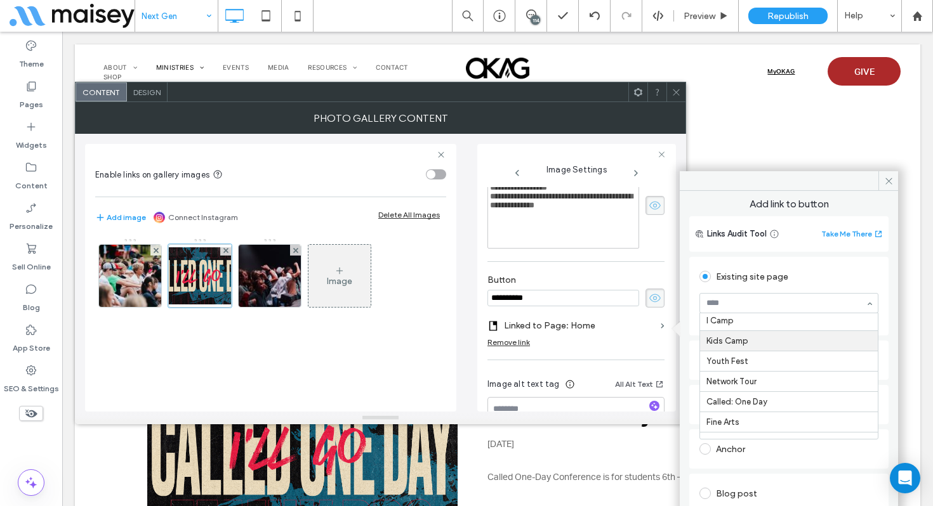
scroll to position [503, 0]
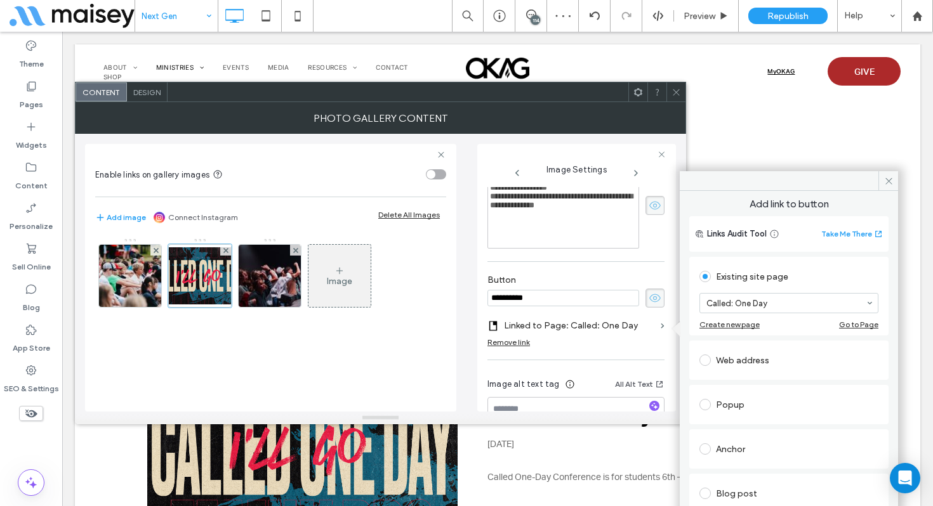
click at [674, 93] on use at bounding box center [676, 92] width 6 height 6
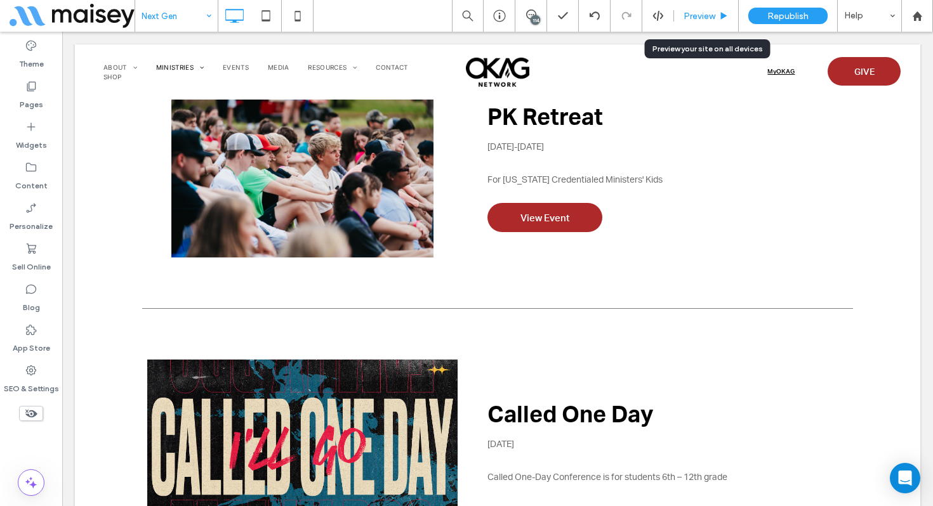
click at [694, 16] on span "Preview" at bounding box center [700, 16] width 32 height 11
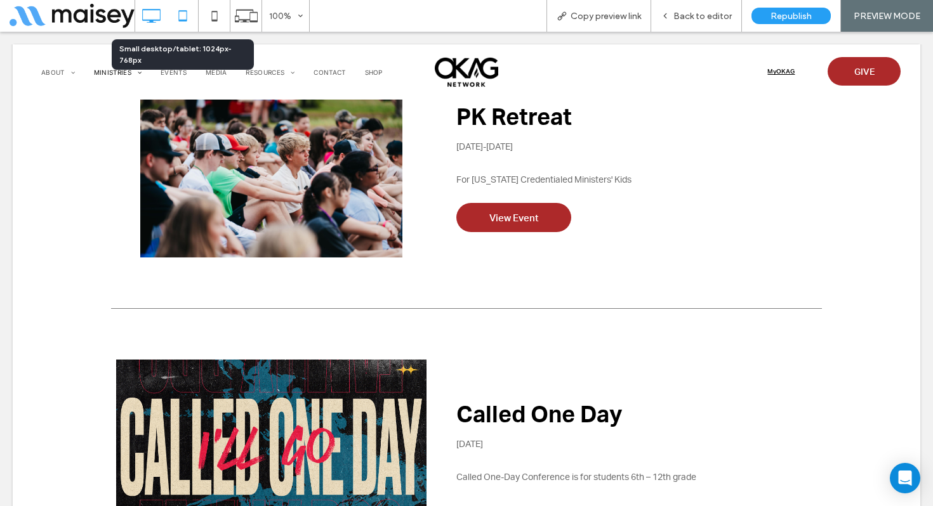
click at [174, 22] on icon at bounding box center [182, 15] width 25 height 25
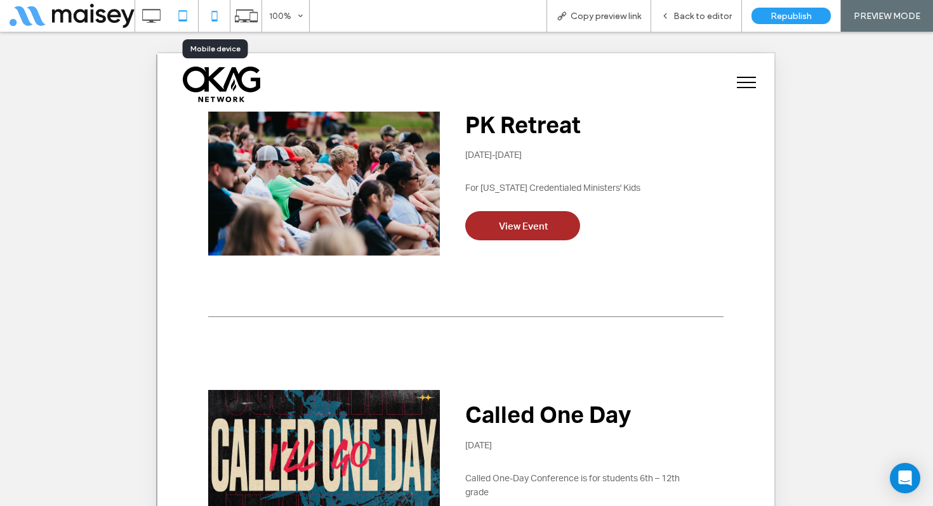
click at [209, 11] on icon at bounding box center [214, 15] width 25 height 25
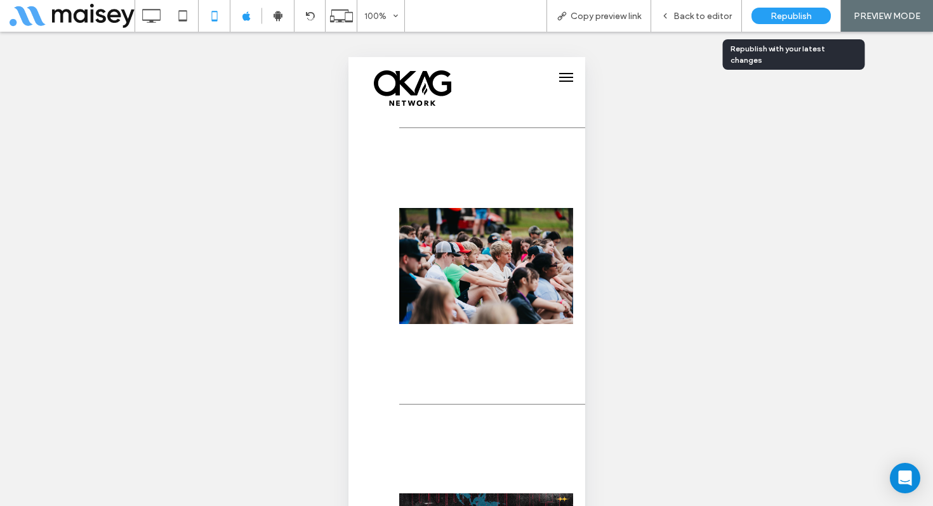
click at [801, 16] on span "Republish" at bounding box center [791, 16] width 41 height 11
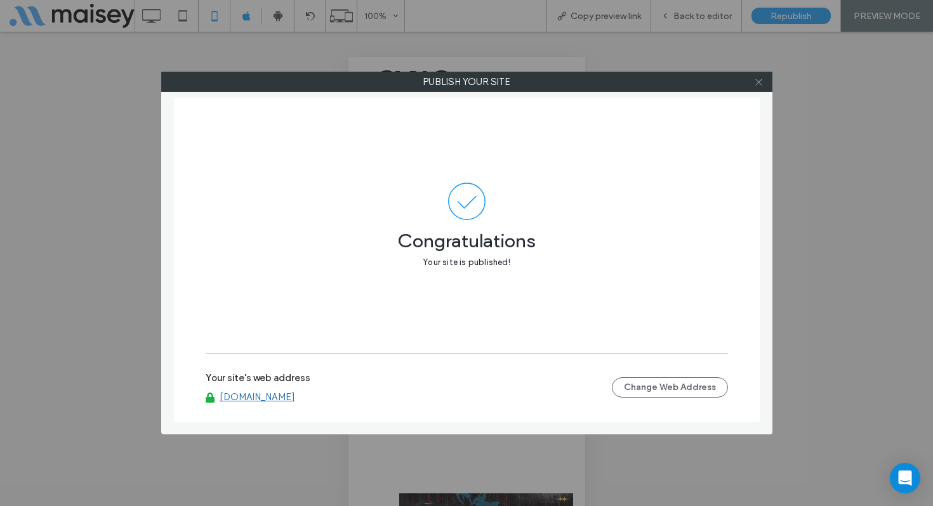
click at [755, 81] on icon at bounding box center [759, 82] width 10 height 10
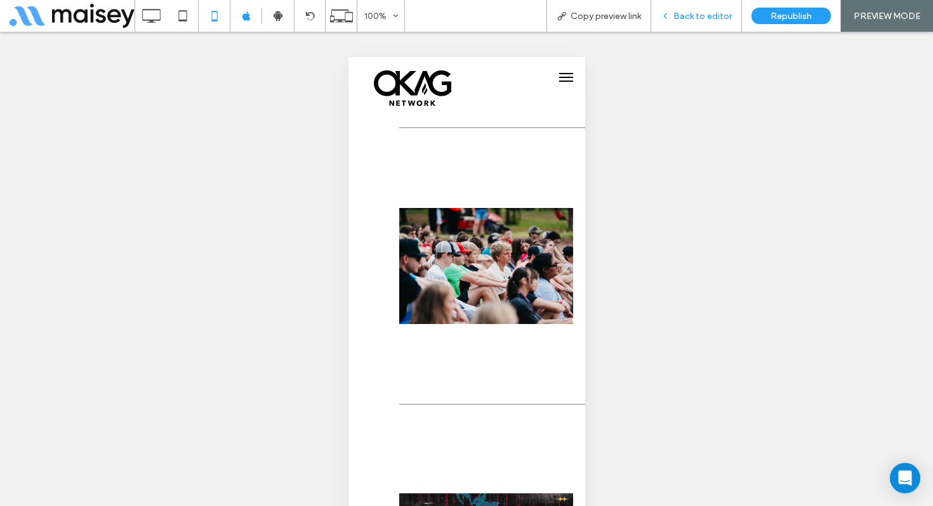
click at [696, 18] on span "Back to editor" at bounding box center [702, 16] width 58 height 11
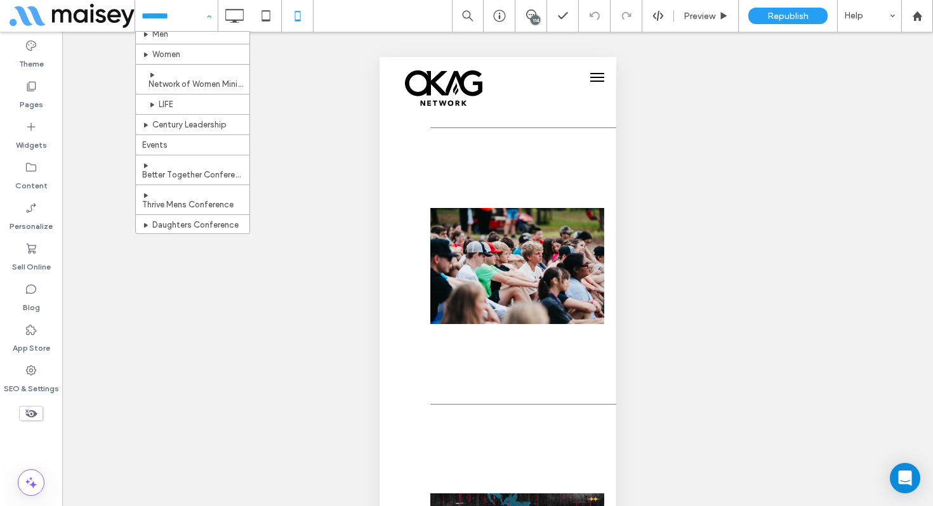
scroll to position [244, 0]
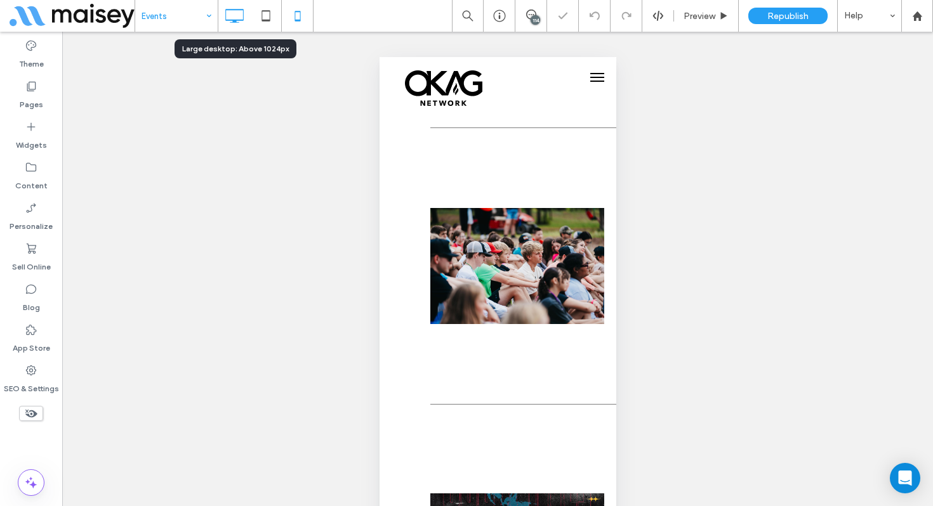
click at [223, 20] on icon at bounding box center [234, 15] width 25 height 25
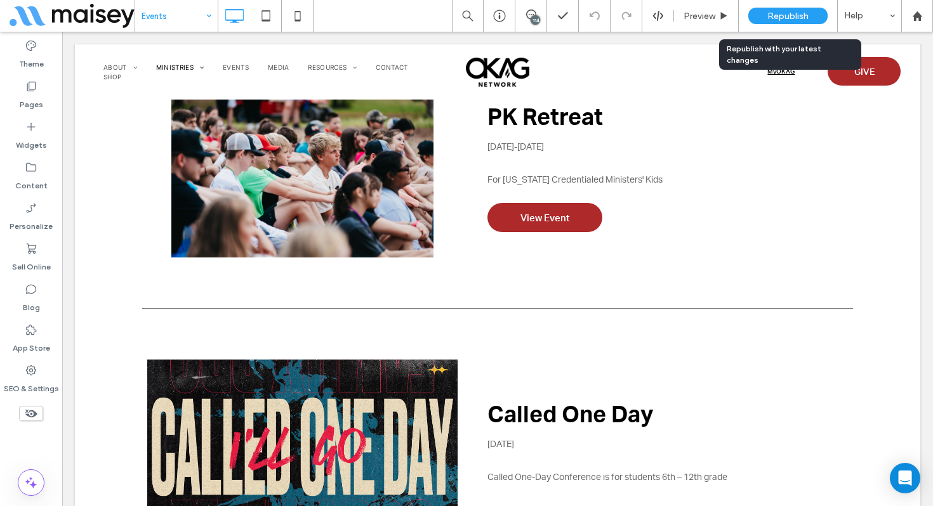
click at [784, 17] on span "Republish" at bounding box center [787, 16] width 41 height 11
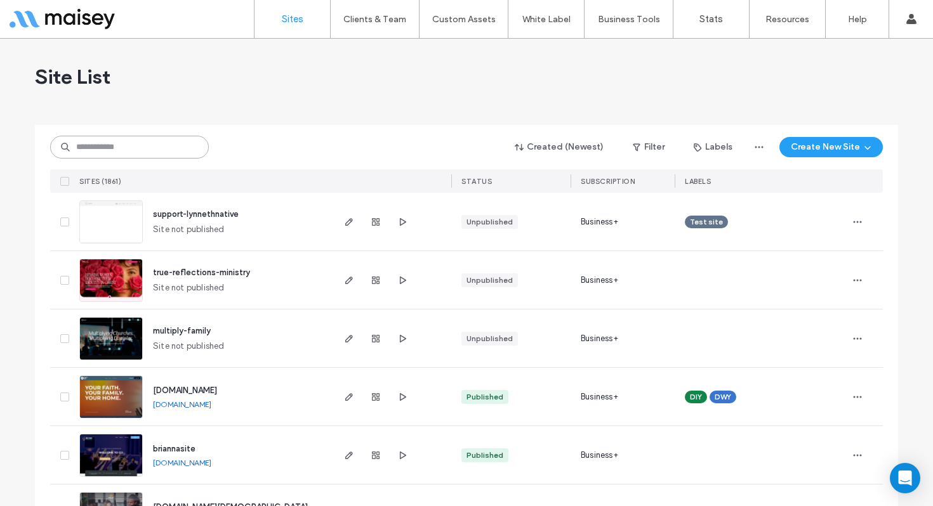
click at [137, 157] on input at bounding box center [129, 147] width 159 height 23
type input "****"
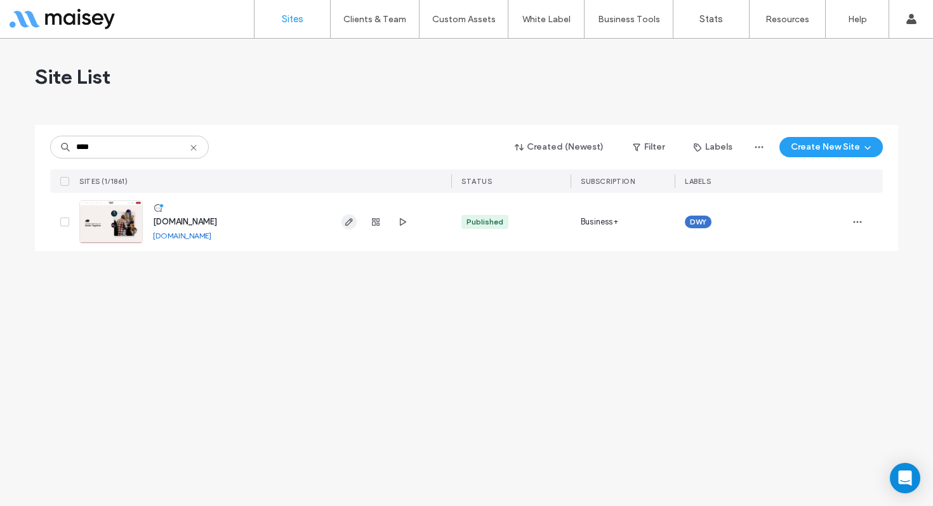
click at [353, 220] on icon "button" at bounding box center [349, 222] width 10 height 10
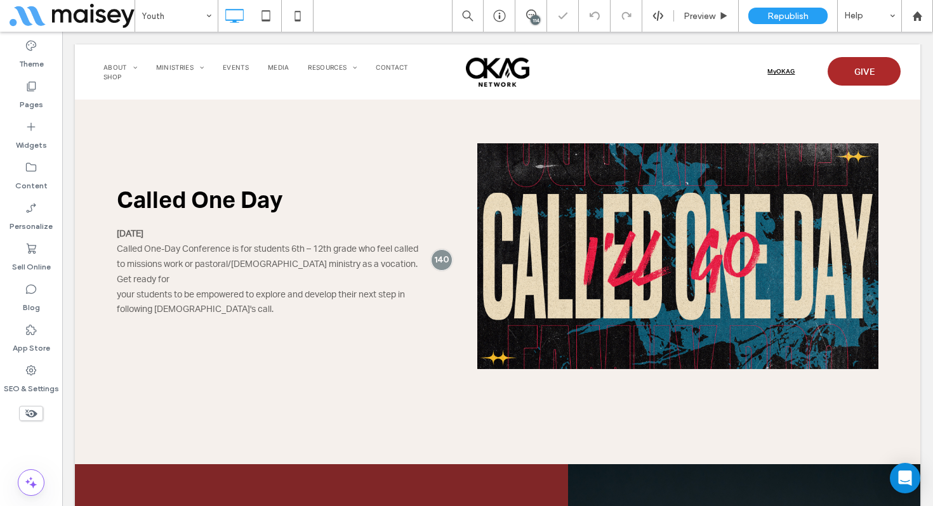
scroll to position [1108, 0]
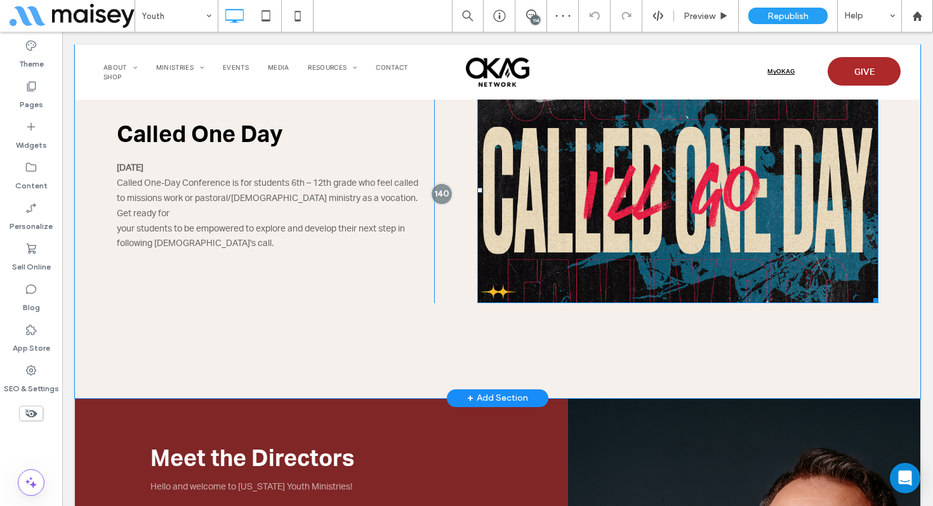
click at [641, 152] on img at bounding box center [677, 189] width 401 height 225
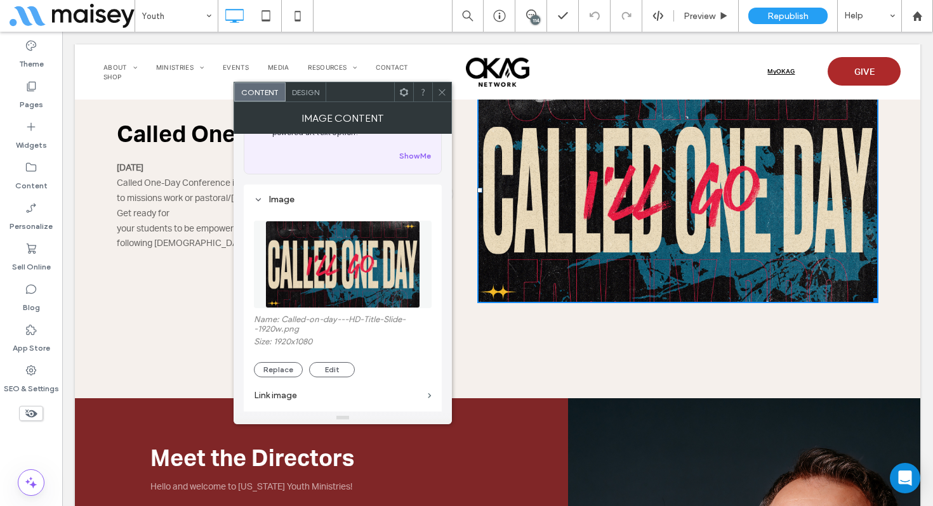
scroll to position [99, 0]
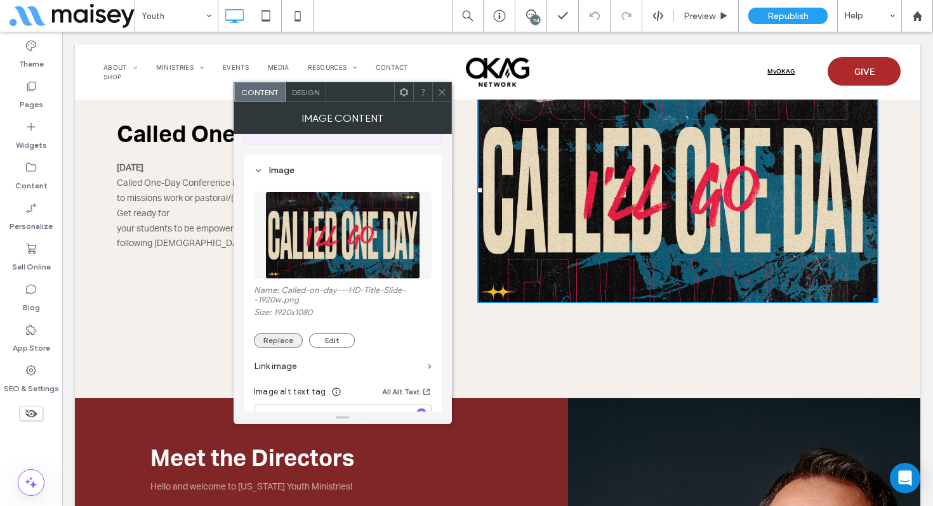
click at [294, 343] on button "Replace" at bounding box center [278, 340] width 49 height 15
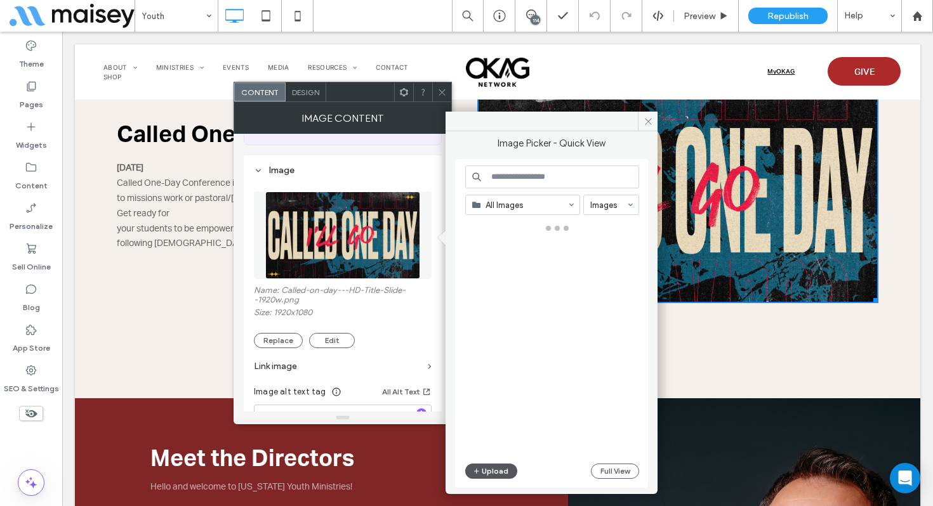
click at [487, 472] on button "Upload" at bounding box center [491, 471] width 52 height 15
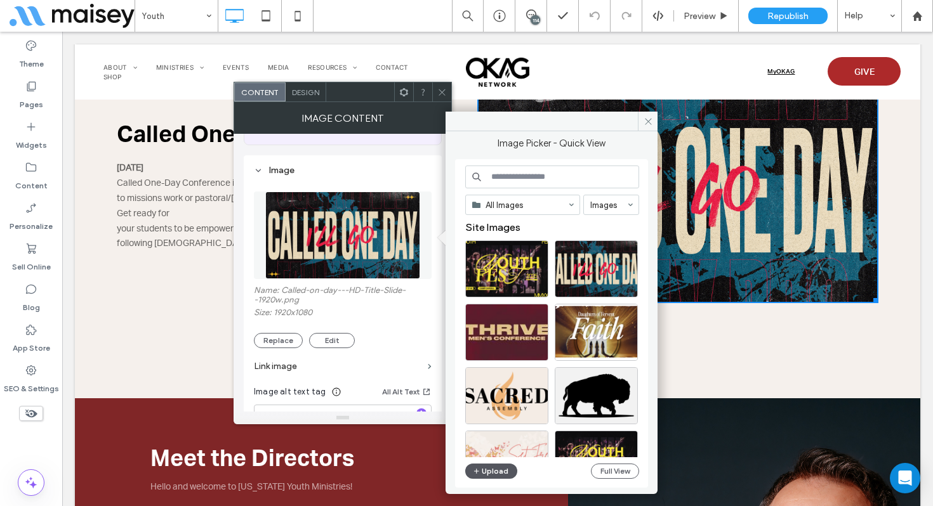
click at [498, 468] on button "Upload" at bounding box center [491, 471] width 52 height 15
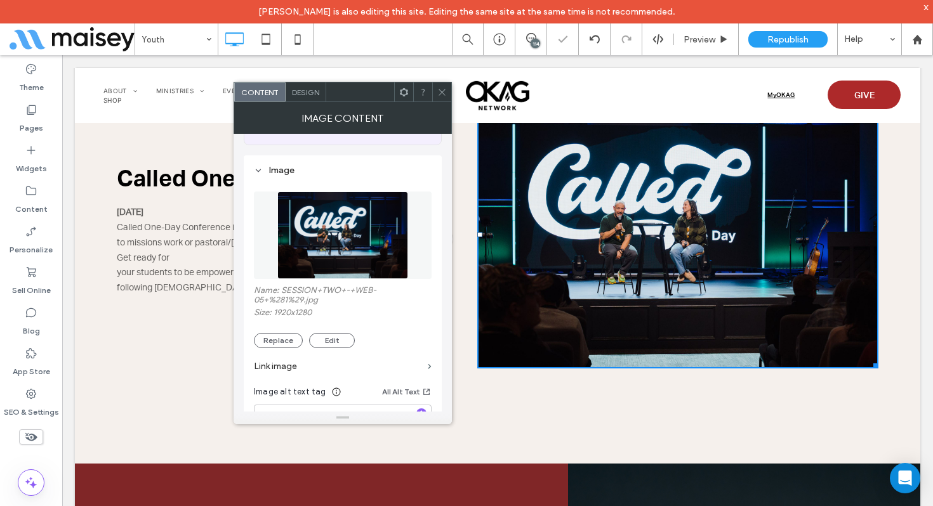
click at [440, 91] on icon at bounding box center [442, 93] width 10 height 10
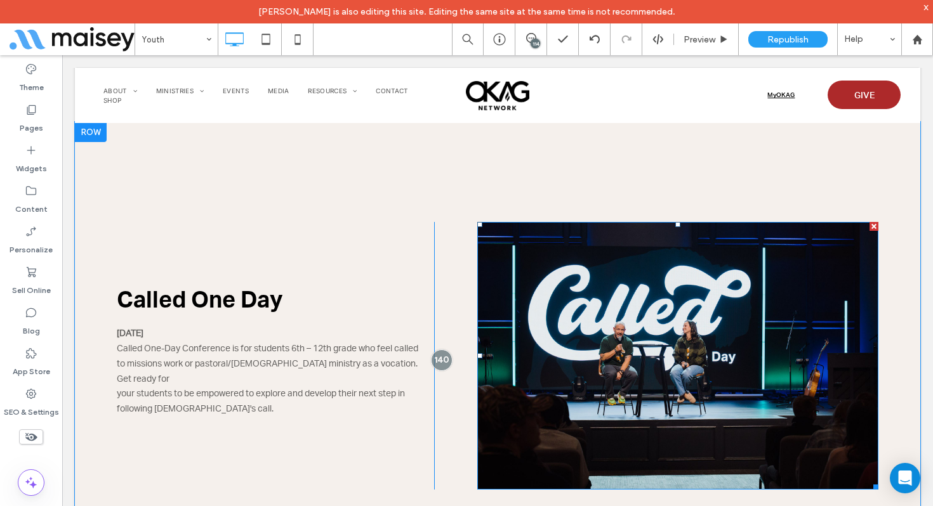
scroll to position [1025, 0]
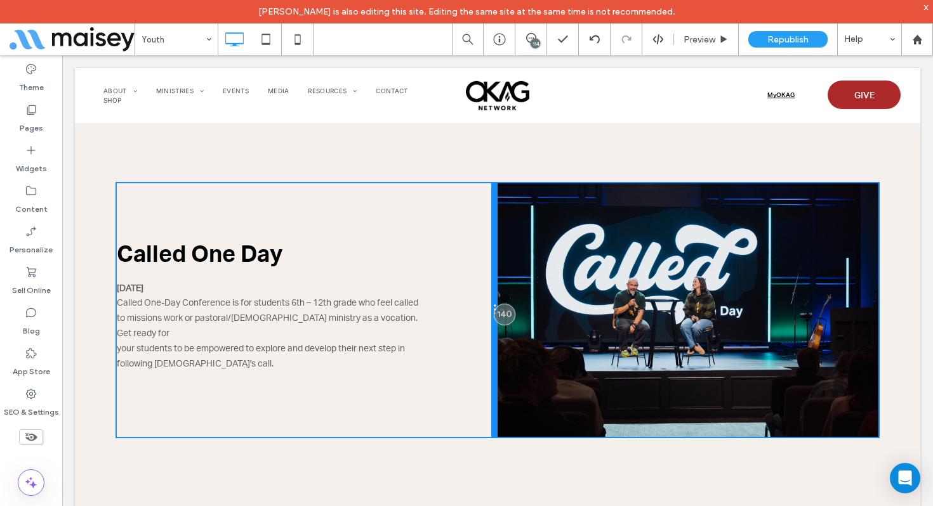
drag, startPoint x: 432, startPoint y: 296, endPoint x: 470, endPoint y: 298, distance: 37.5
click at [470, 298] on div "Called One Day [DATE] Called One-Day Conference is for students 6th – 12th grad…" at bounding box center [307, 310] width 381 height 254
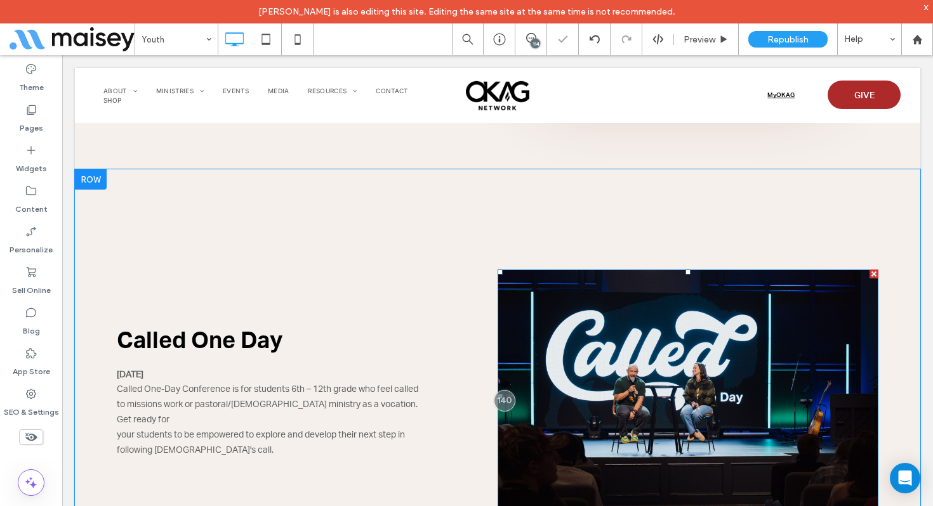
scroll to position [809, 0]
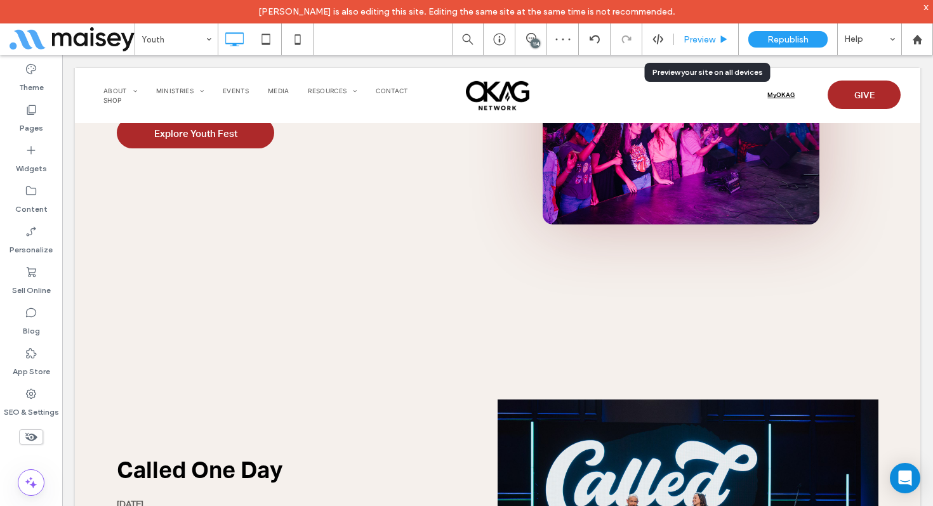
click at [701, 46] on div "Preview" at bounding box center [706, 39] width 65 height 32
click at [695, 36] on span "Preview" at bounding box center [700, 39] width 32 height 11
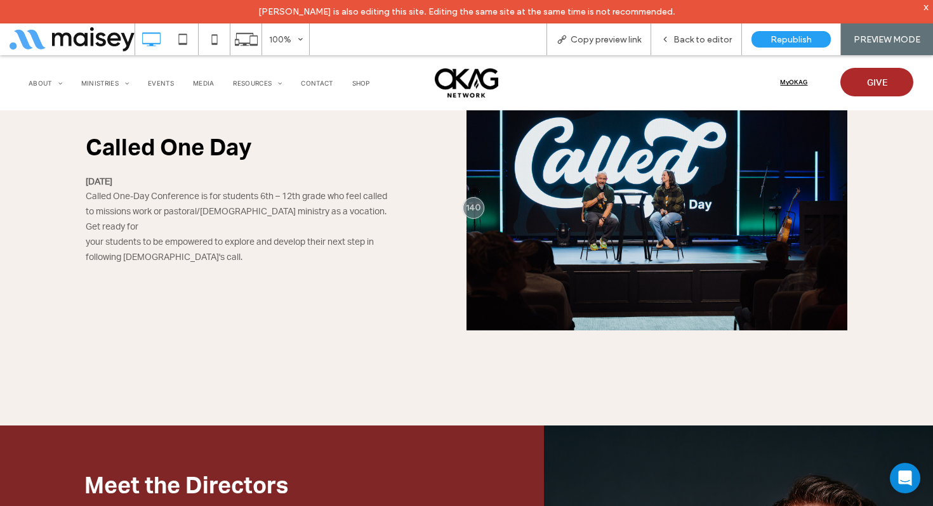
scroll to position [1118, 0]
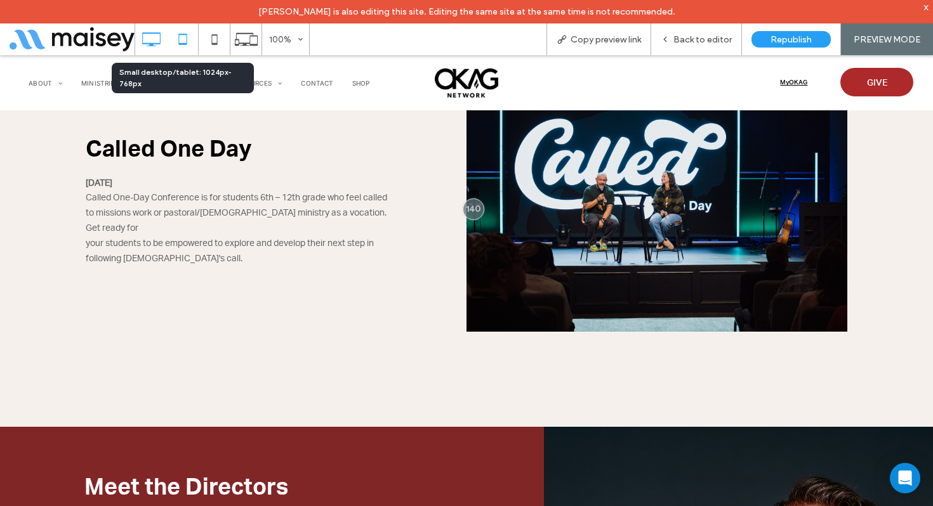
click at [187, 36] on icon at bounding box center [182, 39] width 25 height 25
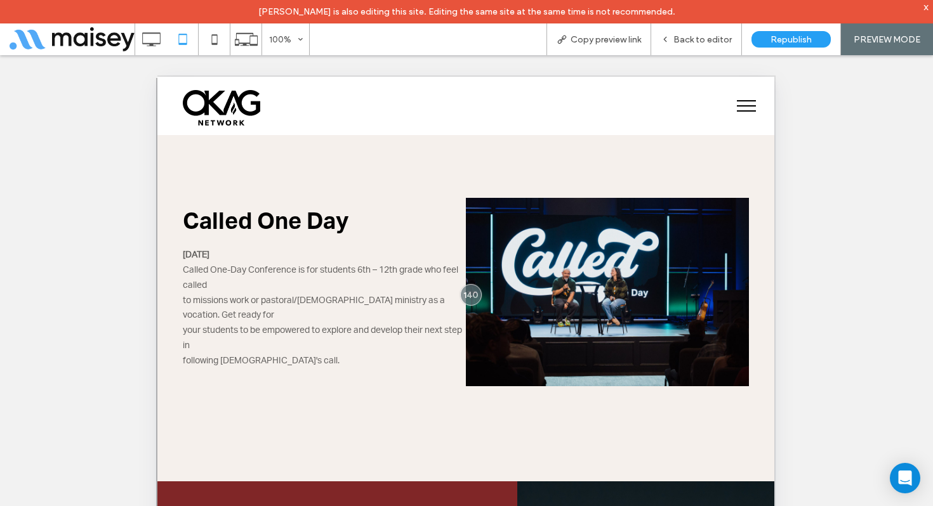
scroll to position [1016, 0]
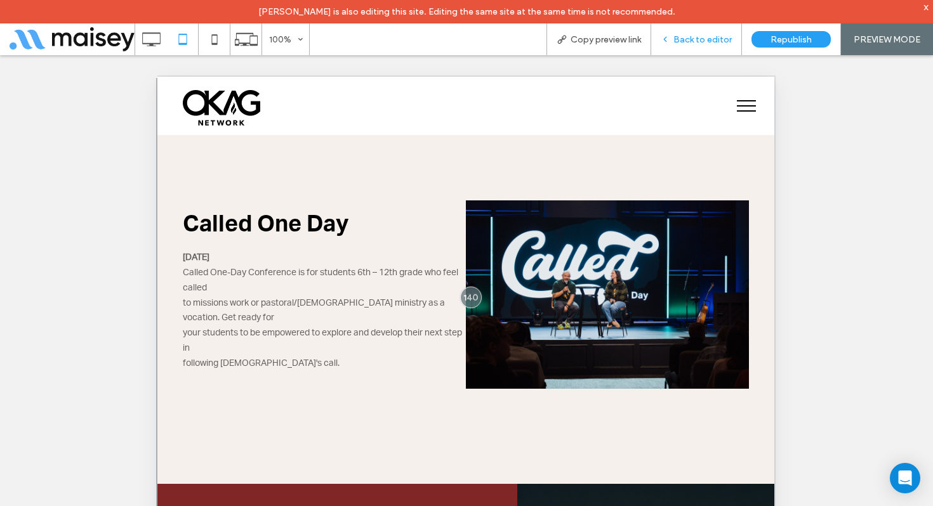
click at [709, 29] on div "Back to editor" at bounding box center [696, 39] width 91 height 32
click at [705, 38] on span "Back to editor" at bounding box center [702, 39] width 58 height 11
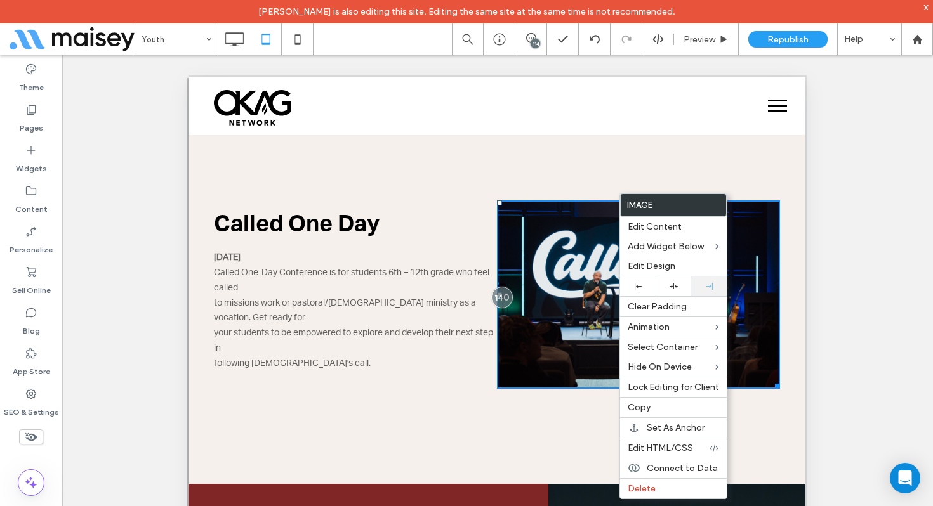
click at [708, 286] on icon at bounding box center [709, 286] width 7 height 7
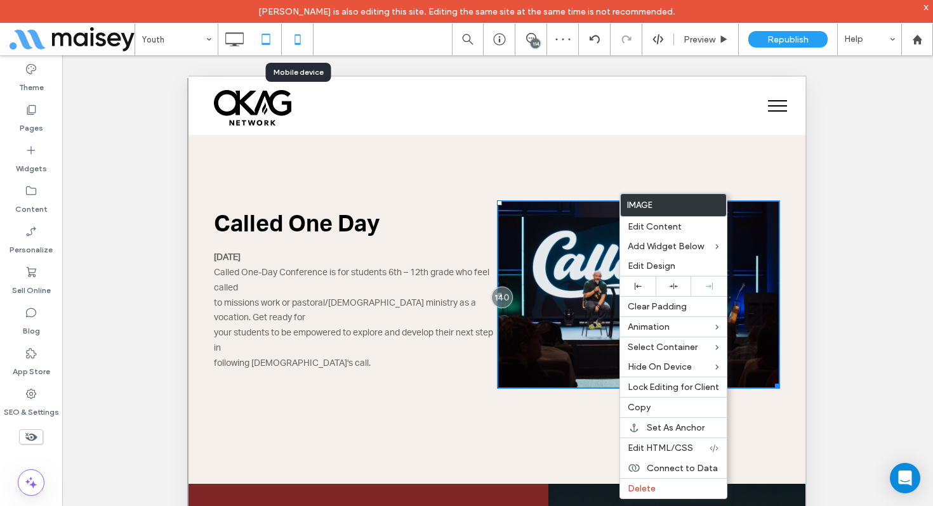
click at [300, 39] on use at bounding box center [297, 39] width 6 height 10
